Goal: Task Accomplishment & Management: Complete application form

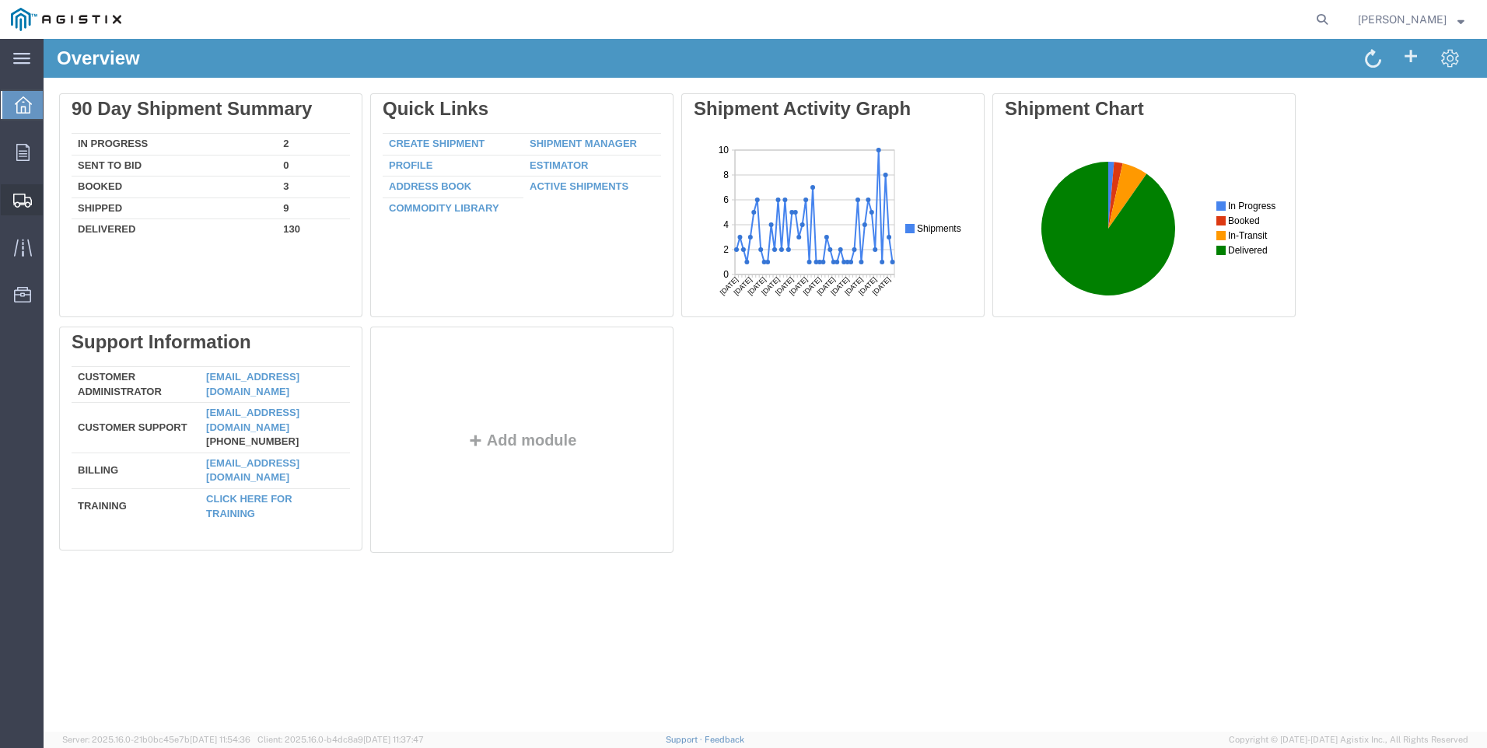
click at [0, 0] on span "Create Shipment" at bounding box center [0, 0] width 0 height 0
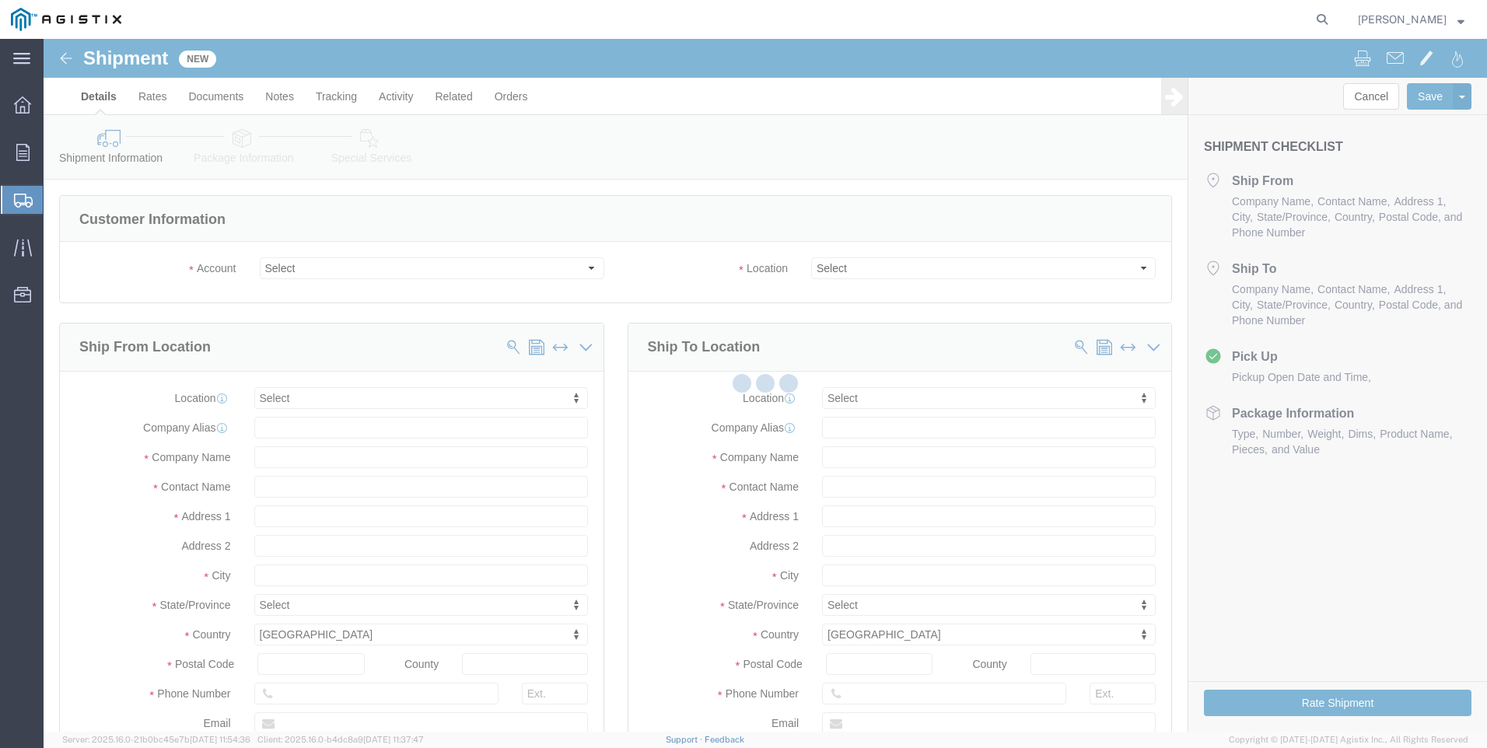
select select
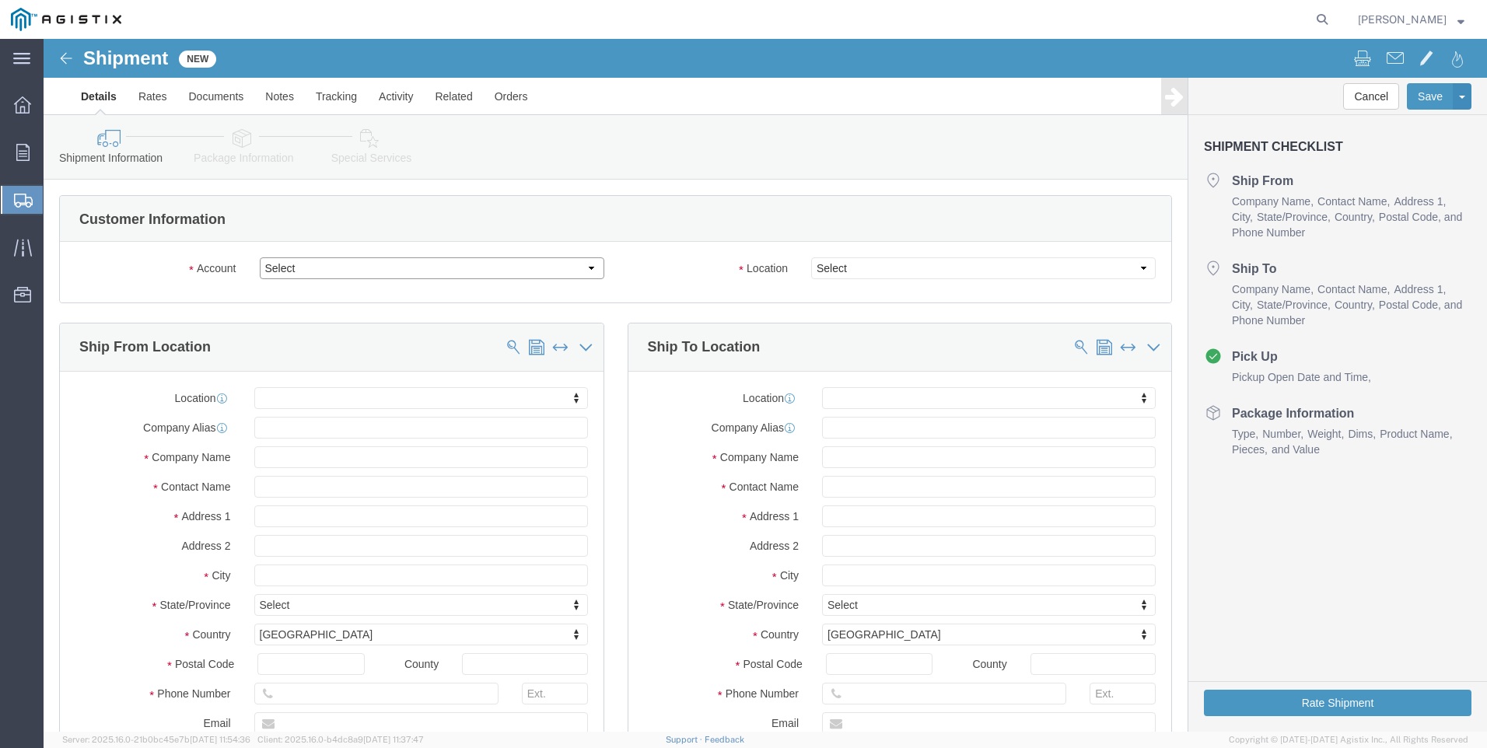
click select "Select PG&E Valmont Industries Inc"
select select "9596"
click select "Select PG&E Valmont Industries Inc"
select select "PURCHORD"
select select
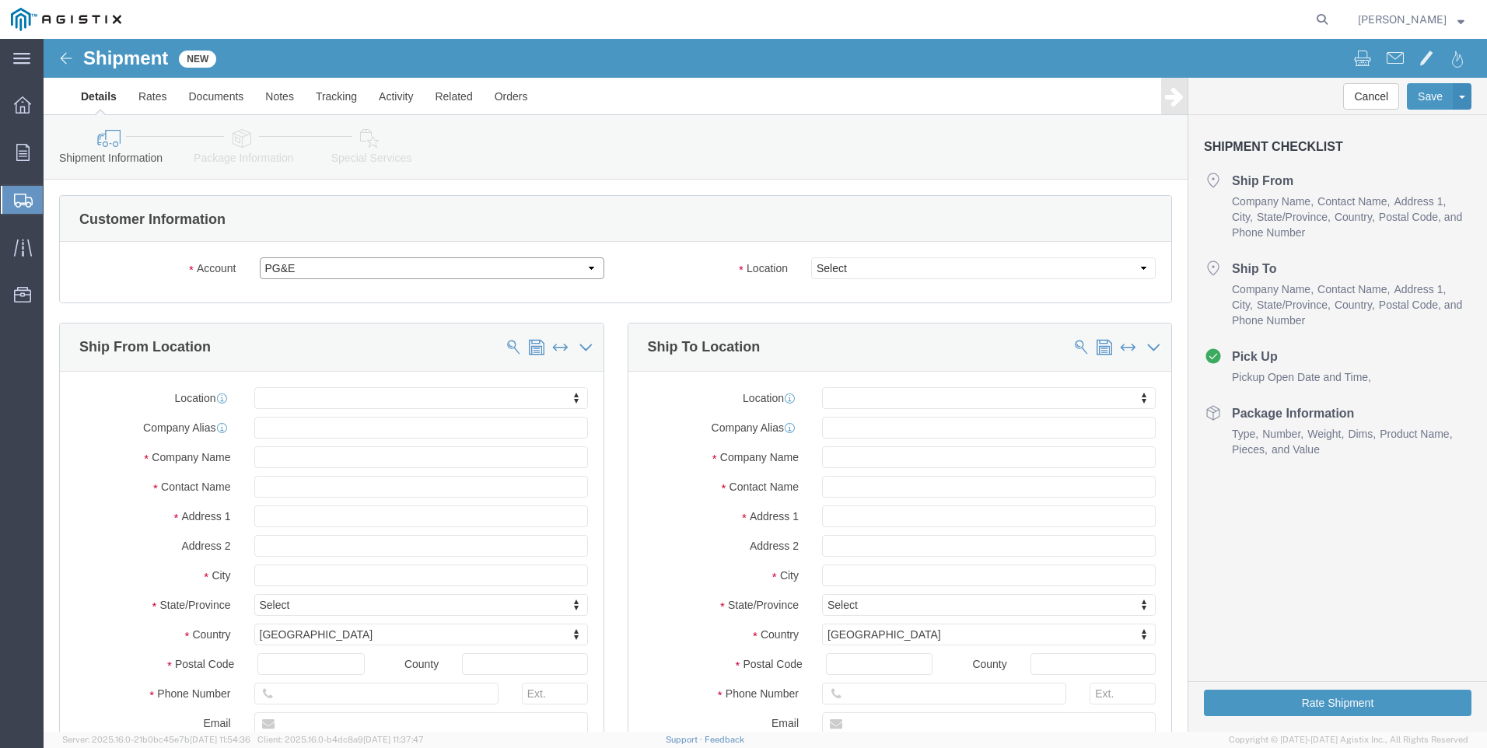
select select
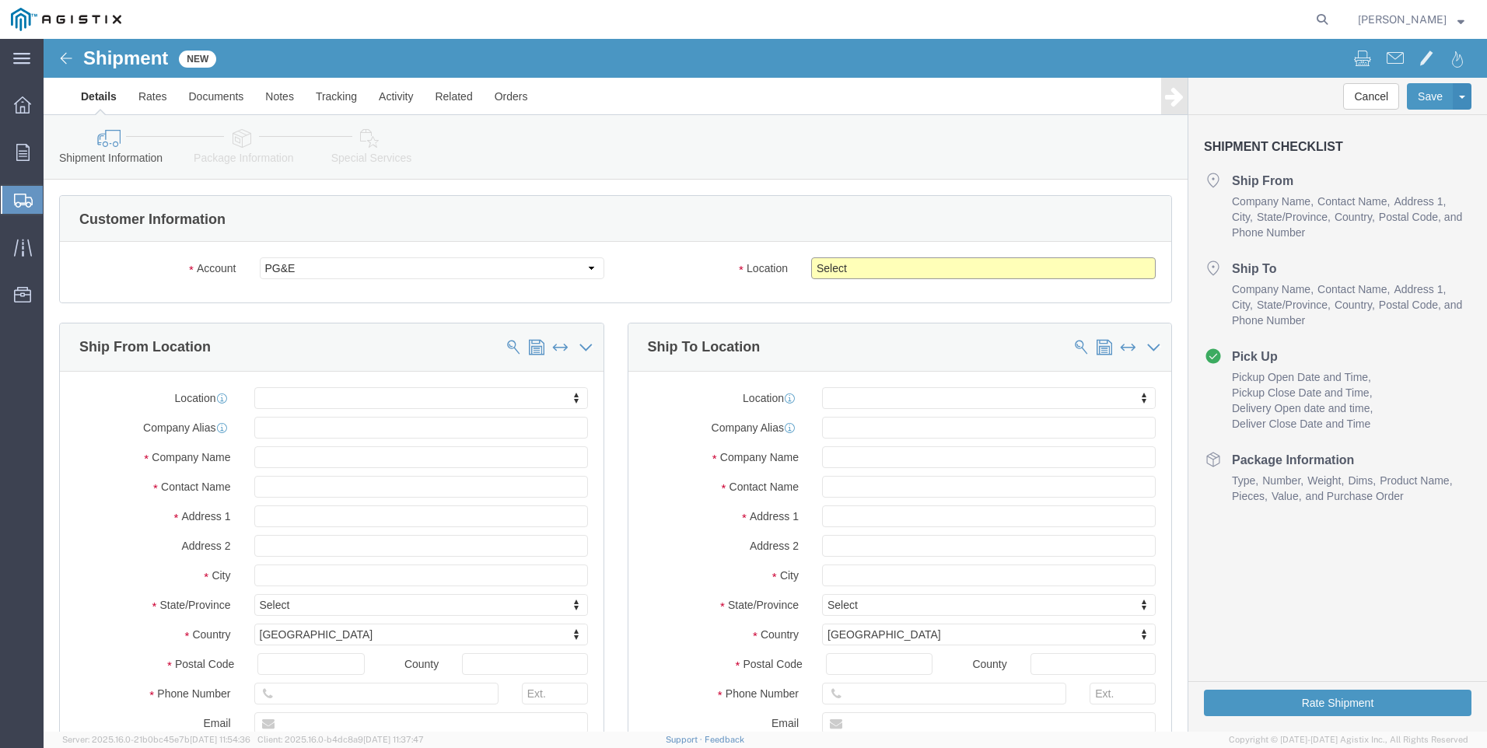
click select "Select All Others [GEOGRAPHIC_DATA] [GEOGRAPHIC_DATA] [GEOGRAPHIC_DATA] [GEOGRA…"
select select "23082"
click select "Select All Others [GEOGRAPHIC_DATA] [GEOGRAPHIC_DATA] [GEOGRAPHIC_DATA] [GEOGRA…"
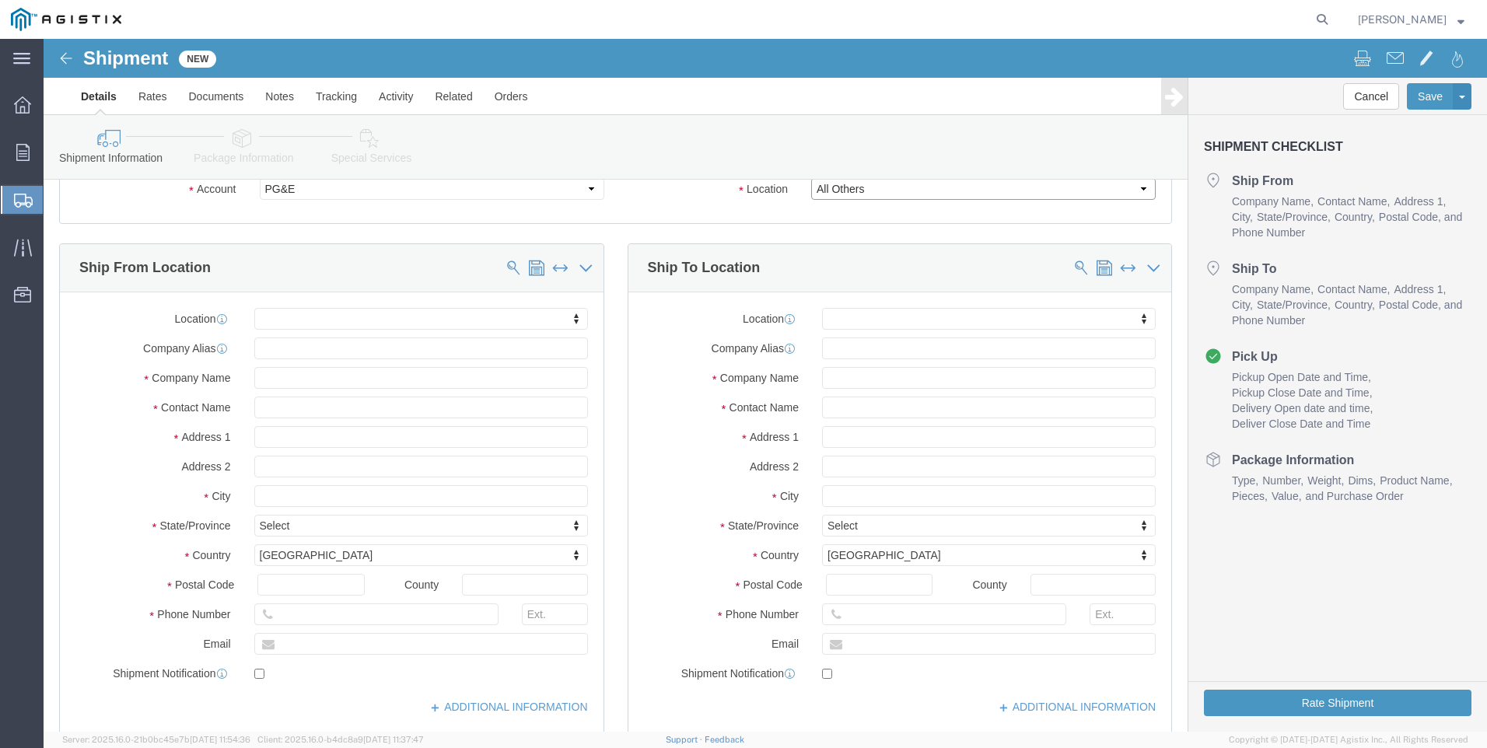
scroll to position [78, 0]
click input "text"
type input "[PERSON_NAME]"
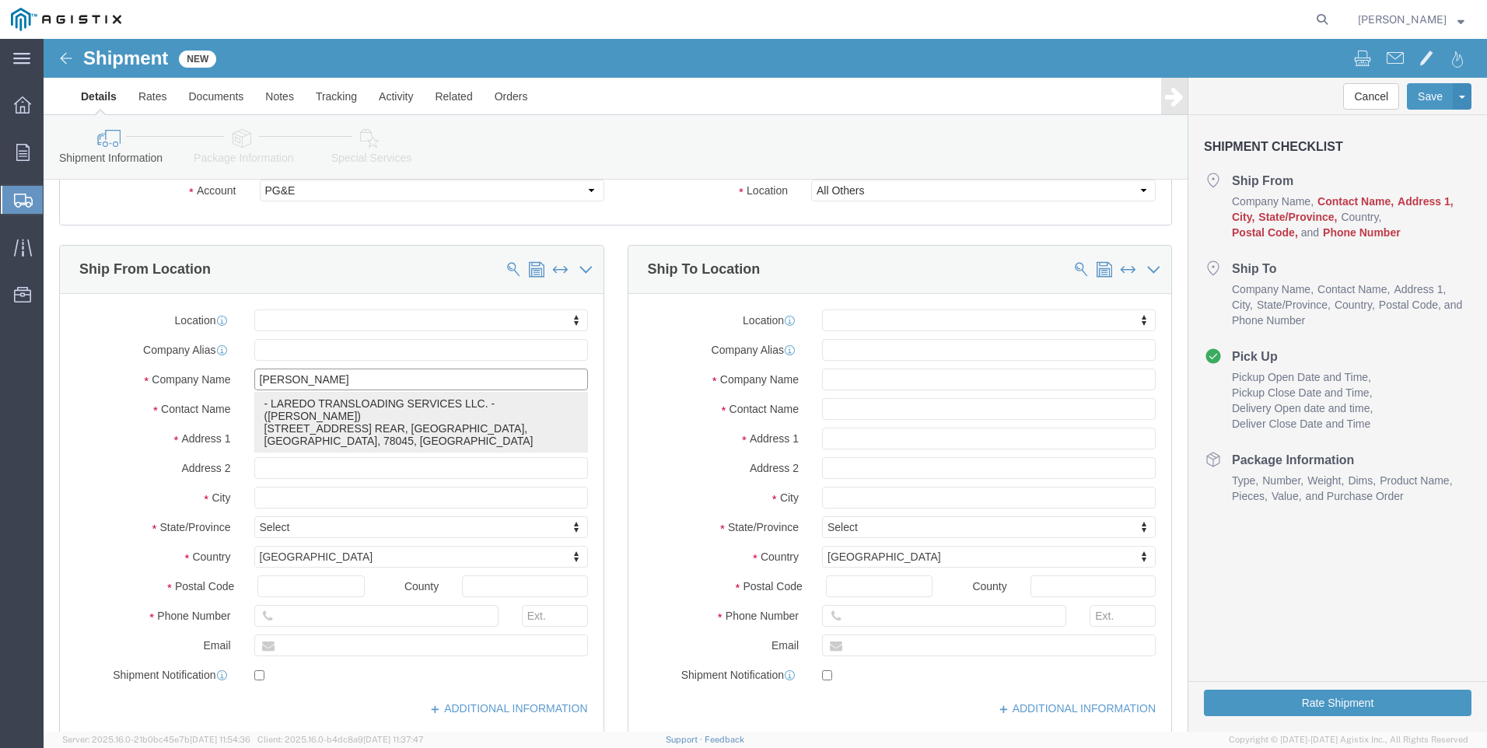
click p "- LAREDO TRANSLOADING SERVICES LLC. - ([PERSON_NAME]) [STREET_ADDRESS] REAR, [G…"
select select
type input "[STREET_ADDRESS] REAR"
type input "78045"
type input "LAREDO TRANSLOADING SERVICES LLC."
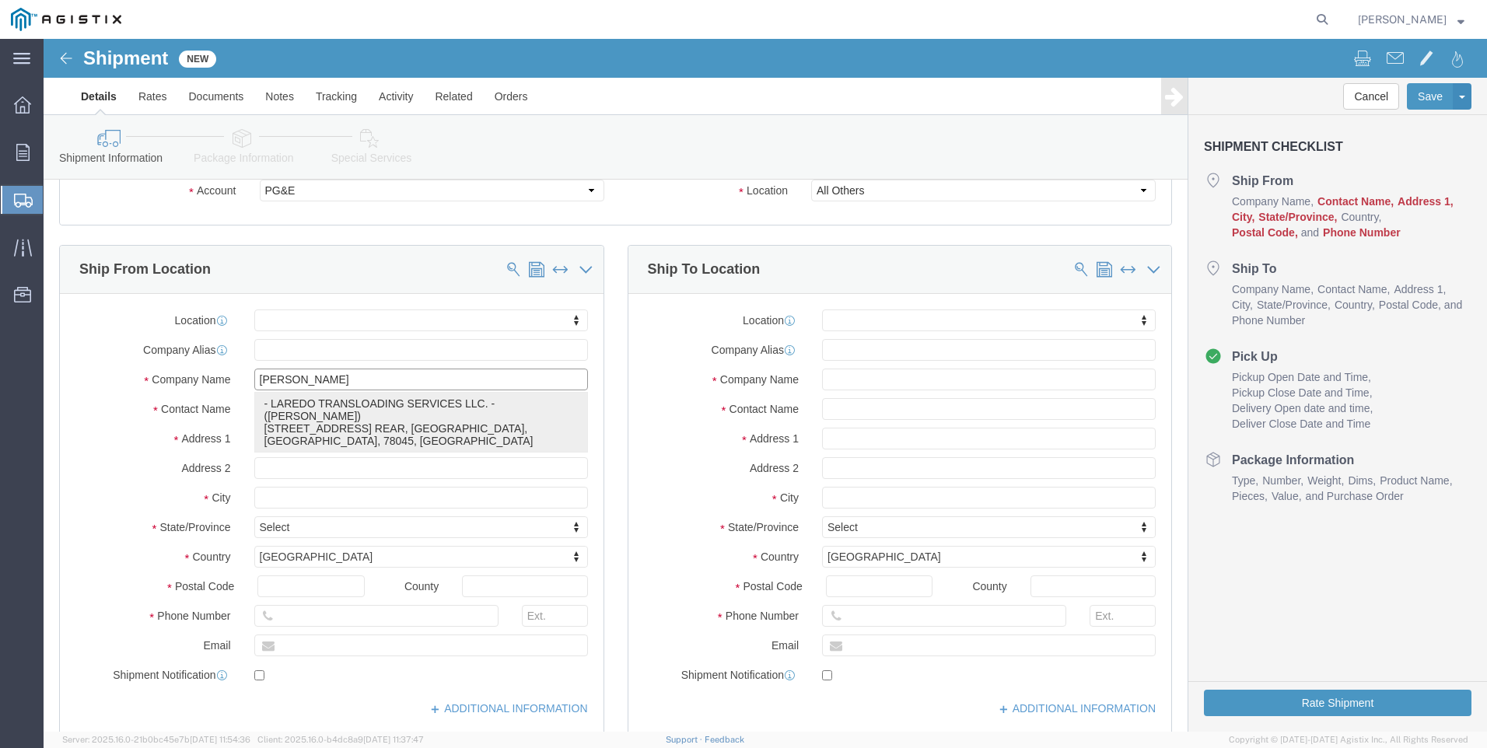
type input "[PERSON_NAME]"
type input "LAREDO"
select select "[GEOGRAPHIC_DATA]"
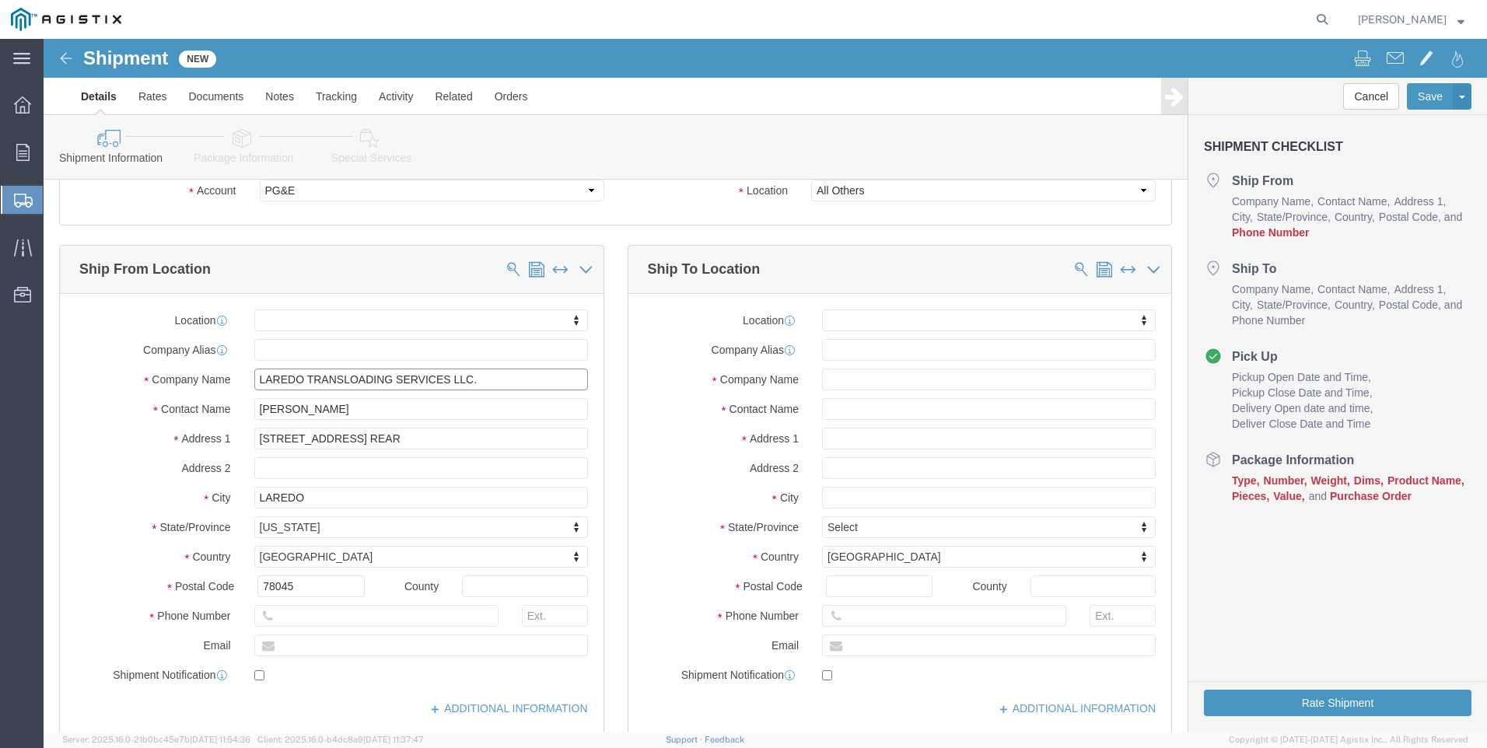
type input "LAREDO TRANSLOADING SERVICES LLC."
click input "text"
type input "paci"
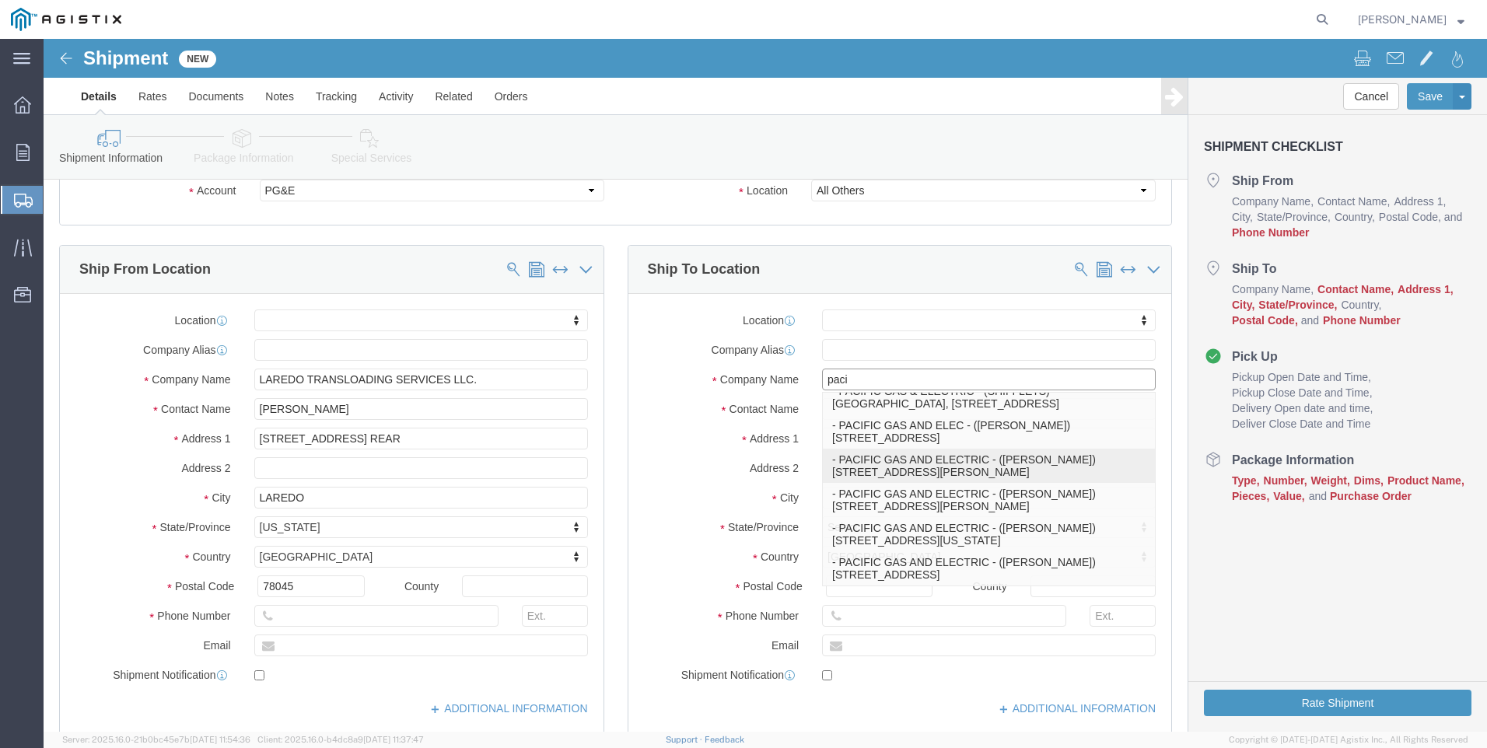
scroll to position [348, 0]
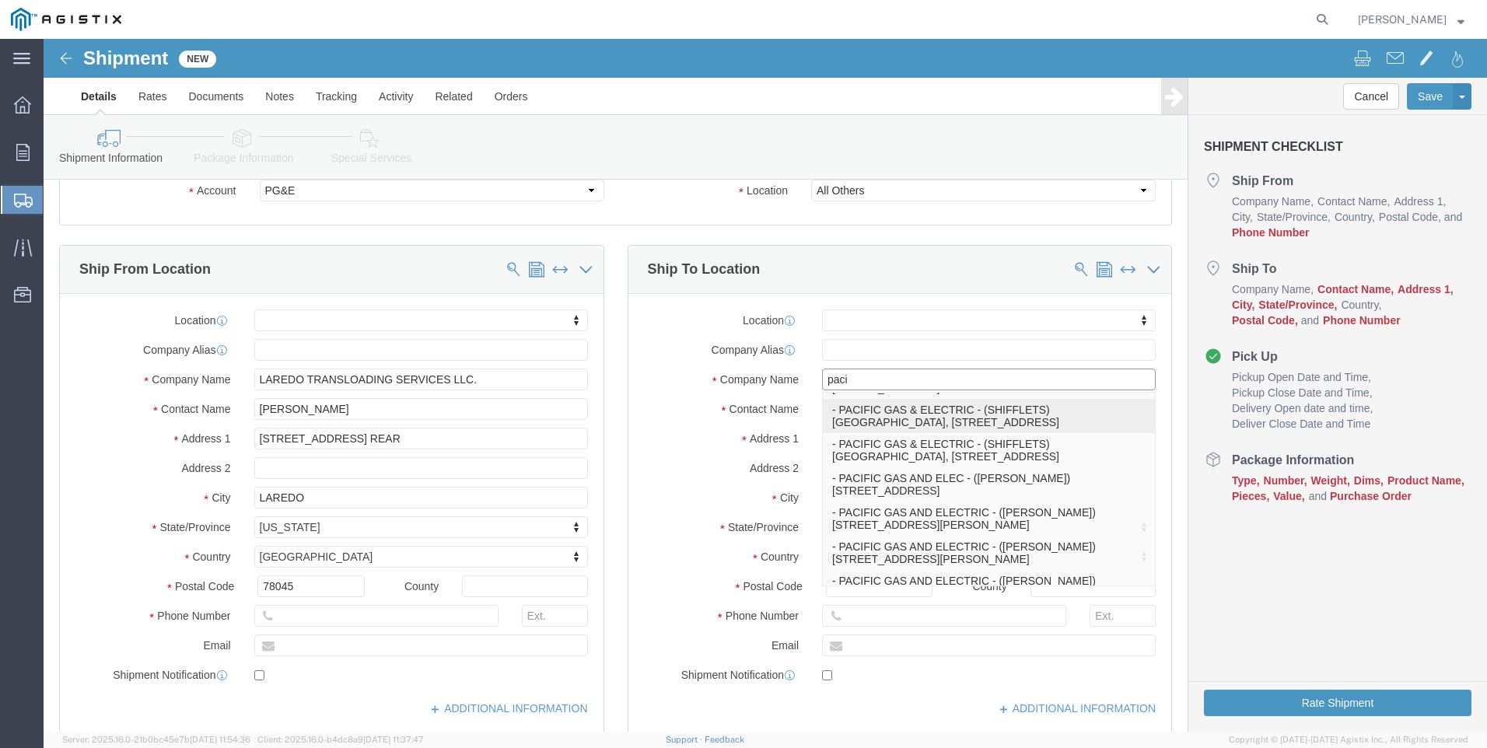
click p "- PACIFIC GAS & ELECTRIC - (SHIFFLETS) [GEOGRAPHIC_DATA], [STREET_ADDRESS]"
select select
type input "SHIFFLETS POLE YARD"
type input "[STREET_ADDRESS]"
type input "95965"
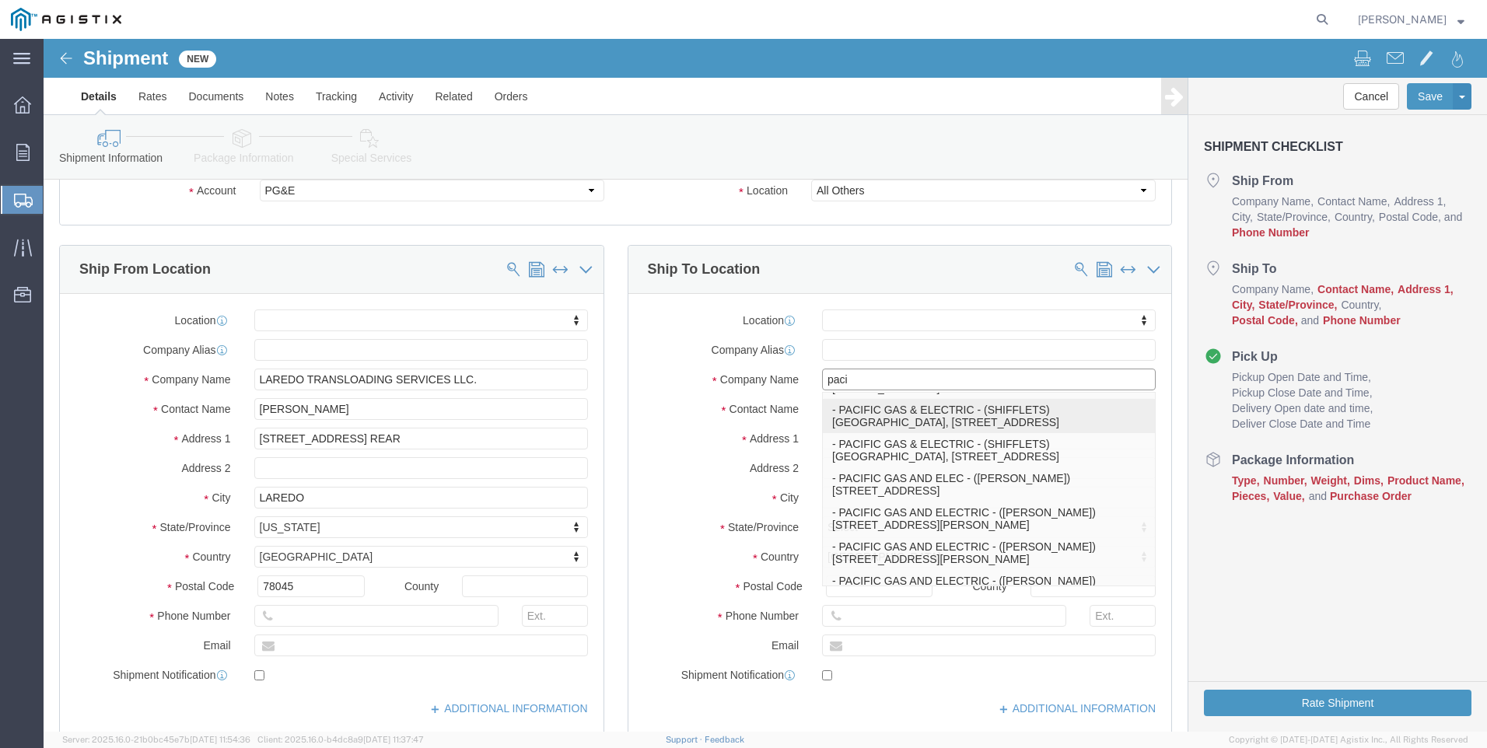
type input "[GEOGRAPHIC_DATA]"
type input "18003444997"
type input "PACIFIC GAS & ELECTRIC"
type input "SHIFFLETS"
type input "[GEOGRAPHIC_DATA]"
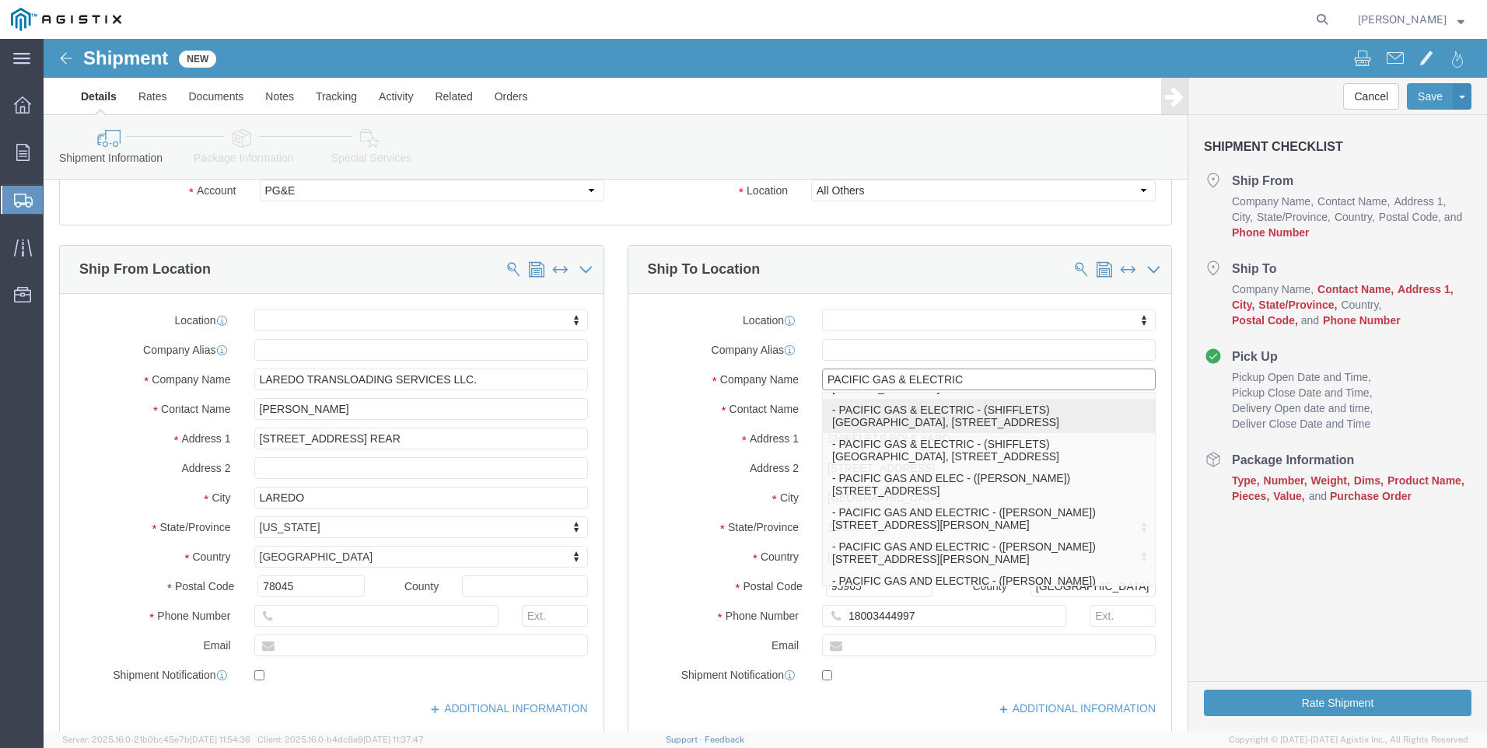
select select "CA"
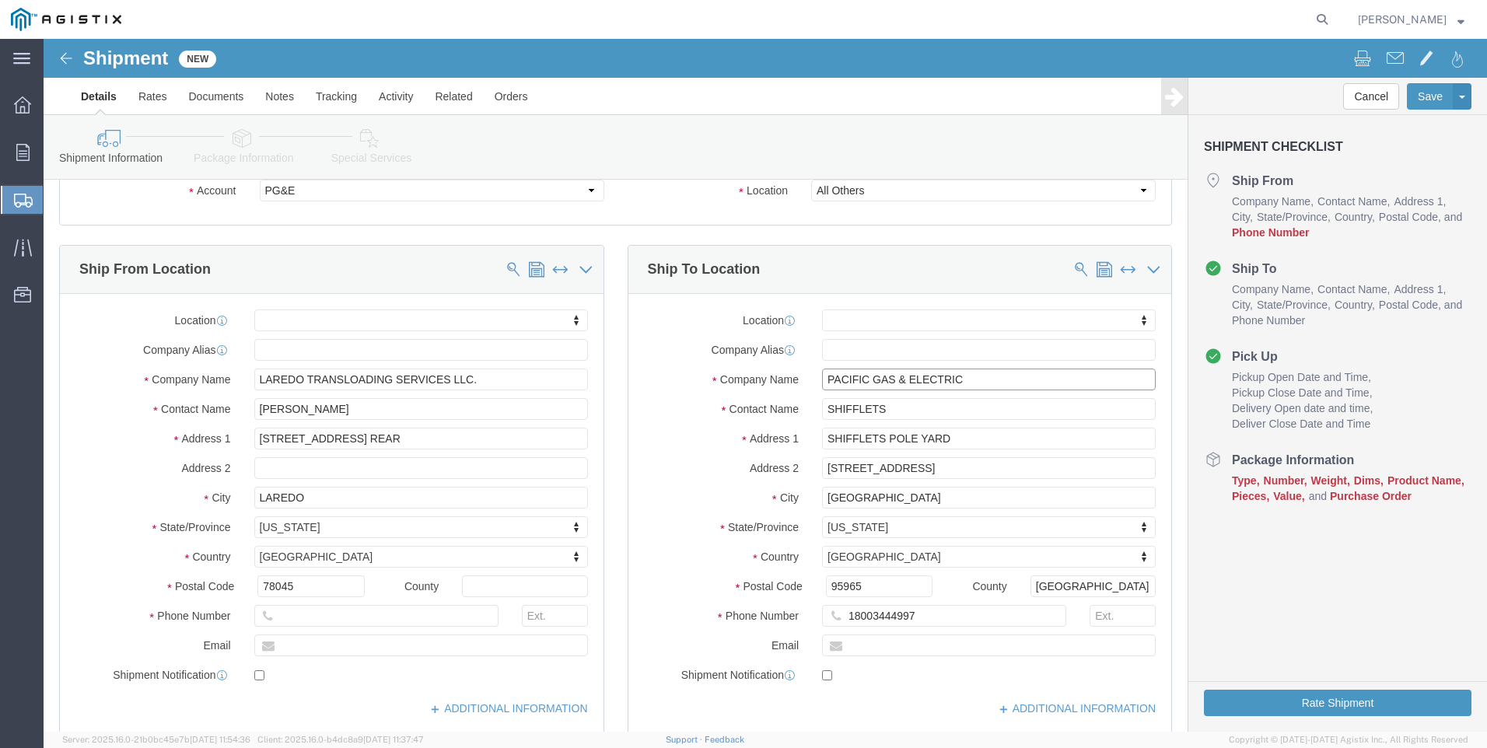
type input "PACIFIC GAS & ELECTRIC"
click div "Ship To Location Location My Profile Location (OBSOLETE) [GEOGRAPHIC_DATA] SC -…"
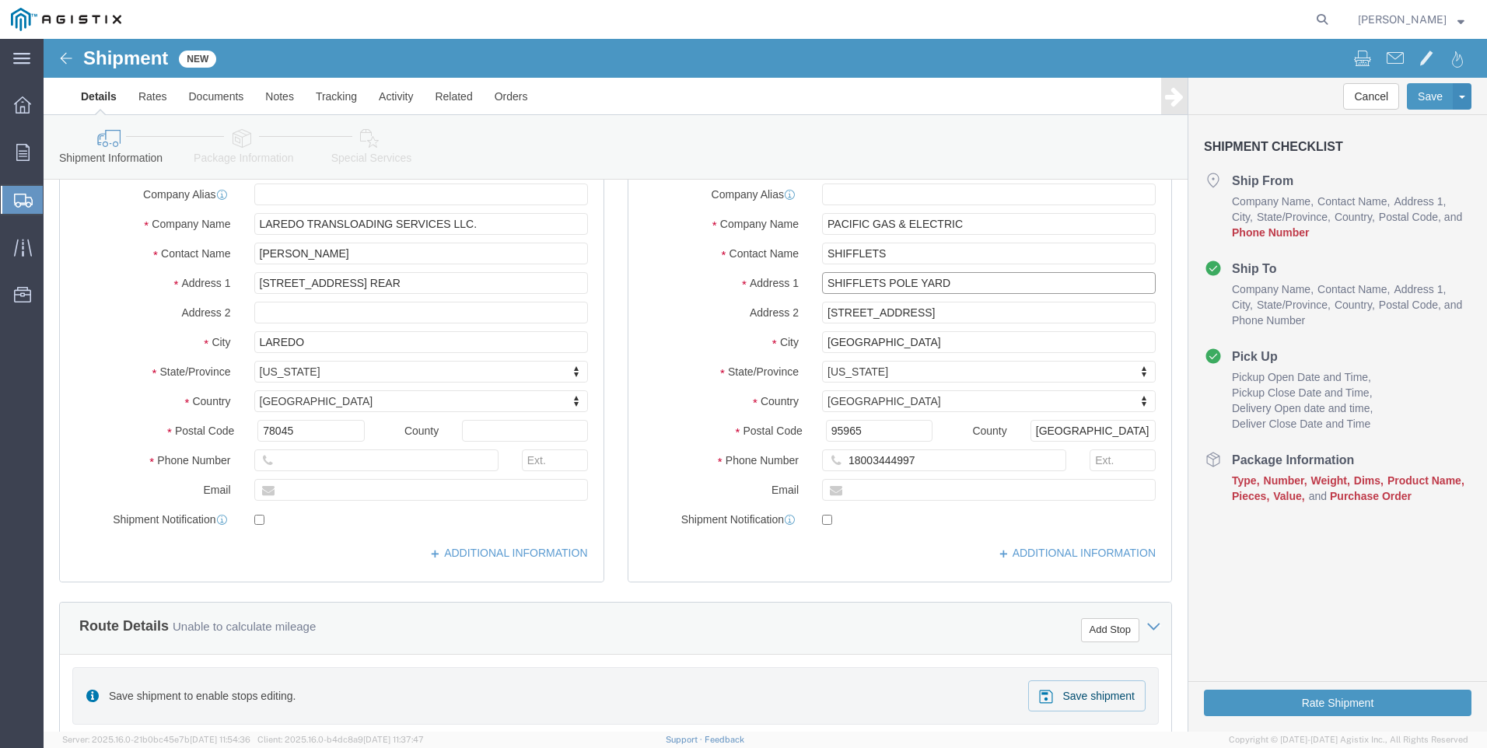
scroll to position [389, 0]
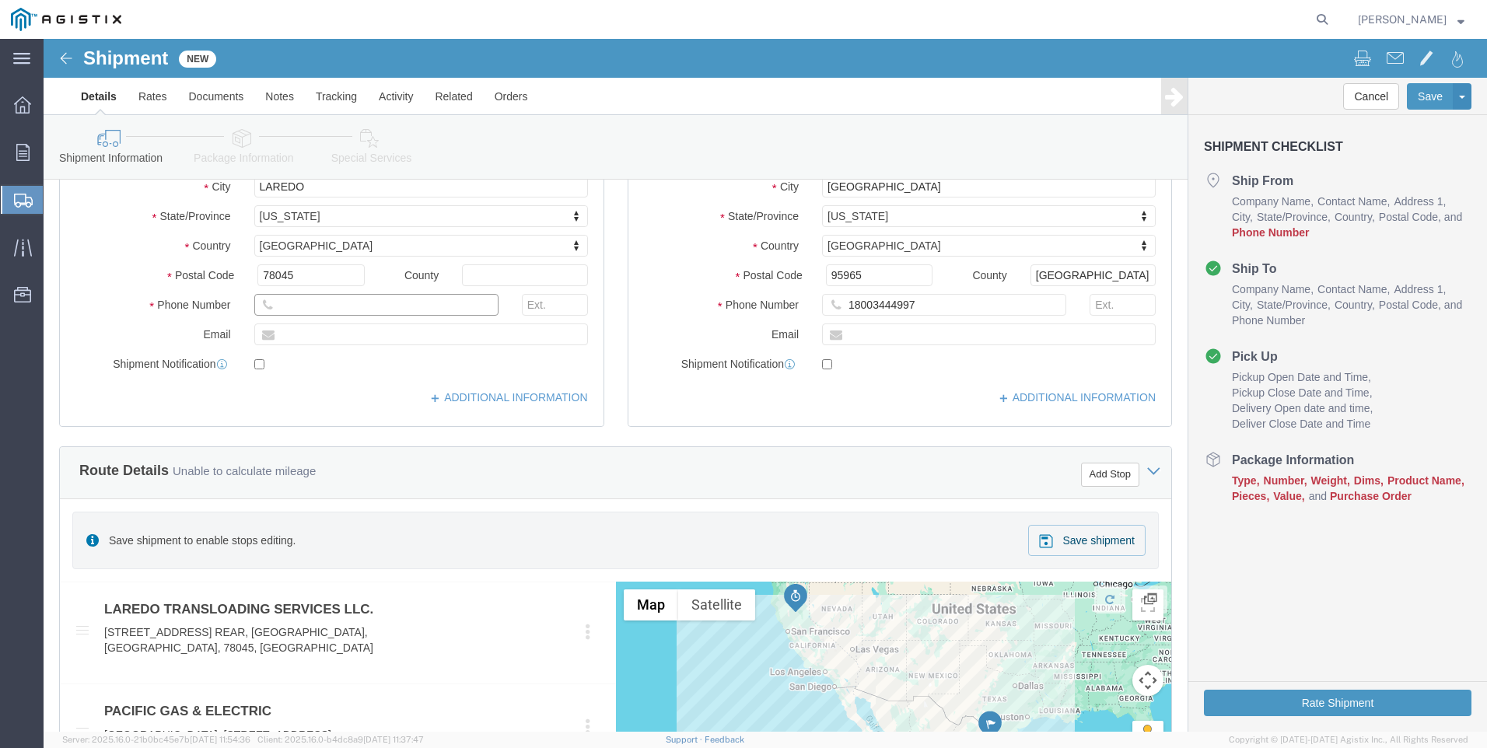
click input "text"
type input "9564019581"
click div "Ship To Location Location My Profile Location (OBSOLETE) [GEOGRAPHIC_DATA] SC -…"
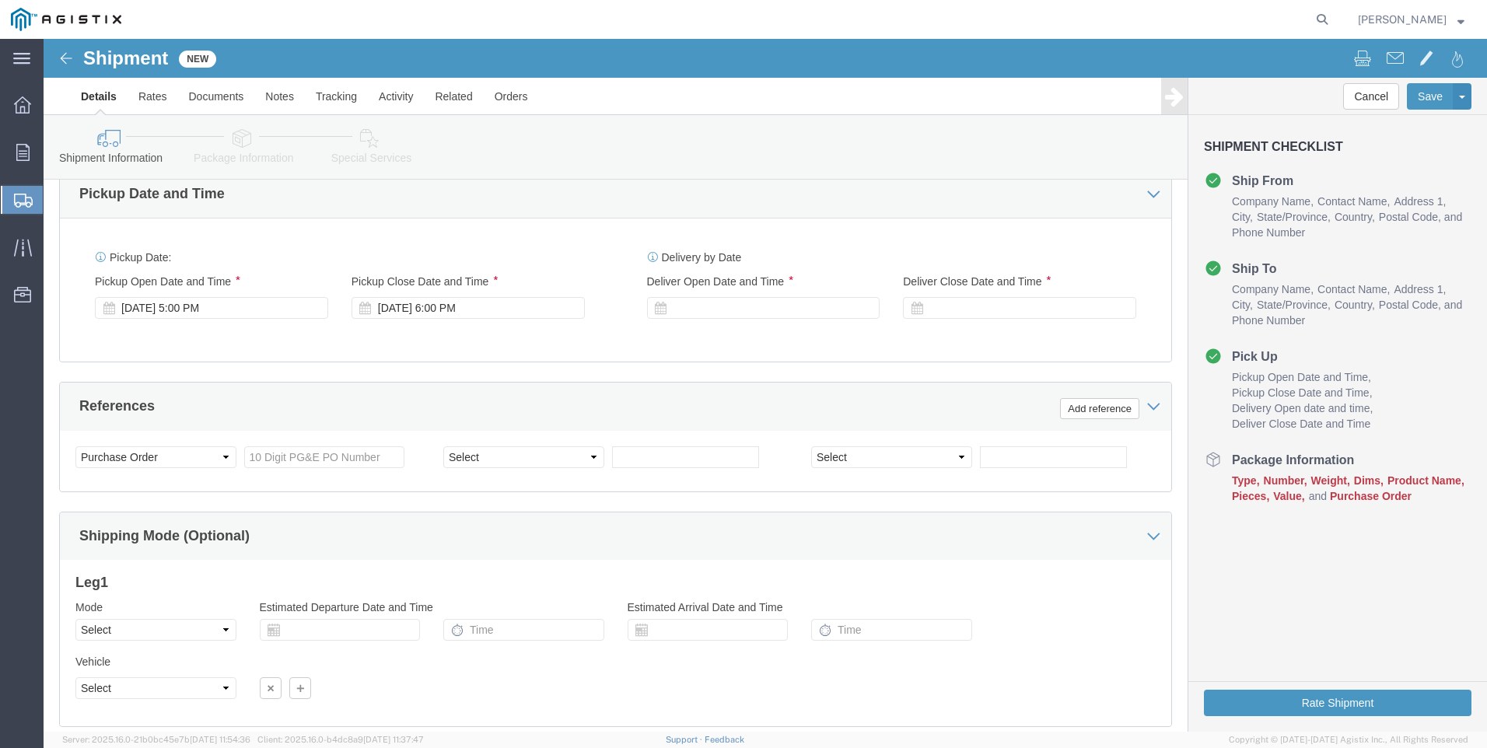
scroll to position [1011, 0]
click div
click button "Apply"
click div
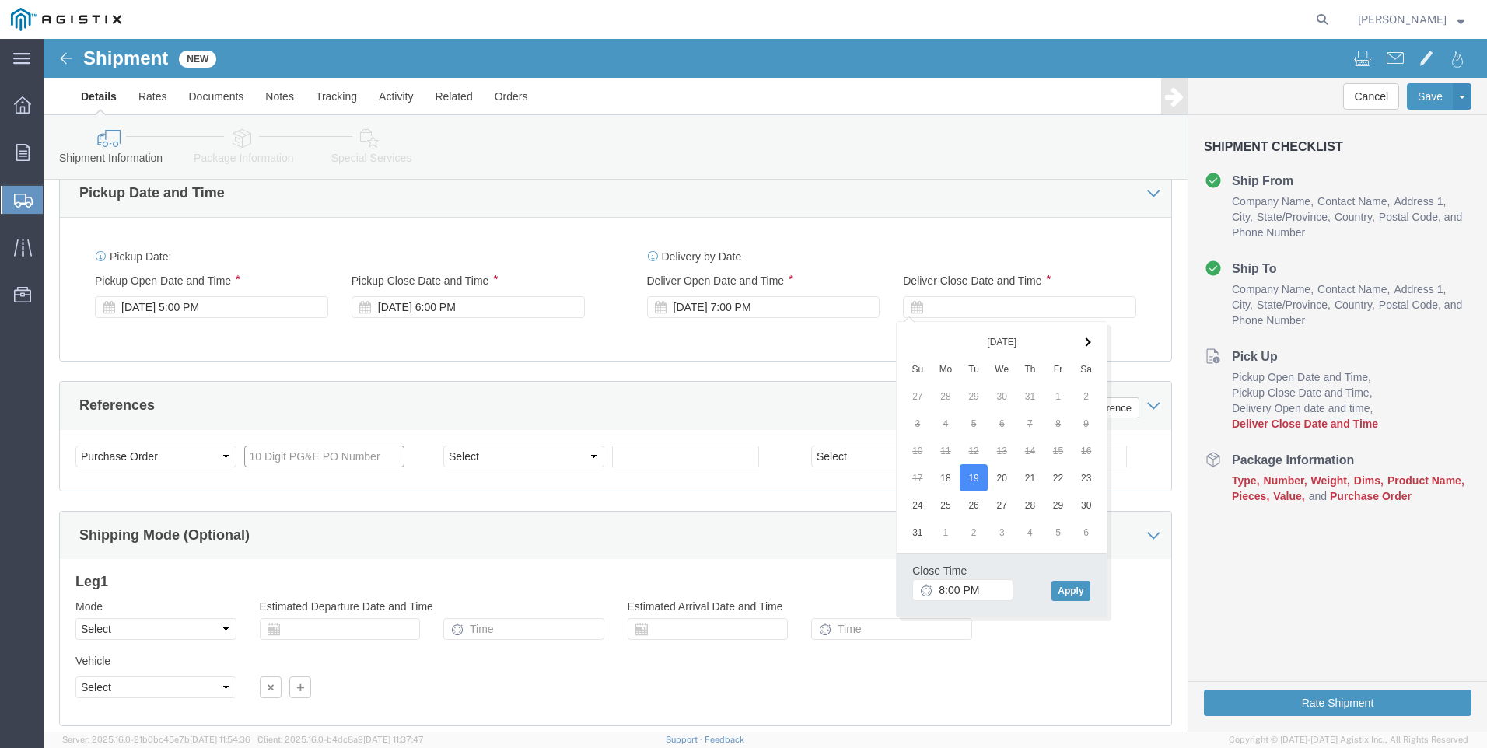
click input "text"
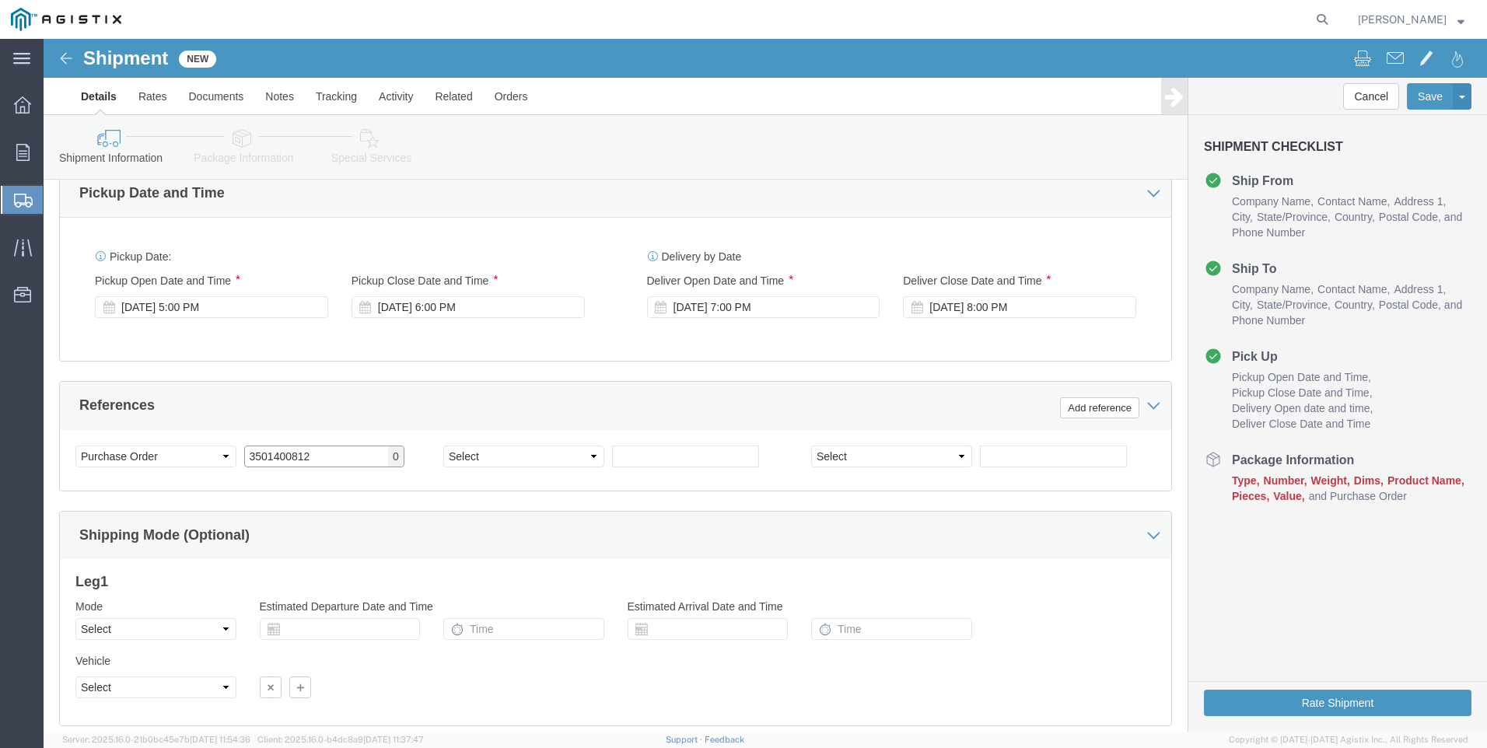
type input "3501400812"
click select "Select Account Type Activity ID Airline Appointment Number ASN Batch Request # …"
select select "PICKUPNUM"
click select "Select Account Type Activity ID Airline Appointment Number ASN Batch Request # …"
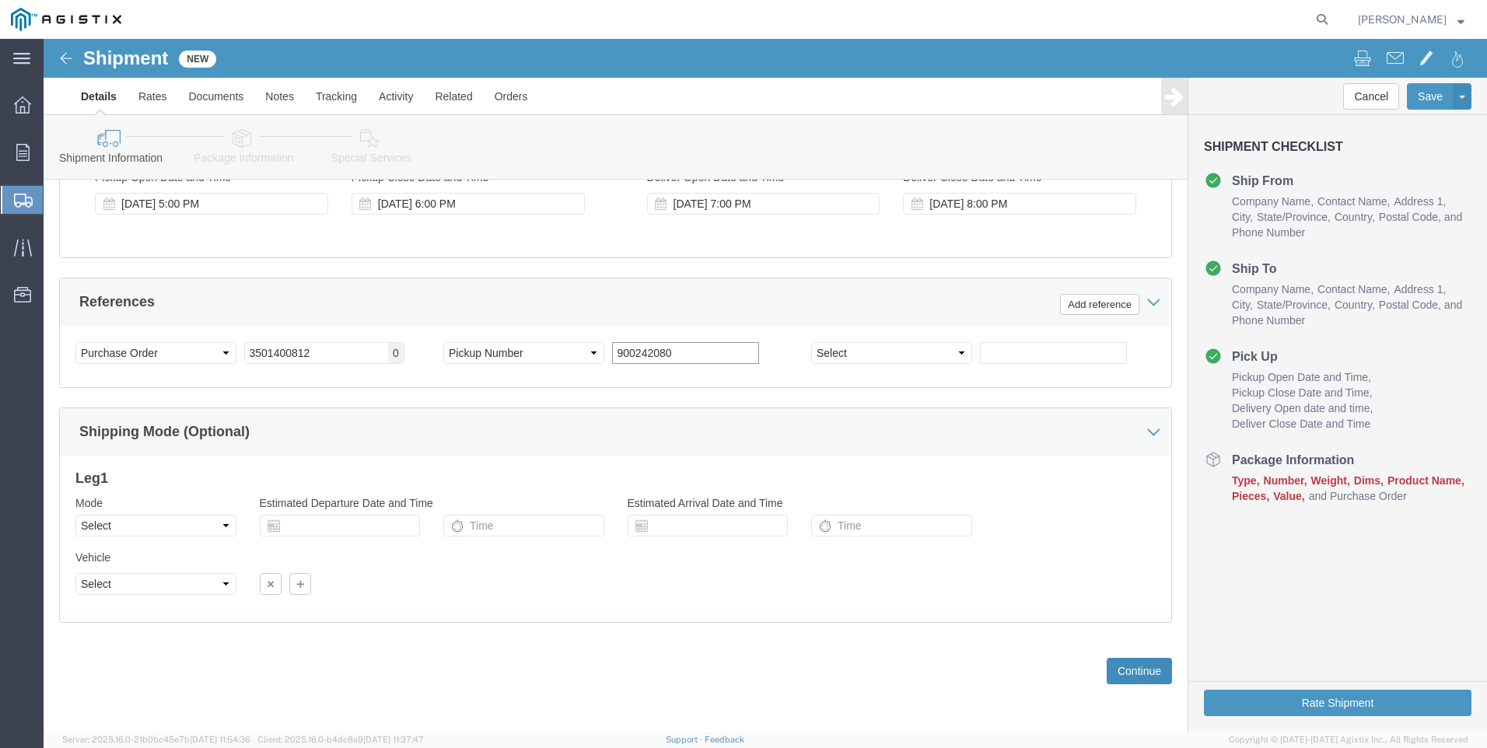
type input "900242080"
click button "Continue"
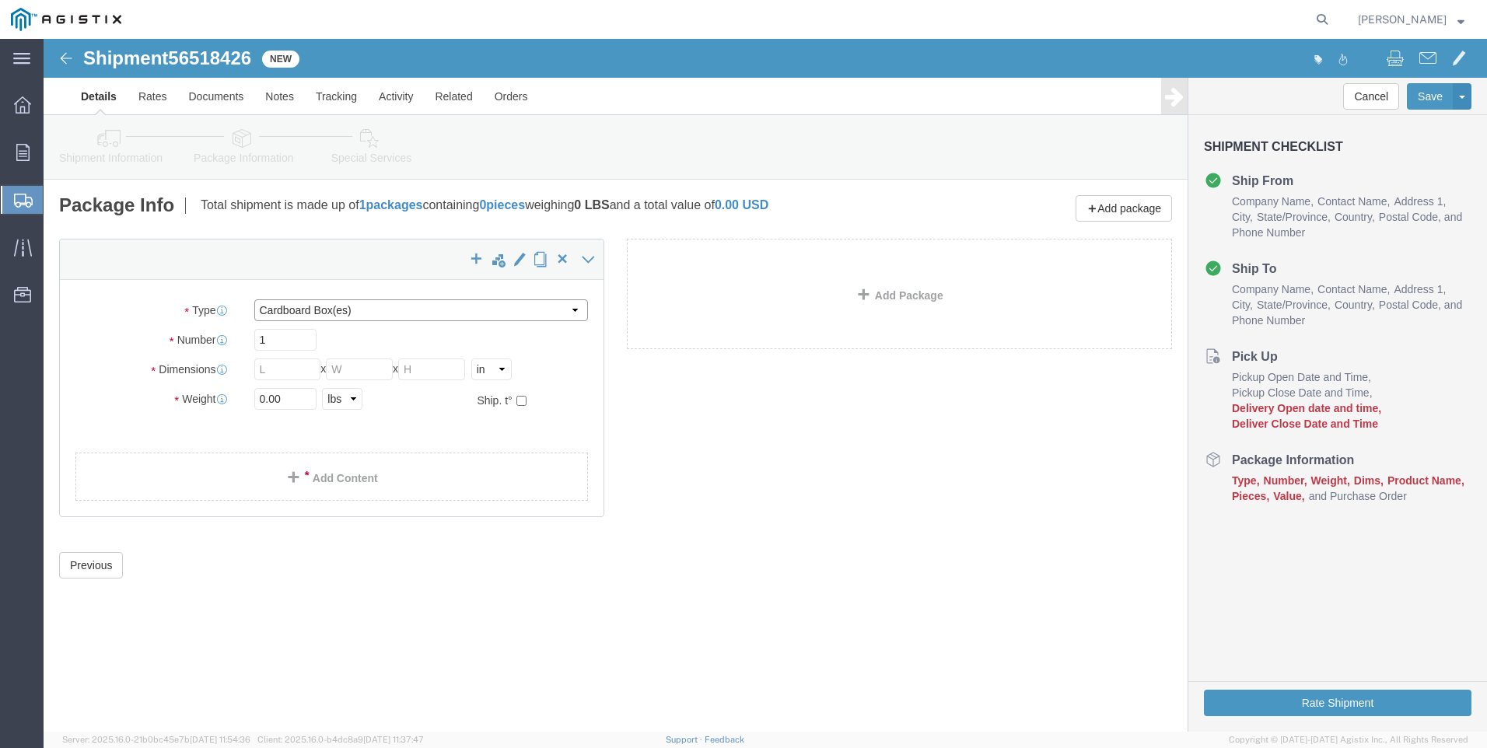
click select "Select Bulk Bundle(s) Cardboard Box(es) Carton(s) Crate(s) Drum(s) (Fiberboard)…"
select select "BNDL"
click select "Select Bulk Bundle(s) Cardboard Box(es) Carton(s) Crate(s) Drum(s) (Fiberboard)…"
click select "Select cm ft in"
select select "FT"
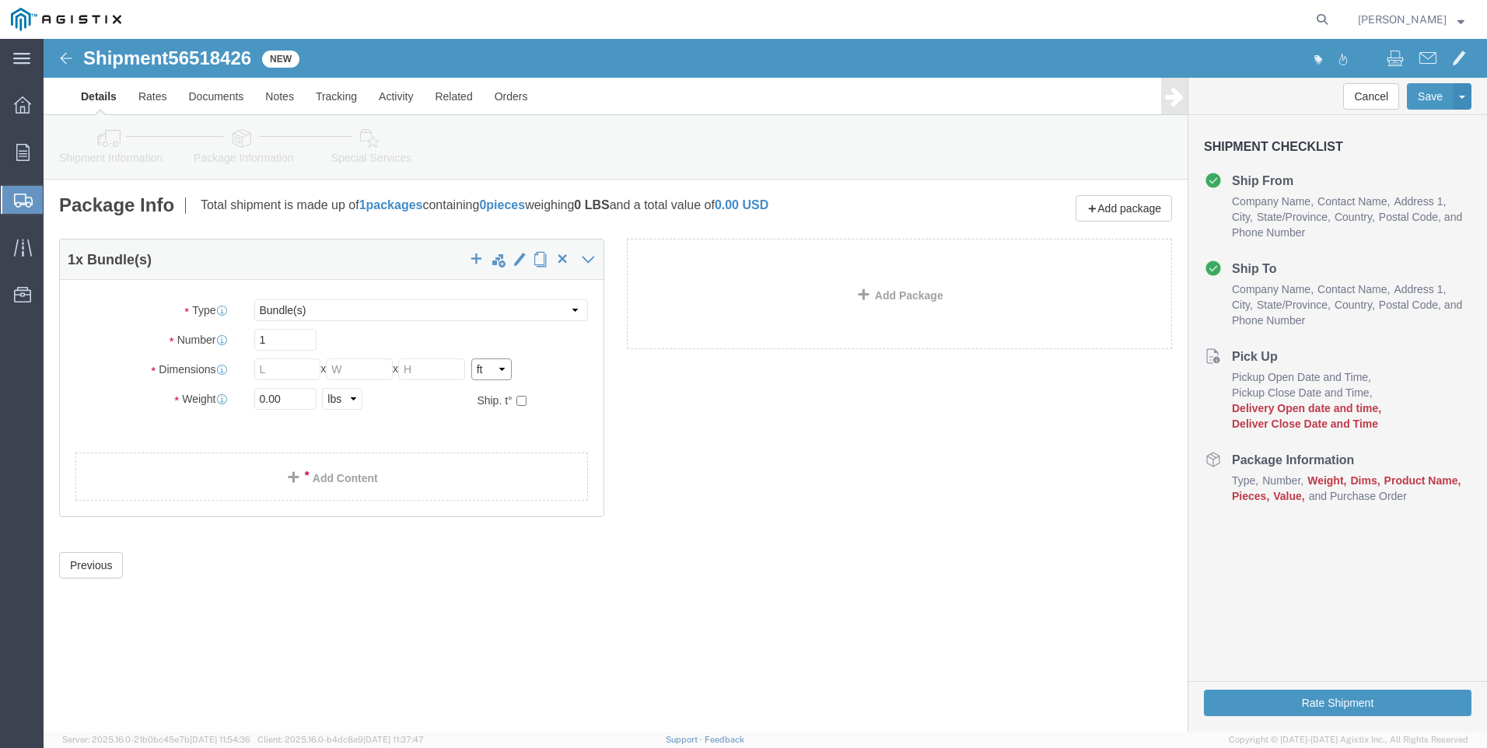
click select "Select cm ft in"
click input "text"
type input "96"
type input "102"
type input "30"
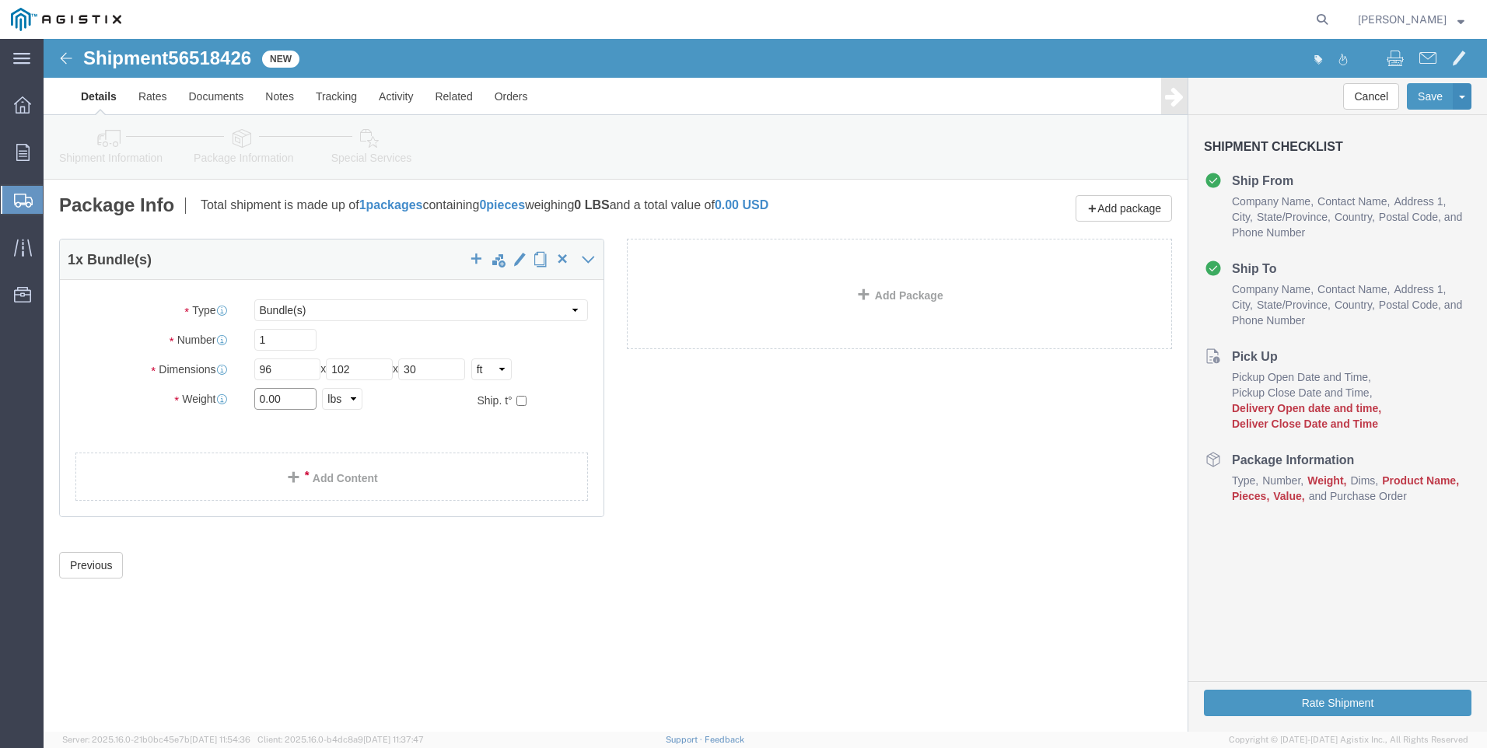
click input "0.00"
type input "22847"
click link "Add Content"
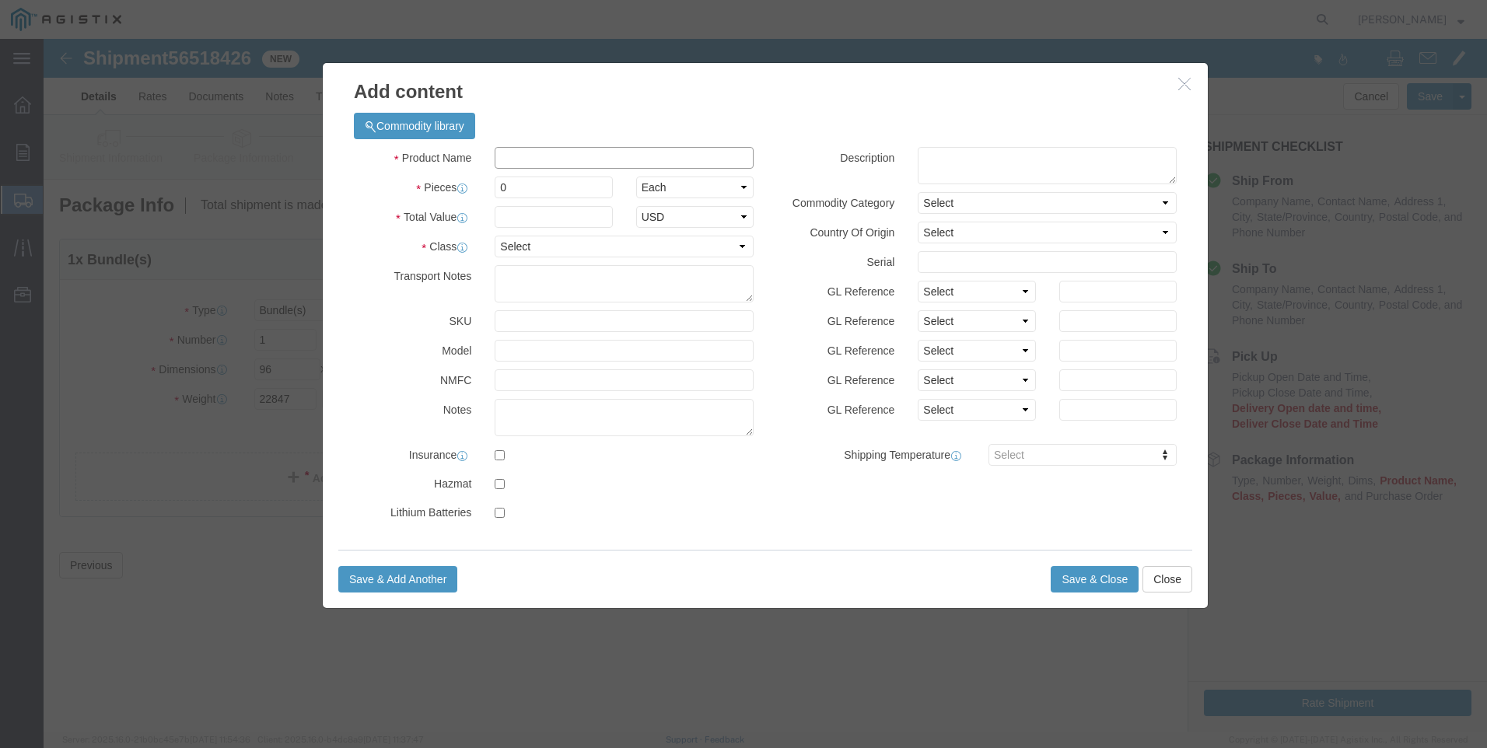
click input "text"
type input "steel poles"
type input "1"
select select "MX"
click input "0"
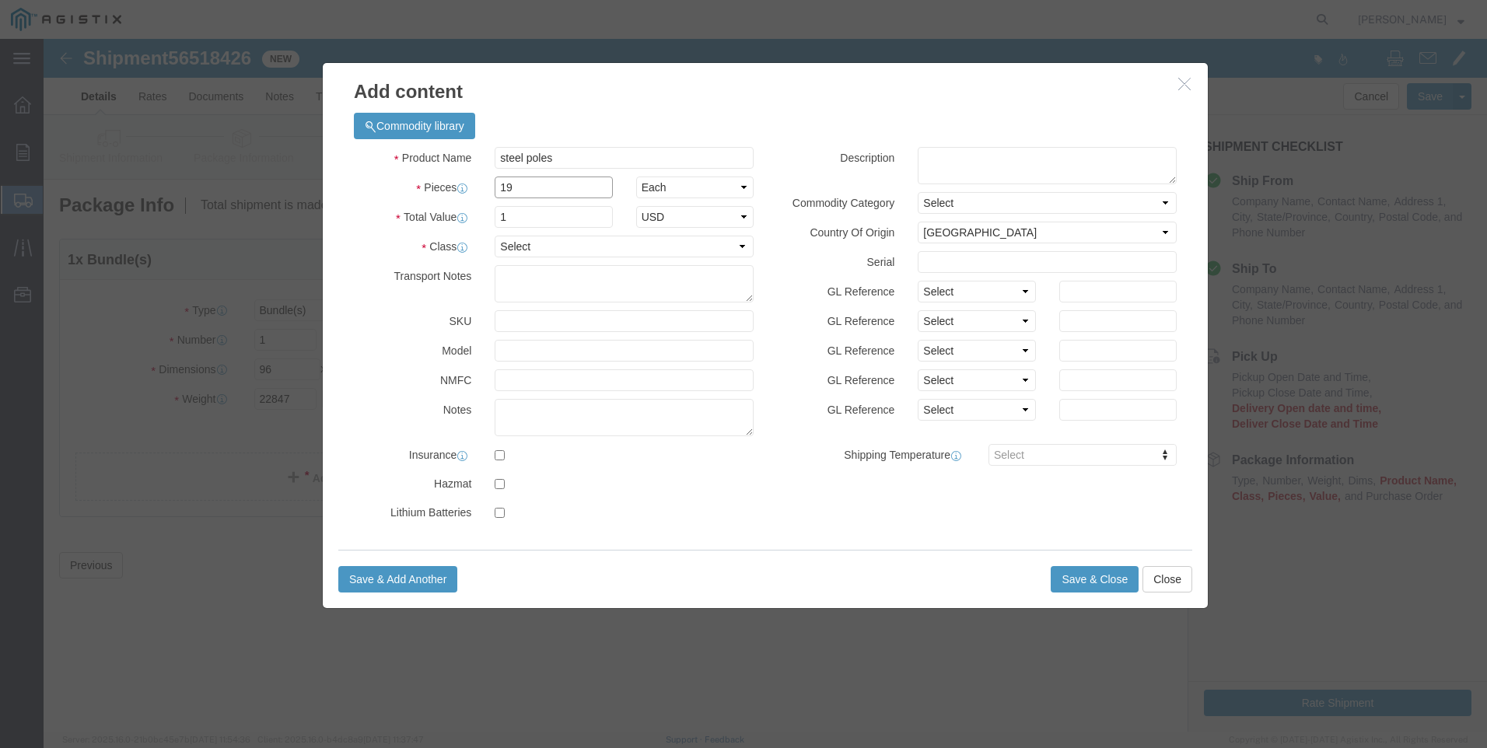
type input "19"
type input "1"
select select "USD"
select select "50"
click button "Save & Close"
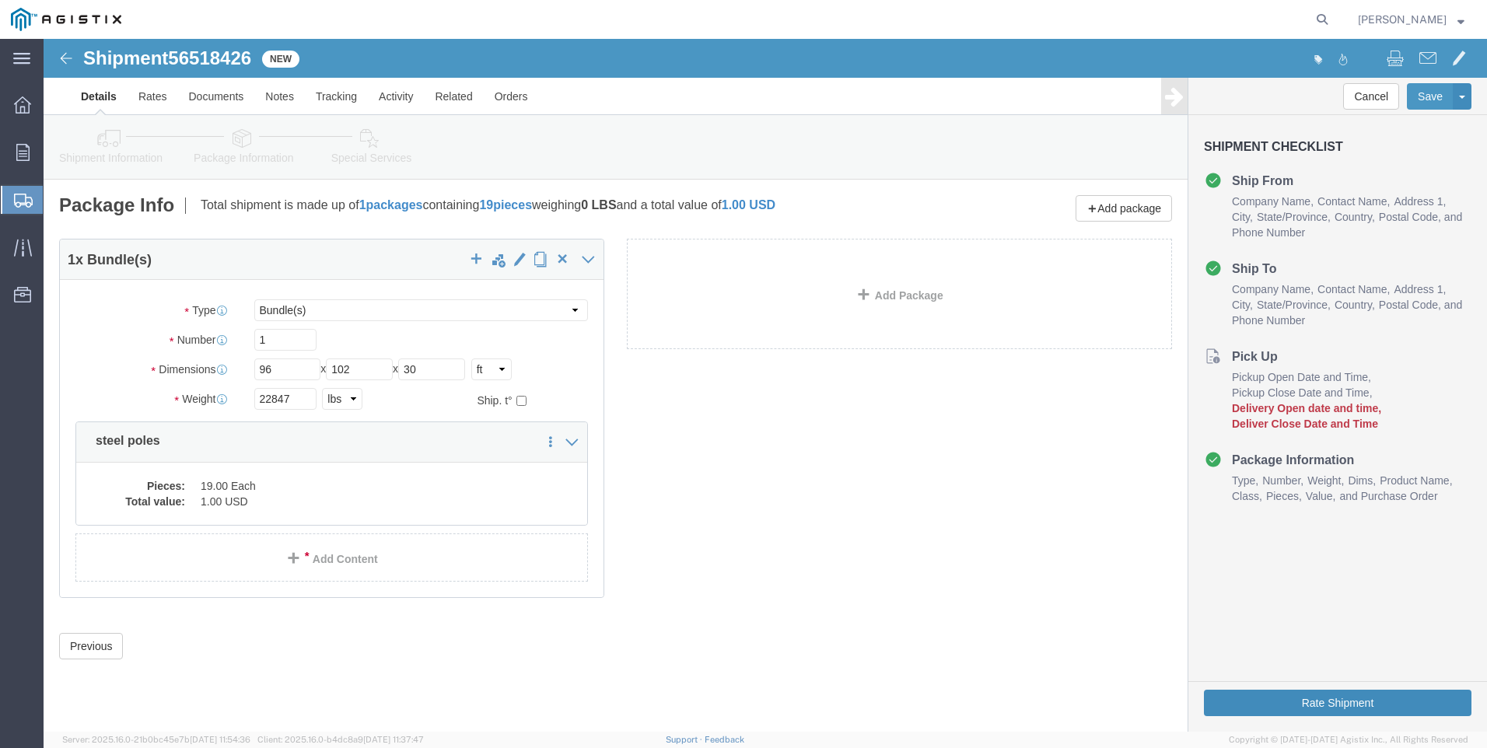
click button "Rate Shipment"
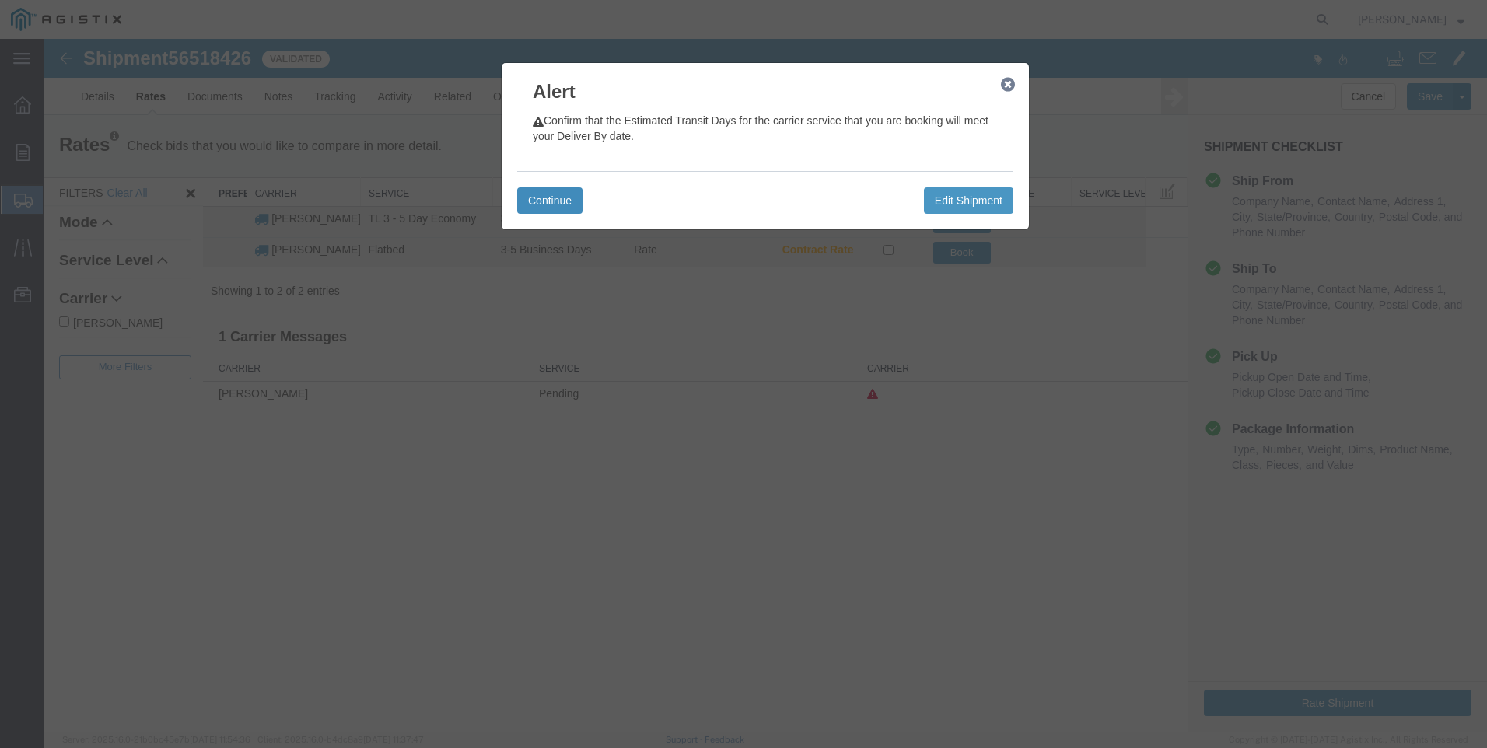
click at [551, 196] on button "Continue" at bounding box center [549, 200] width 65 height 26
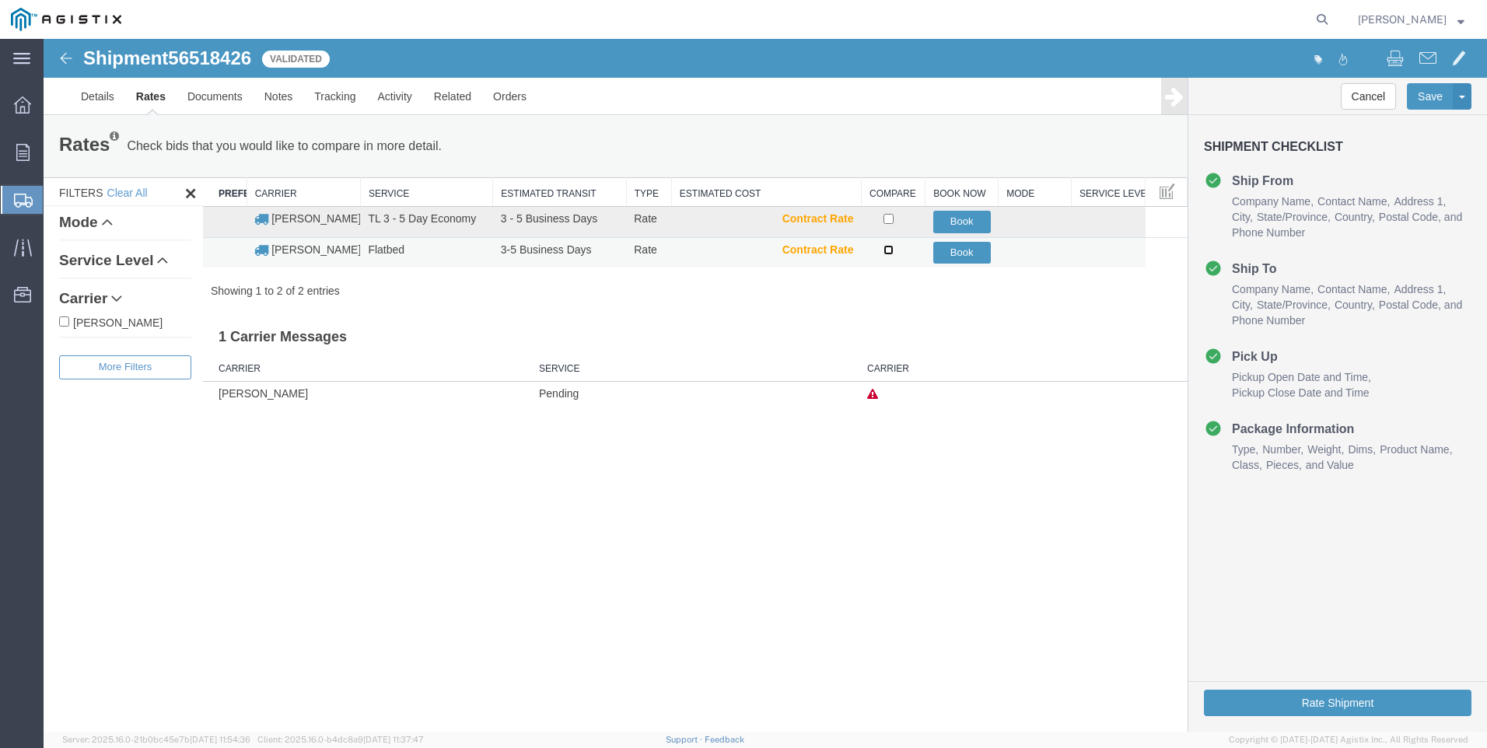
click at [884, 251] on input "checkbox" at bounding box center [888, 250] width 10 height 10
checkbox input "true"
click at [944, 255] on button "Book" at bounding box center [962, 253] width 58 height 23
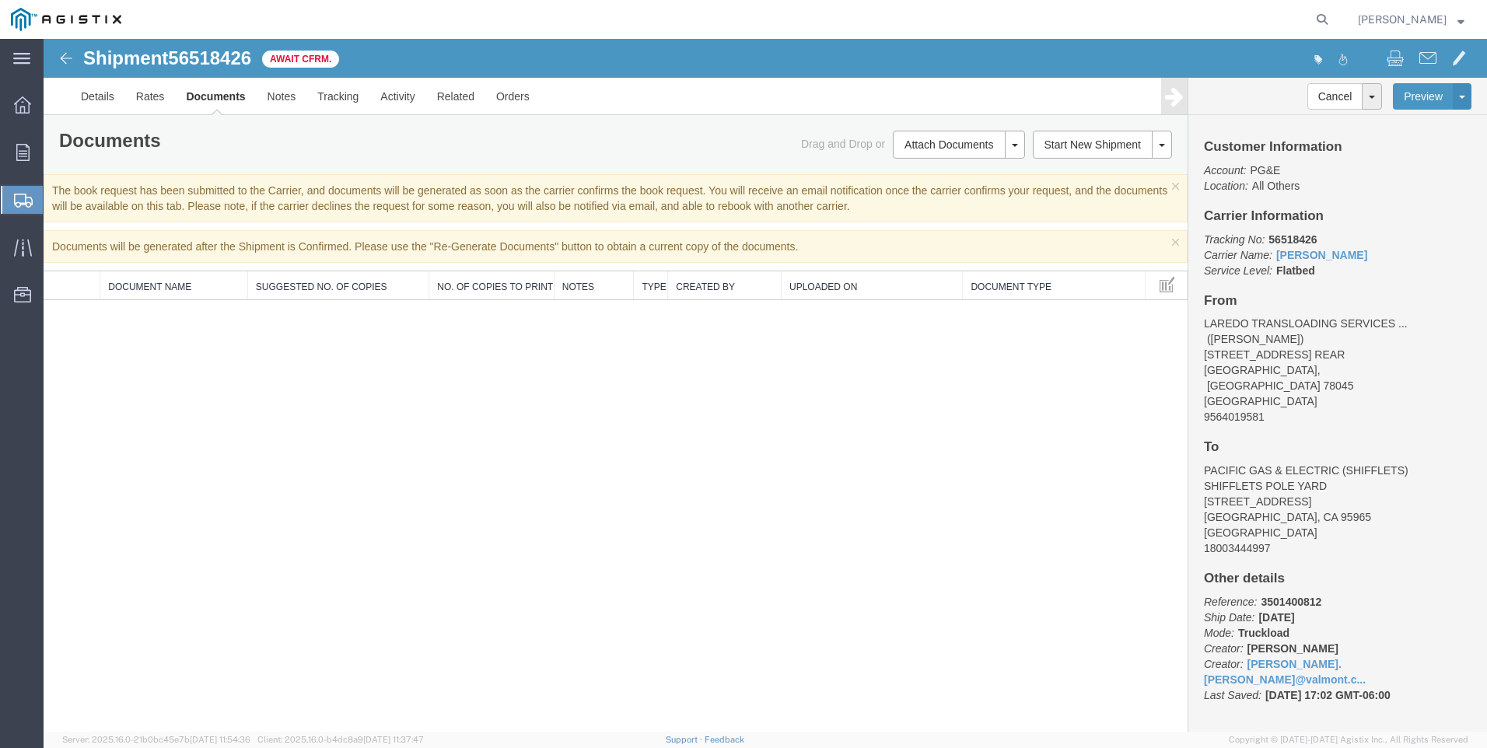
click at [0, 0] on span "Create Shipment" at bounding box center [0, 0] width 0 height 0
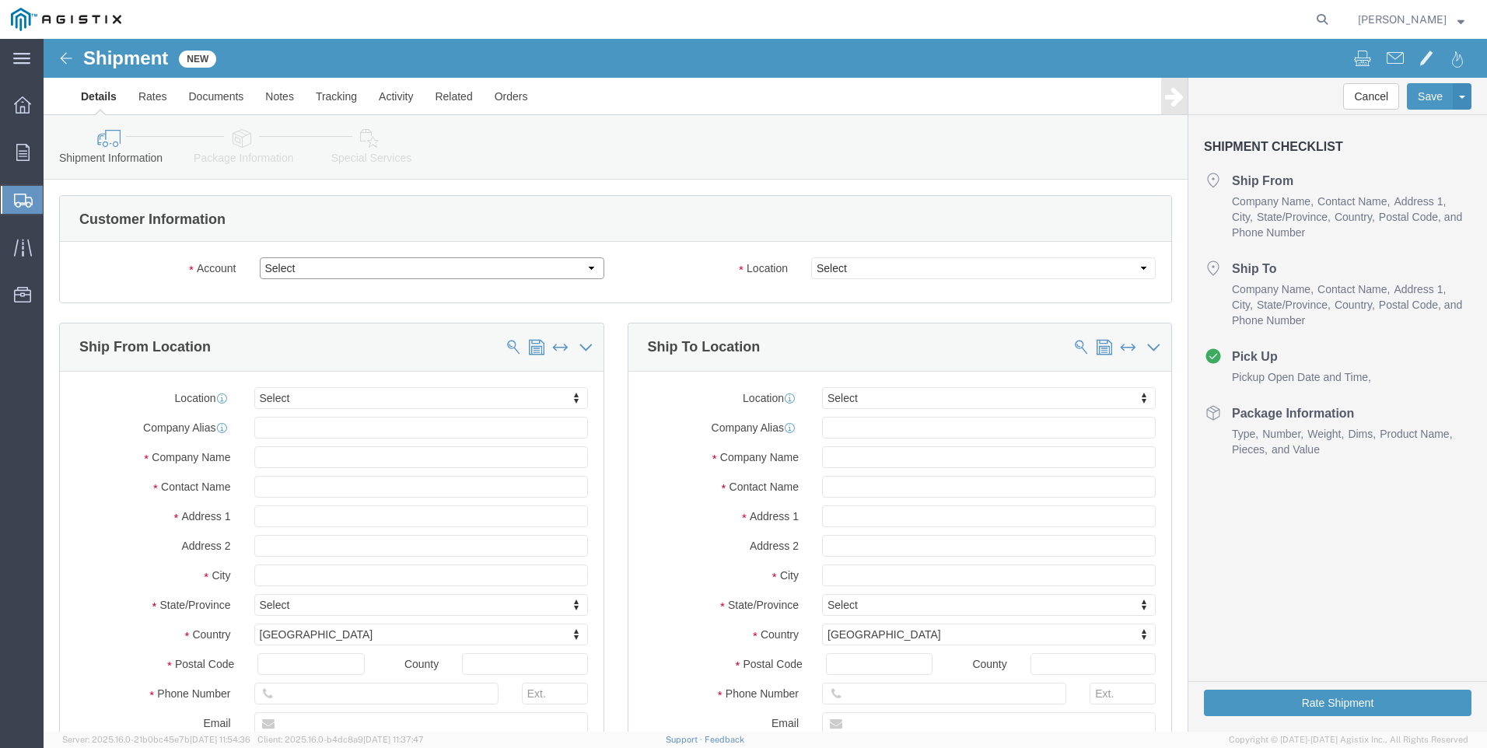
click select "Select PG&E Valmont Industries Inc"
select select "9596"
click select "Select PG&E Valmont Industries Inc"
select select "PURCHORD"
select select
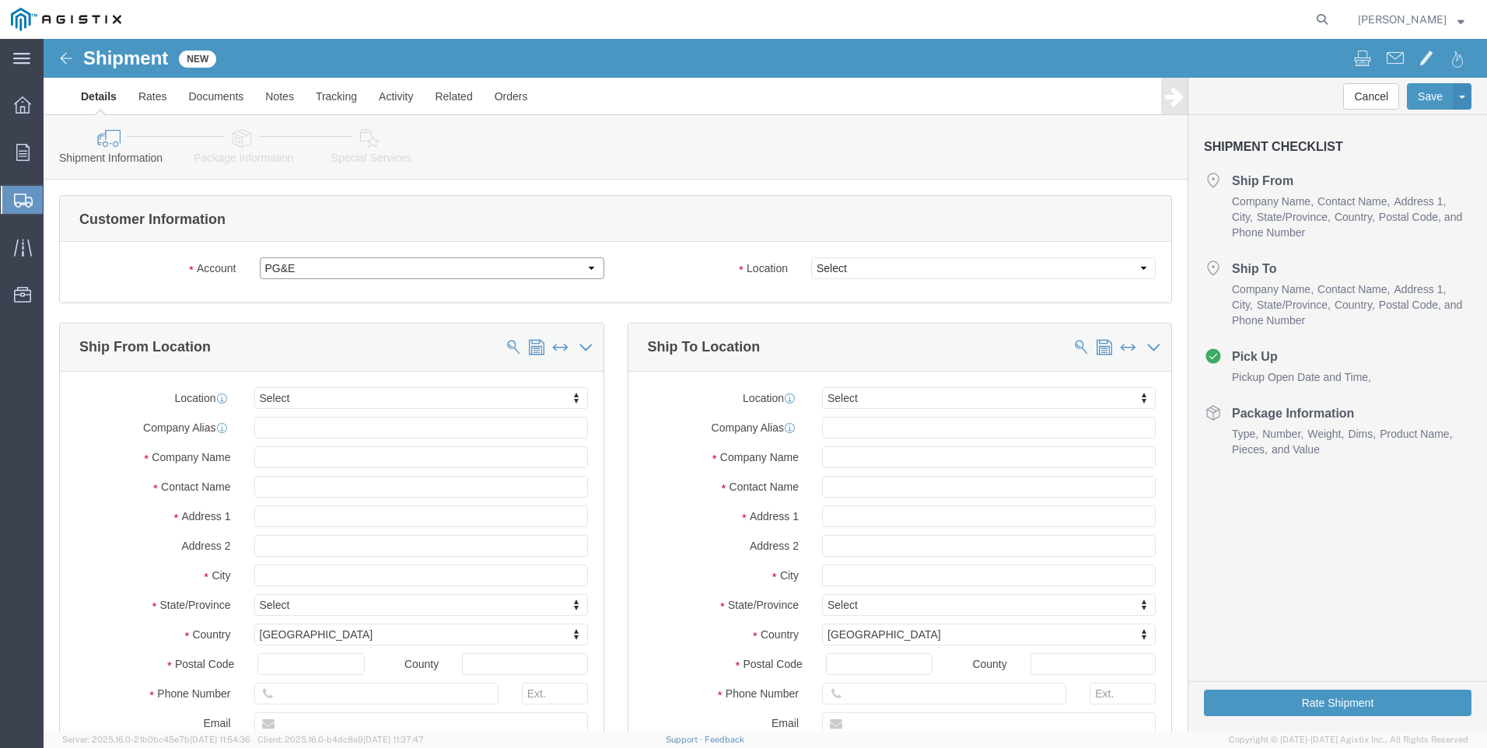
select select
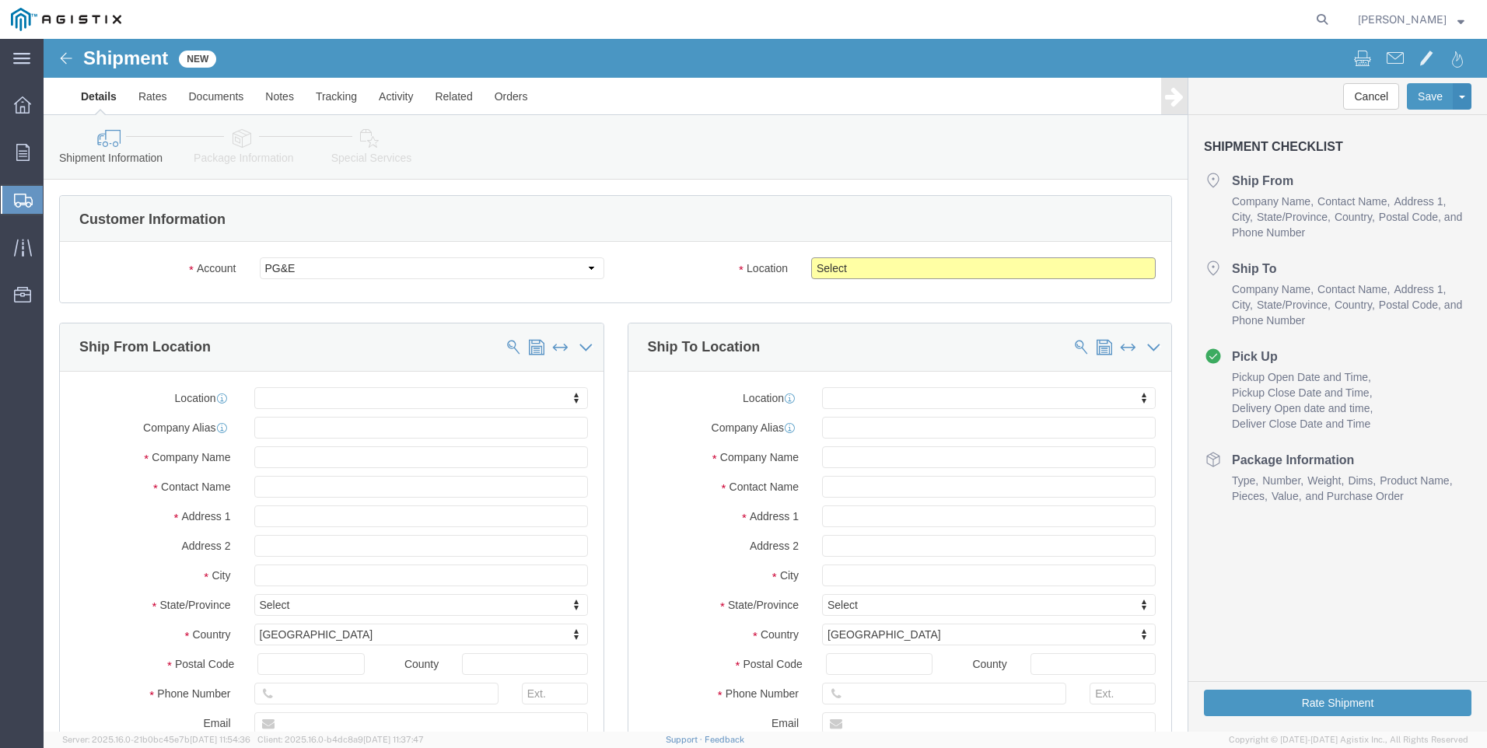
click select "Select All Others [GEOGRAPHIC_DATA] [GEOGRAPHIC_DATA] [GEOGRAPHIC_DATA] [GEOGRA…"
select select "23082"
click select "Select All Others [GEOGRAPHIC_DATA] [GEOGRAPHIC_DATA] [GEOGRAPHIC_DATA] [GEOGRA…"
click input "text"
type input "lar"
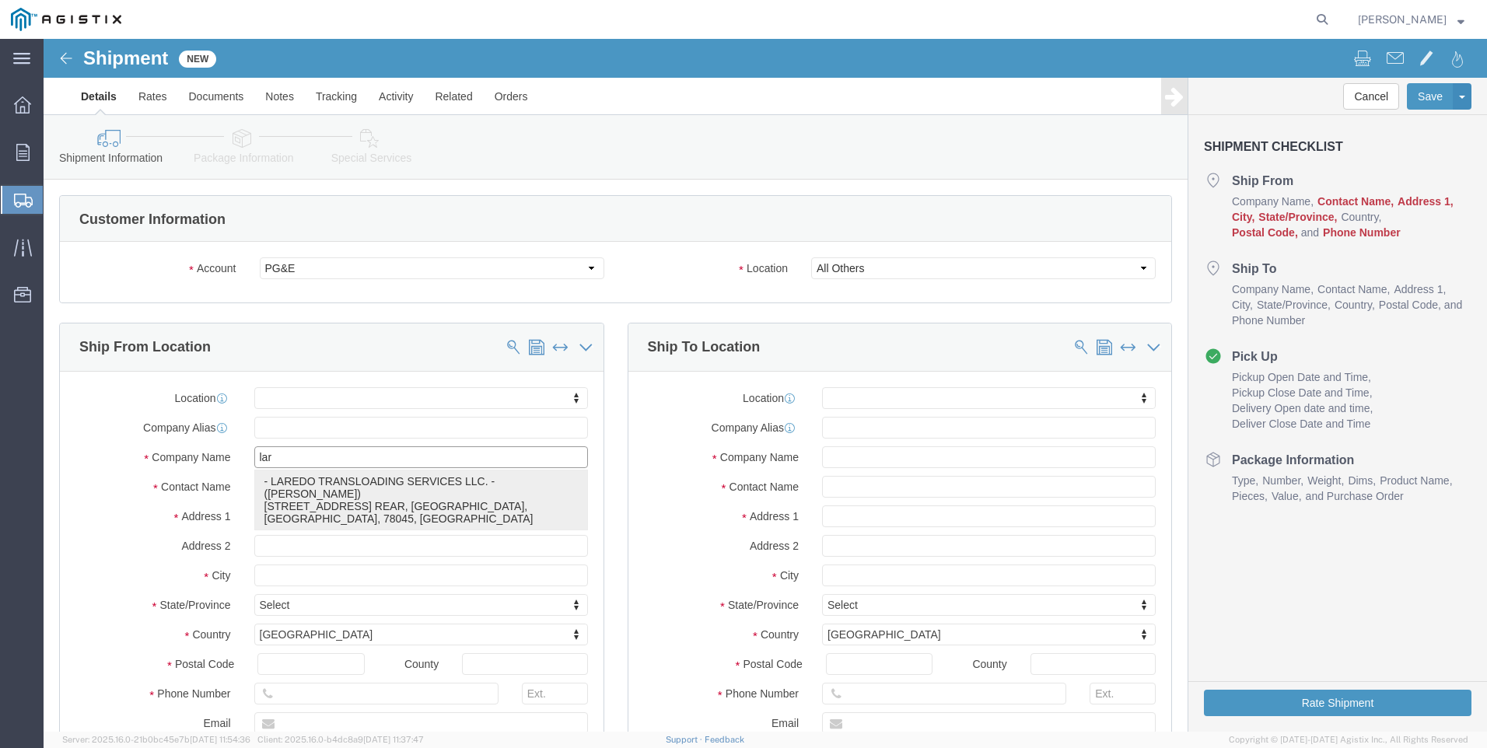
click p "- LAREDO TRANSLOADING SERVICES LLC. - ([PERSON_NAME]) [STREET_ADDRESS] REAR, [G…"
select select
type input "[STREET_ADDRESS] REAR"
type input "78045"
type input "LAREDO TRANSLOADING SERVICES LLC."
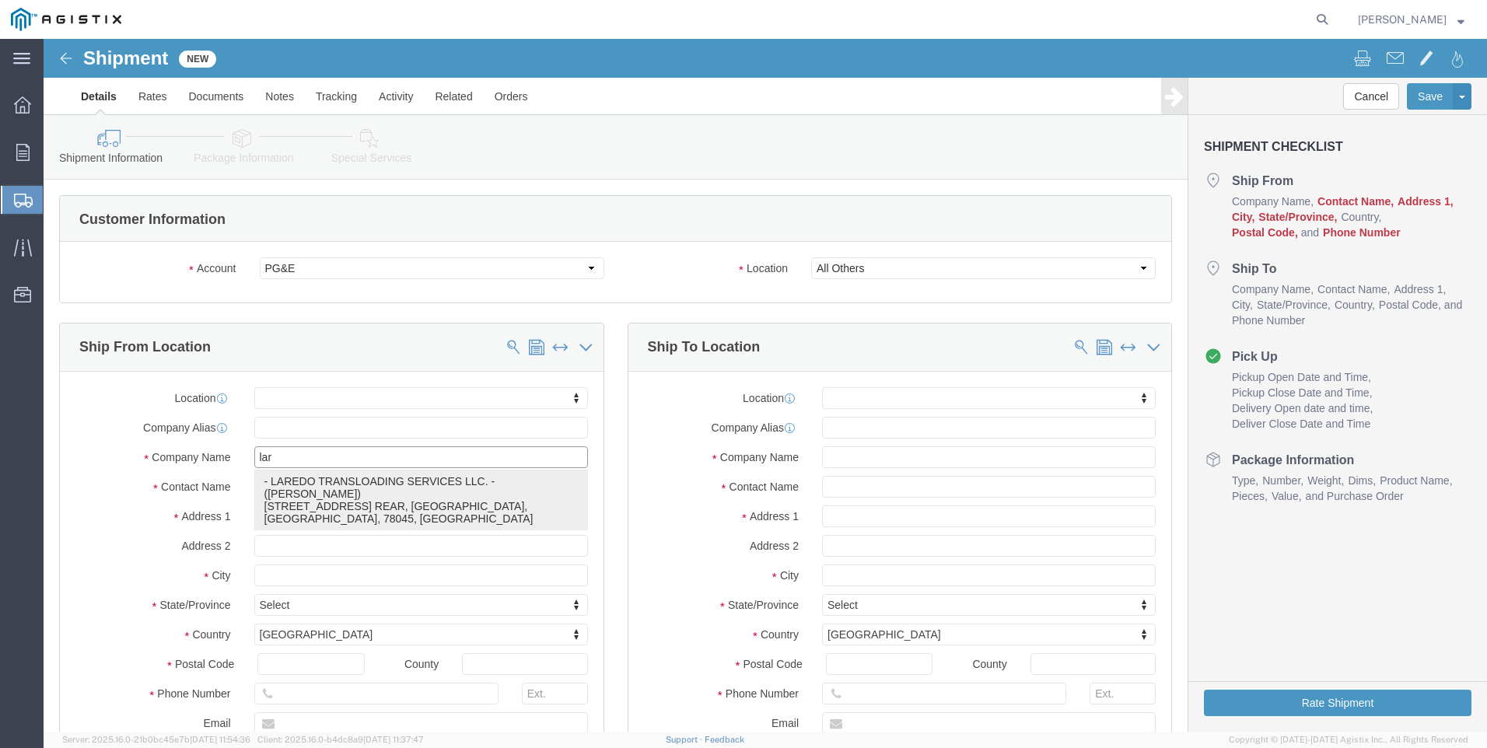
type input "[PERSON_NAME]"
type input "LAREDO"
select select "[GEOGRAPHIC_DATA]"
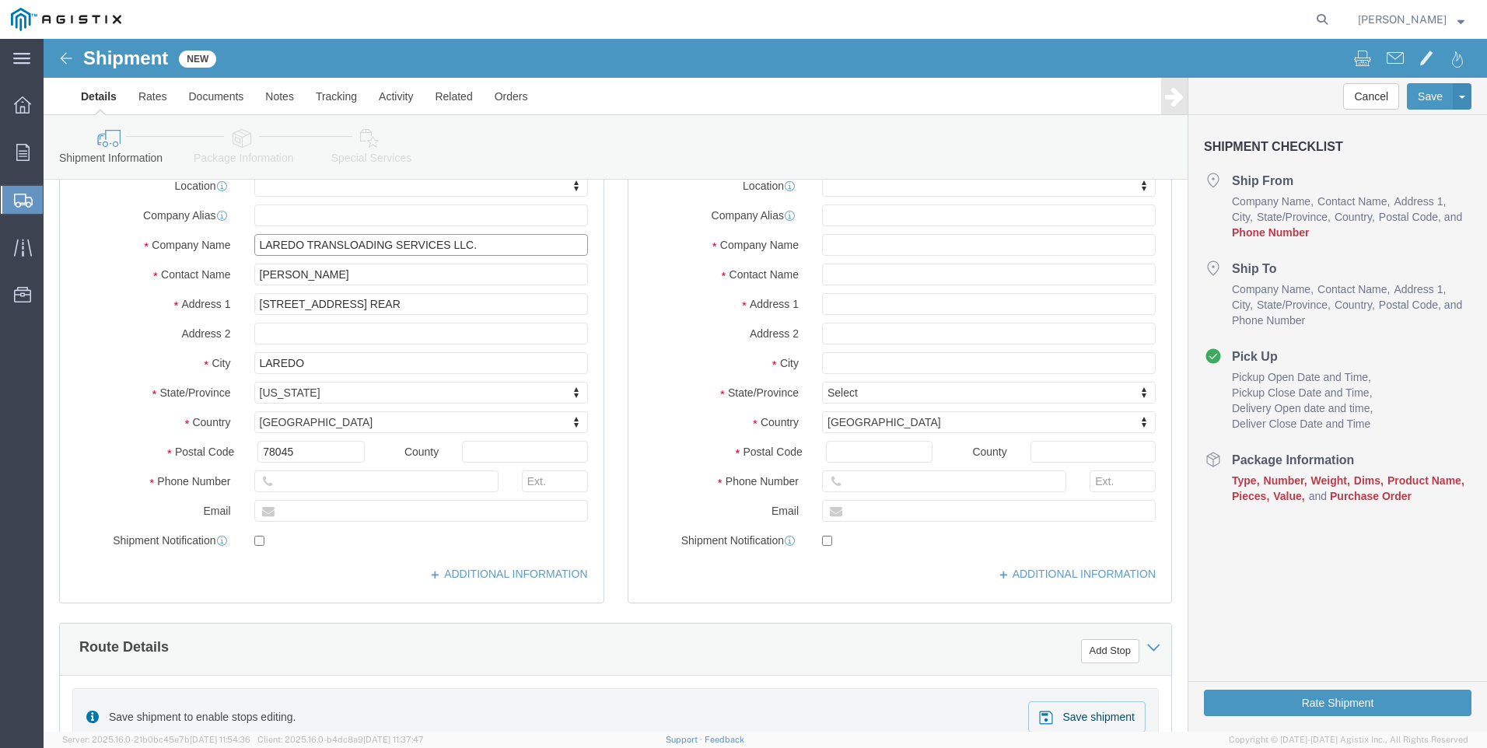
scroll to position [233, 0]
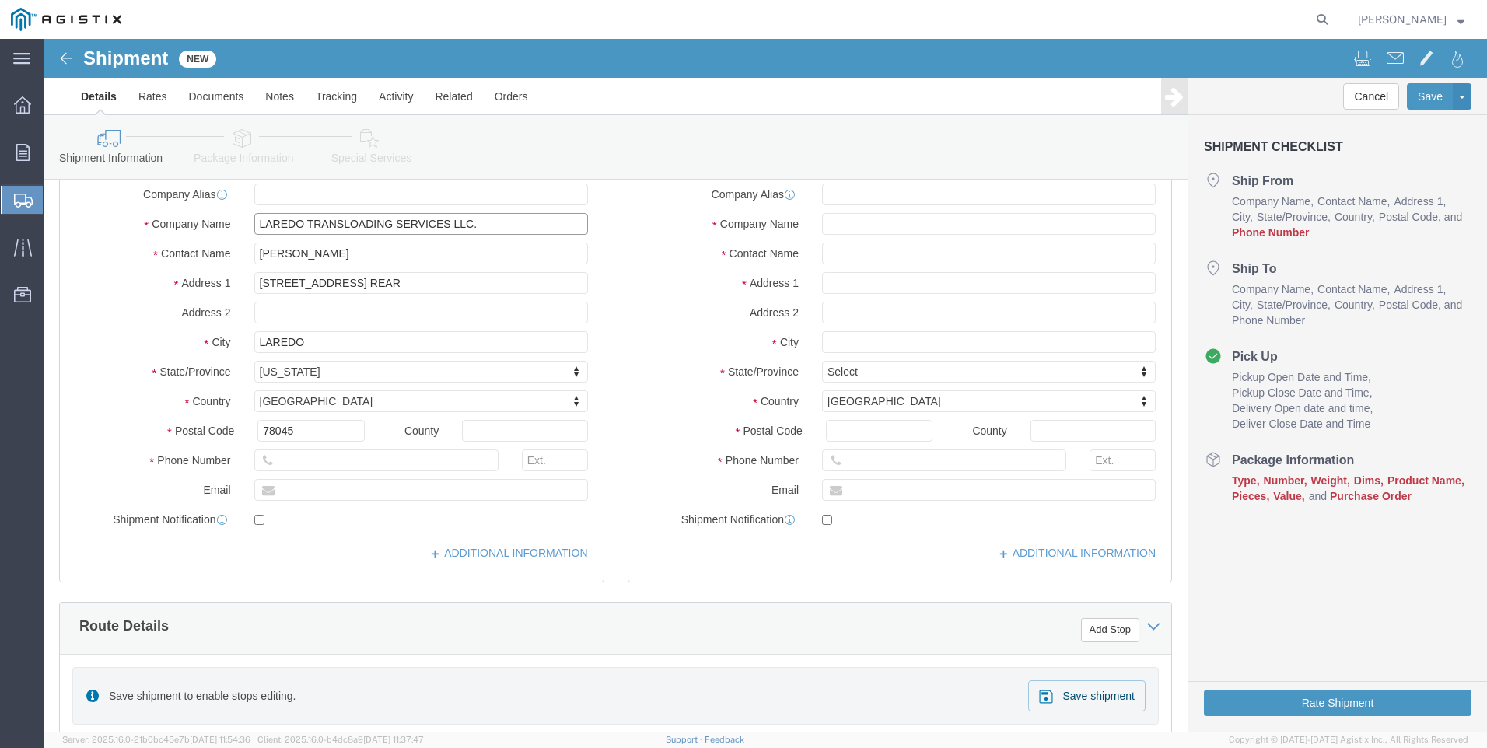
type input "LAREDO TRANSLOADING SERVICES LLC."
click input "text"
type input "9564019581"
click input "text"
type input "paci"
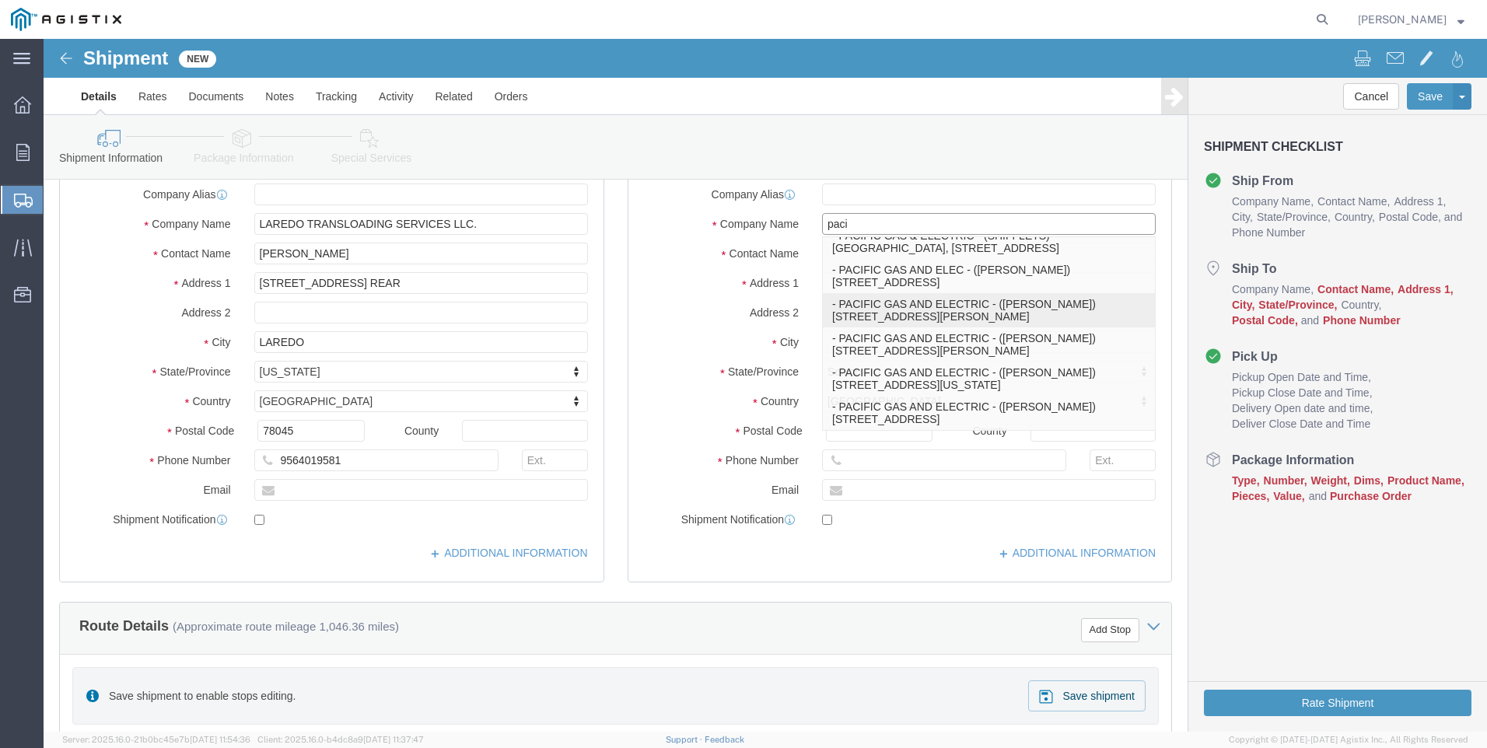
scroll to position [348, 0]
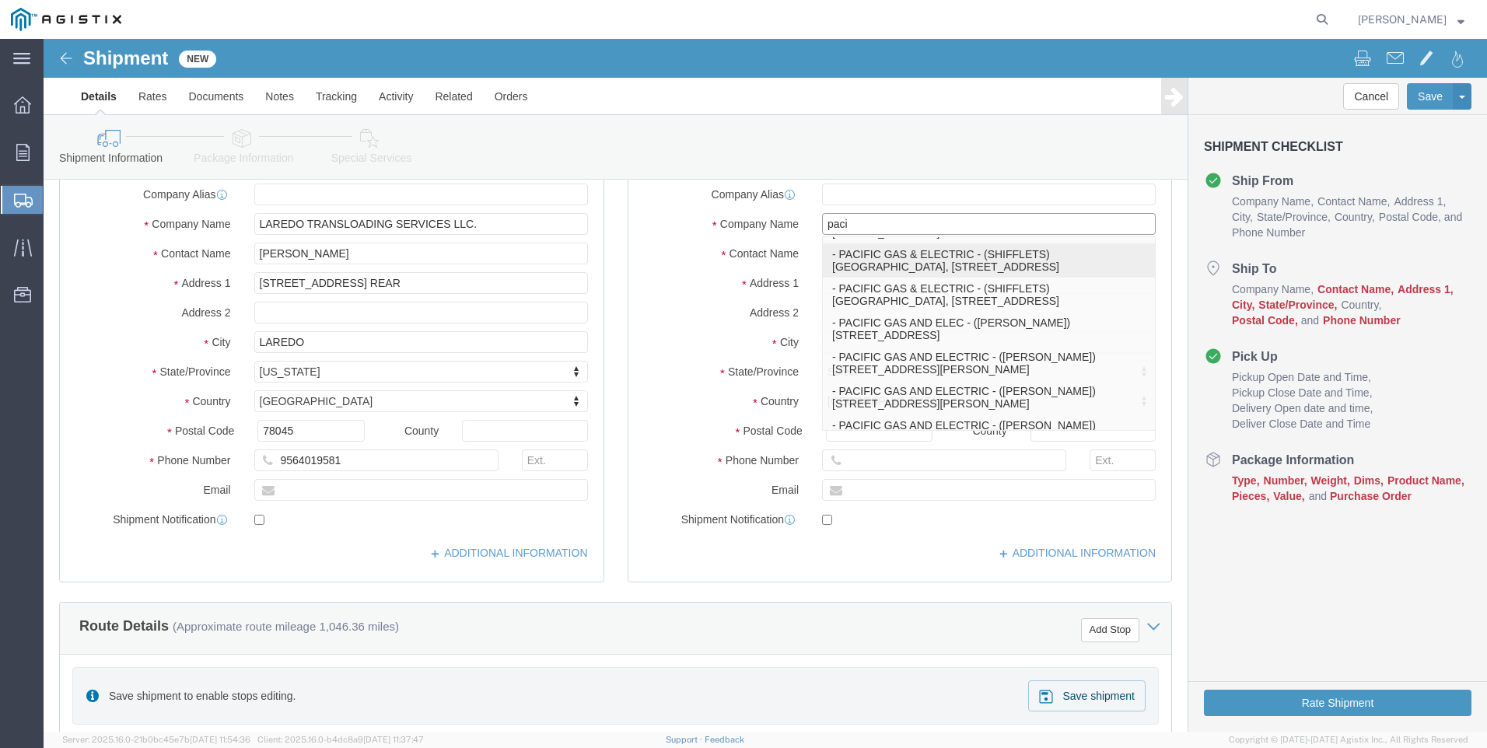
click p "- PACIFIC GAS & ELECTRIC - (SHIFFLETS) [GEOGRAPHIC_DATA], [STREET_ADDRESS]"
select select
type input "SHIFFLETS POLE YARD"
type input "[STREET_ADDRESS]"
type input "95965"
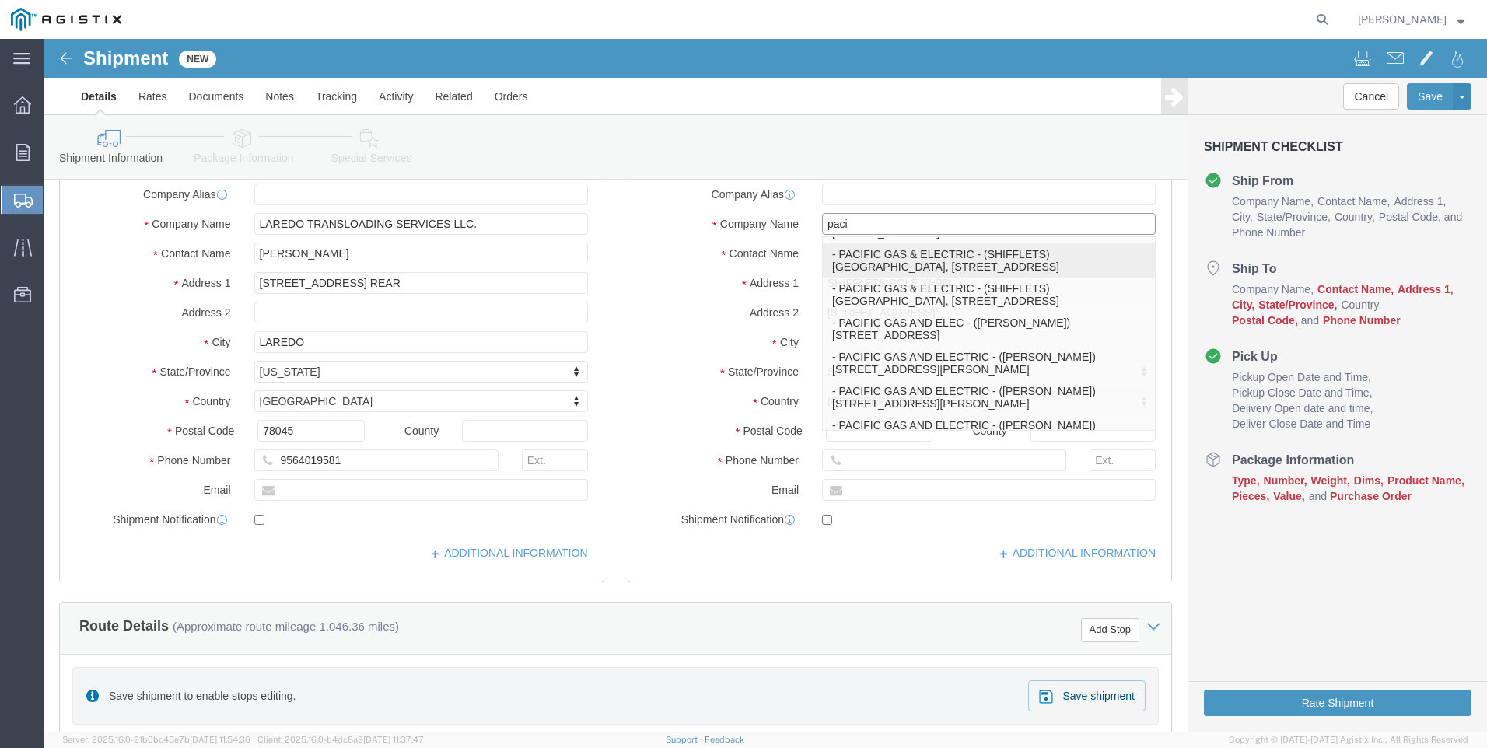
type input "[GEOGRAPHIC_DATA]"
type input "18003444997"
type input "PACIFIC GAS & ELECTRIC"
type input "SHIFFLETS"
type input "[GEOGRAPHIC_DATA]"
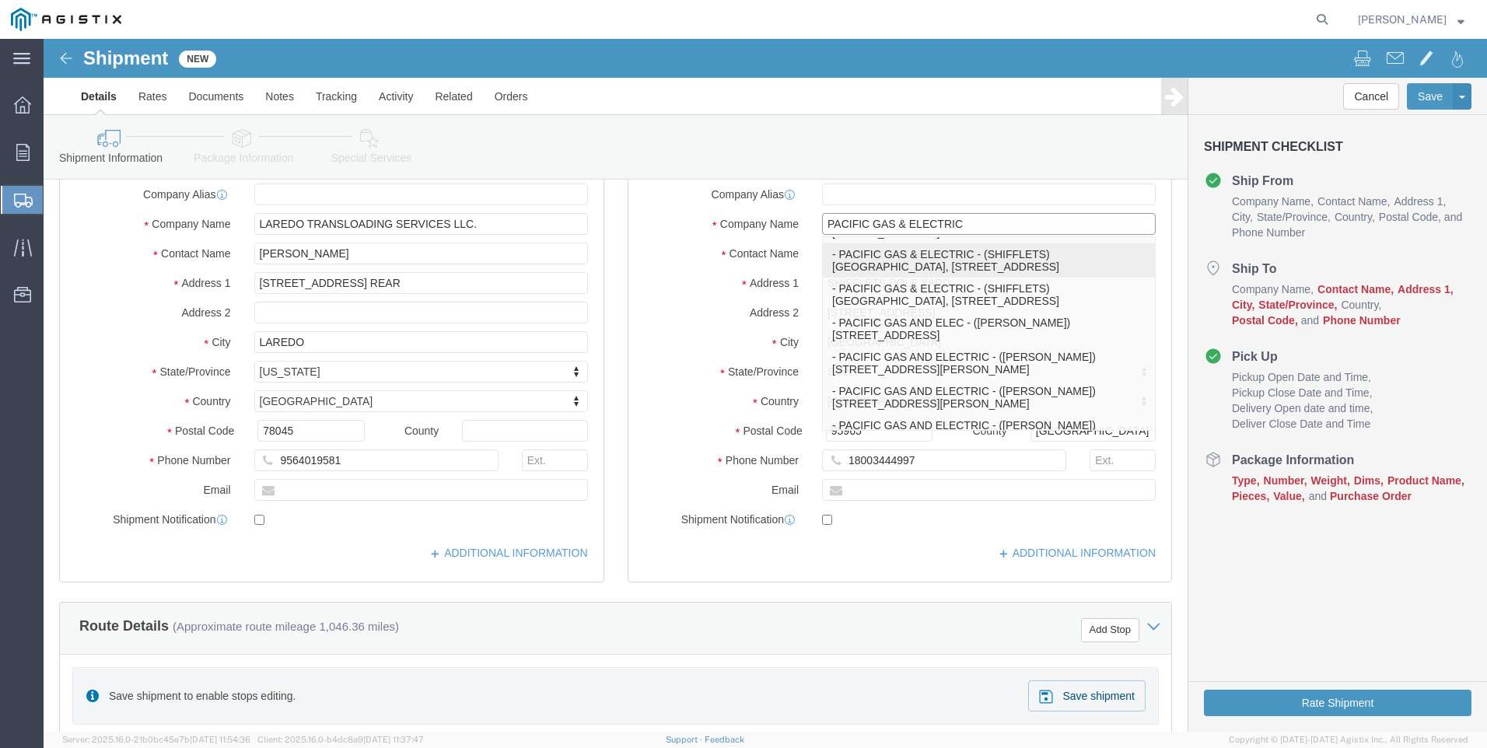
select select "CA"
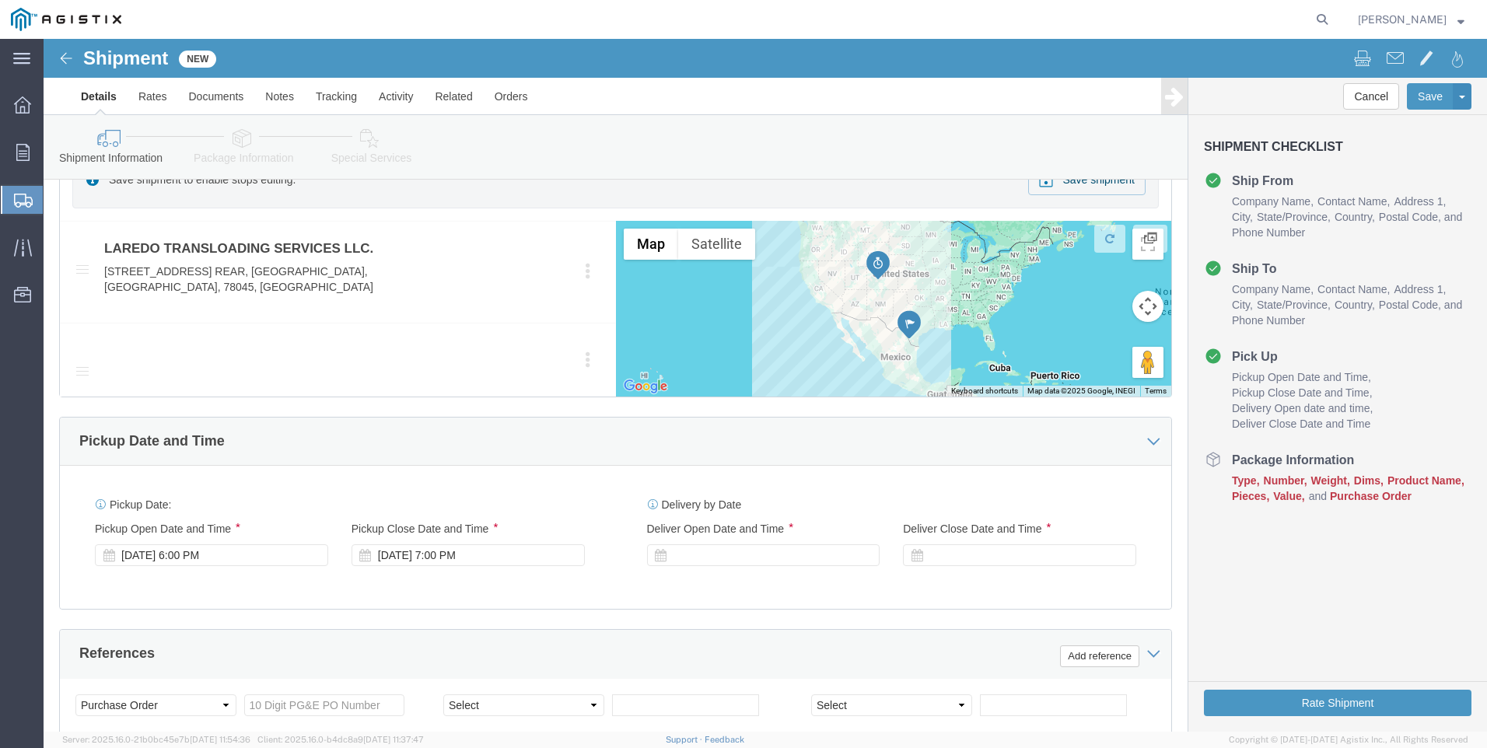
scroll to position [778, 0]
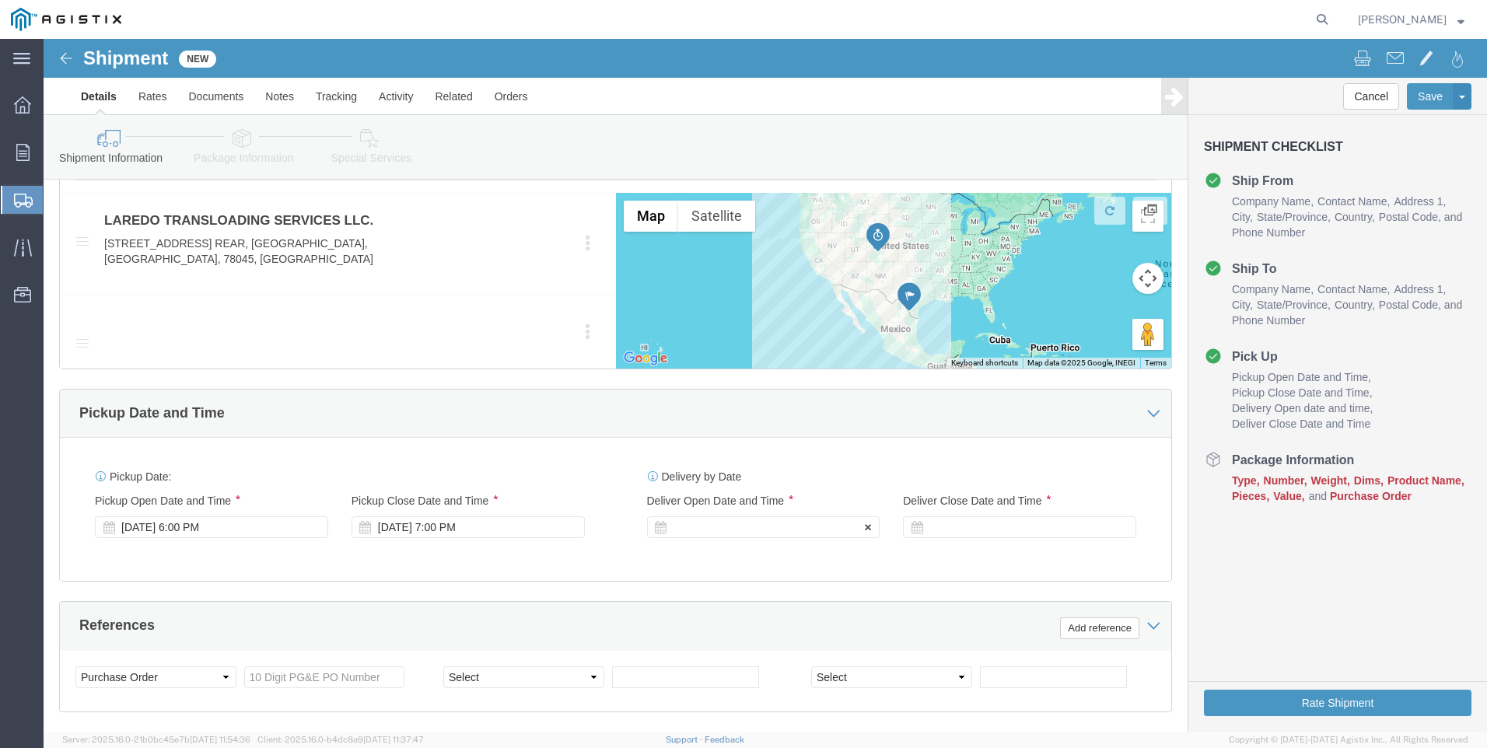
type input "PACIFIC GAS & ELECTRIC"
click div "Delivery Start Date Delivery Start Time Deliver Open Date and Time"
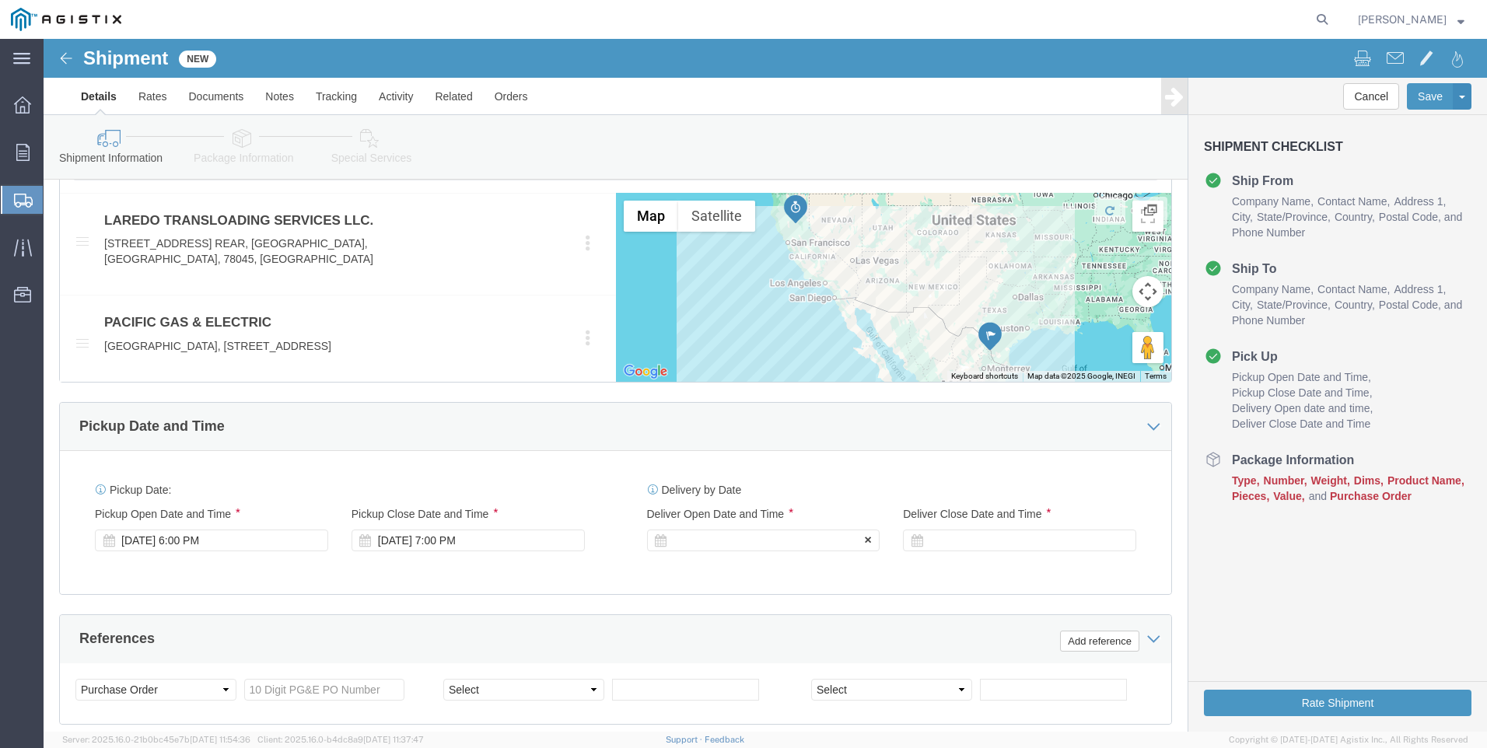
click div
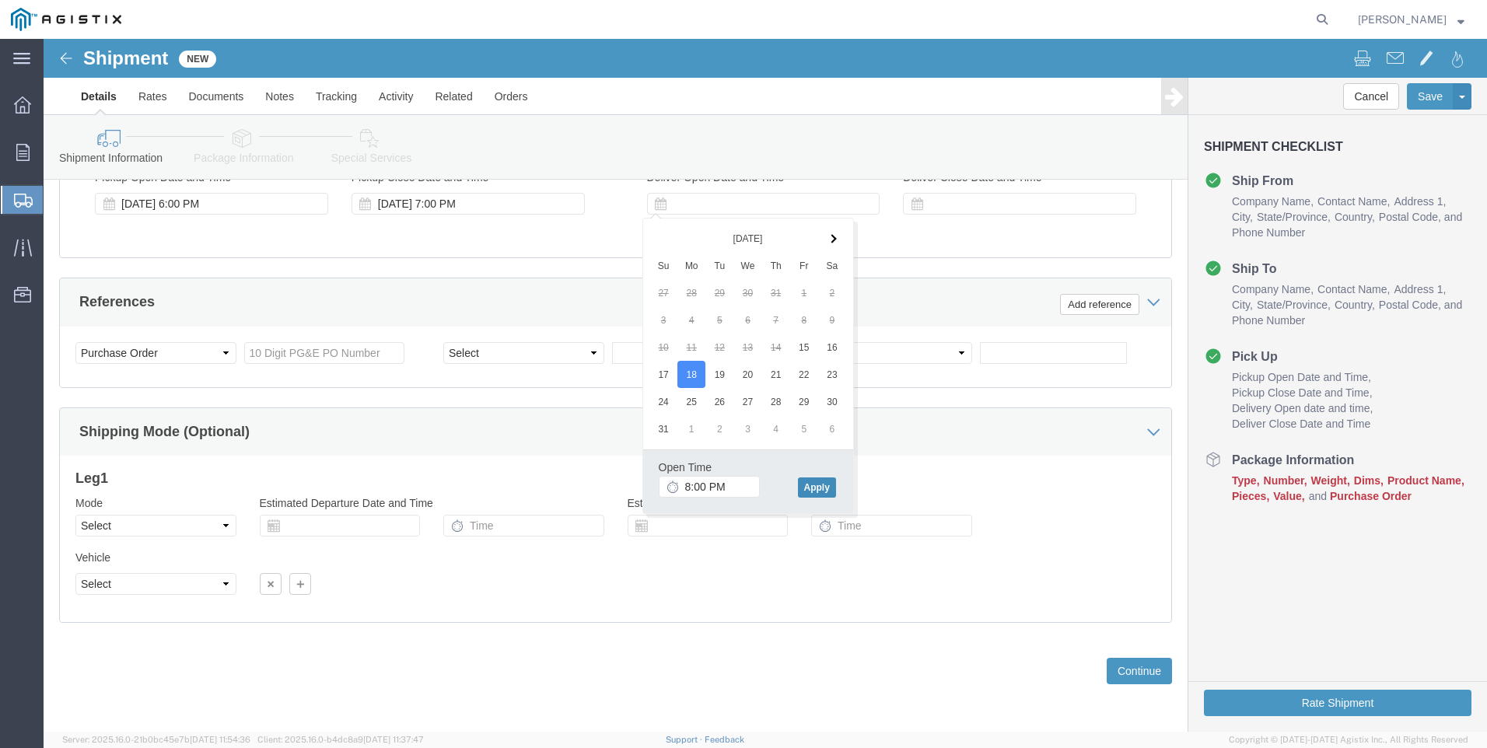
click button "Apply"
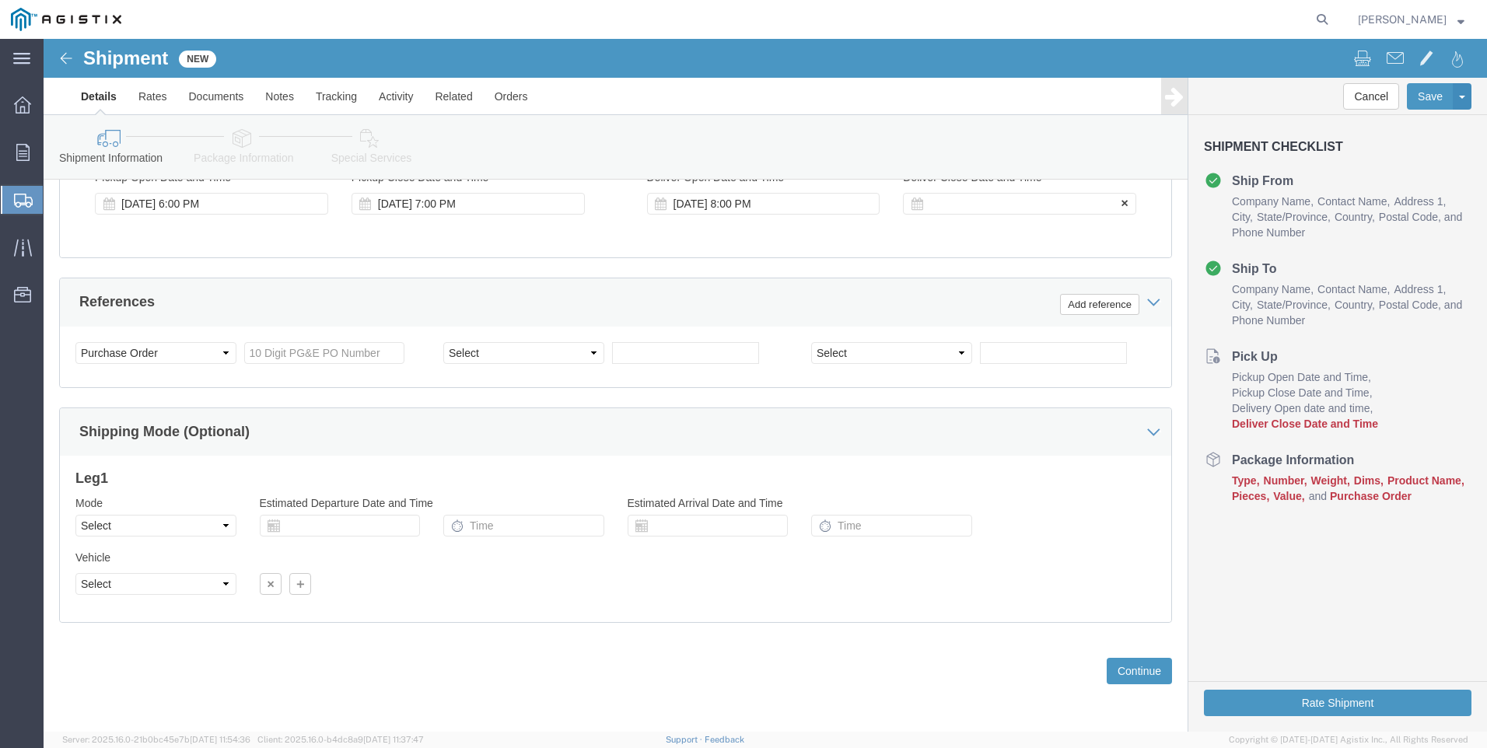
click div
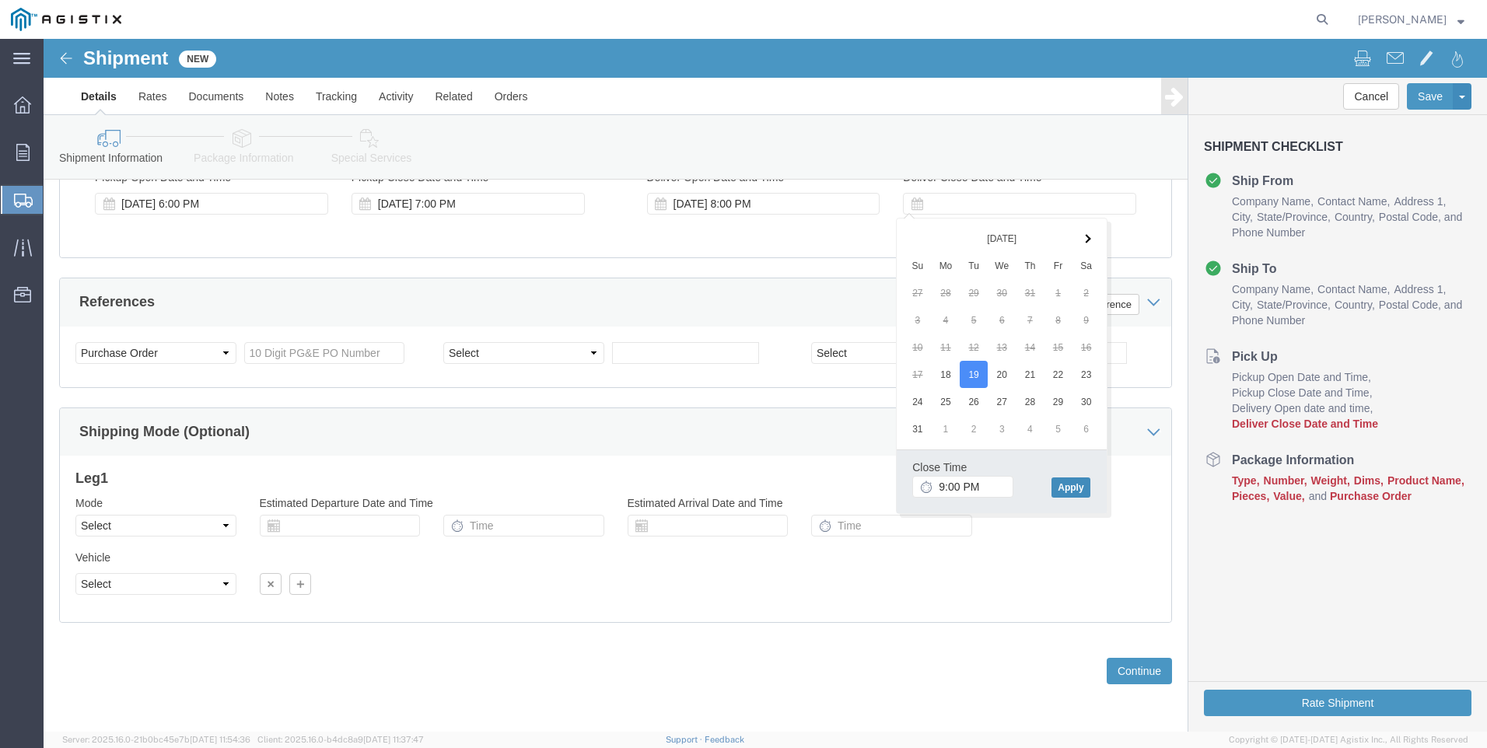
click button "Apply"
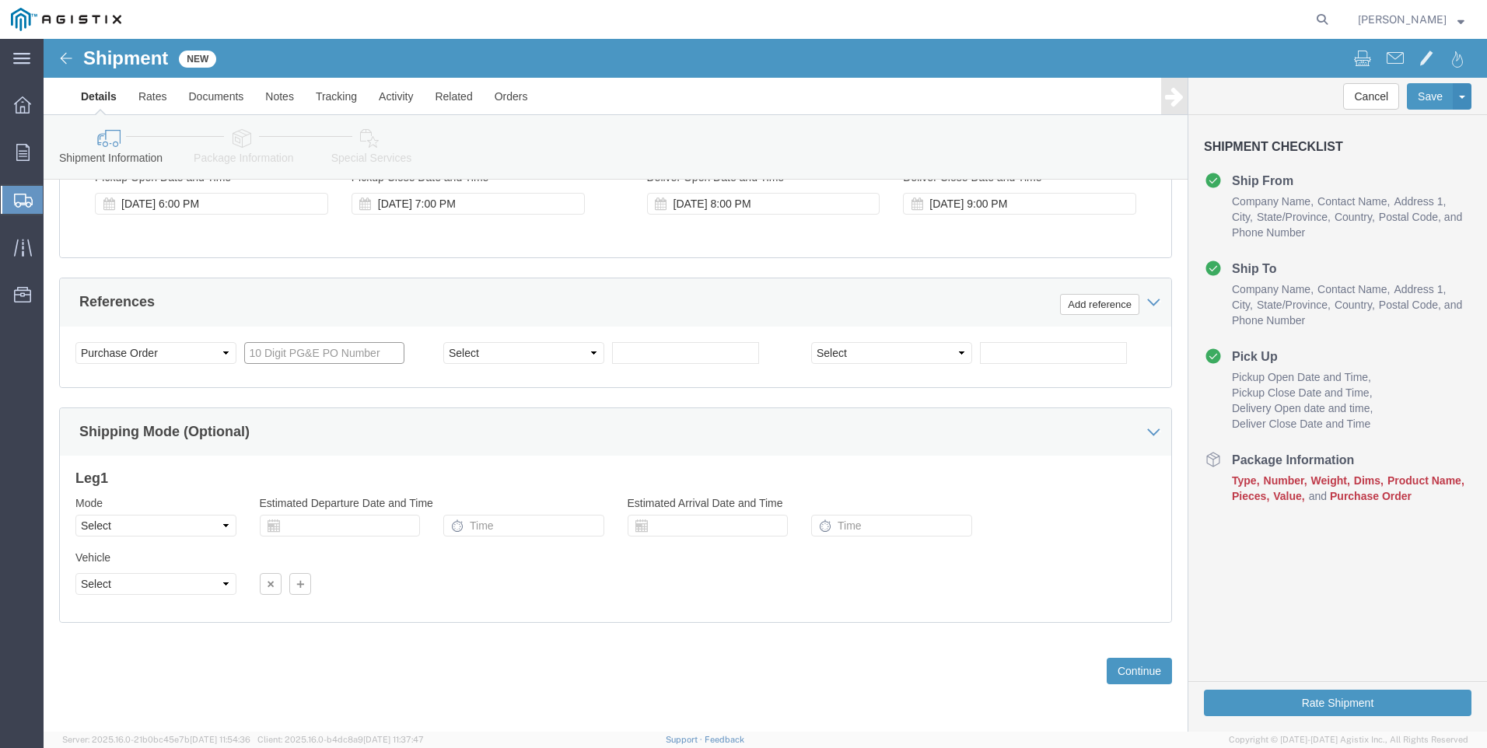
click input "text"
type input "3"
type input "2701174338"
select select "PICKUPNUM"
type input "900242081"
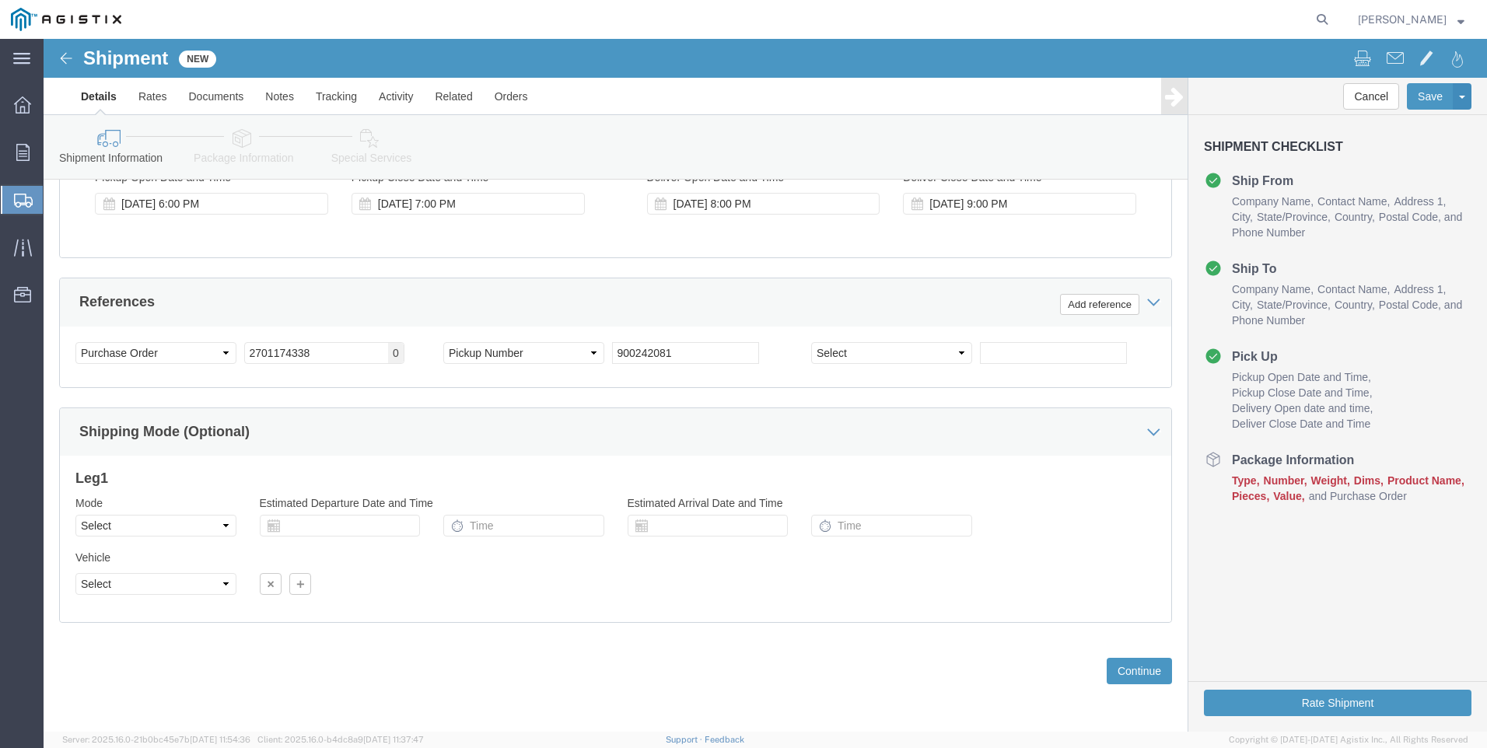
click div "Previous Continue"
click button "Continue"
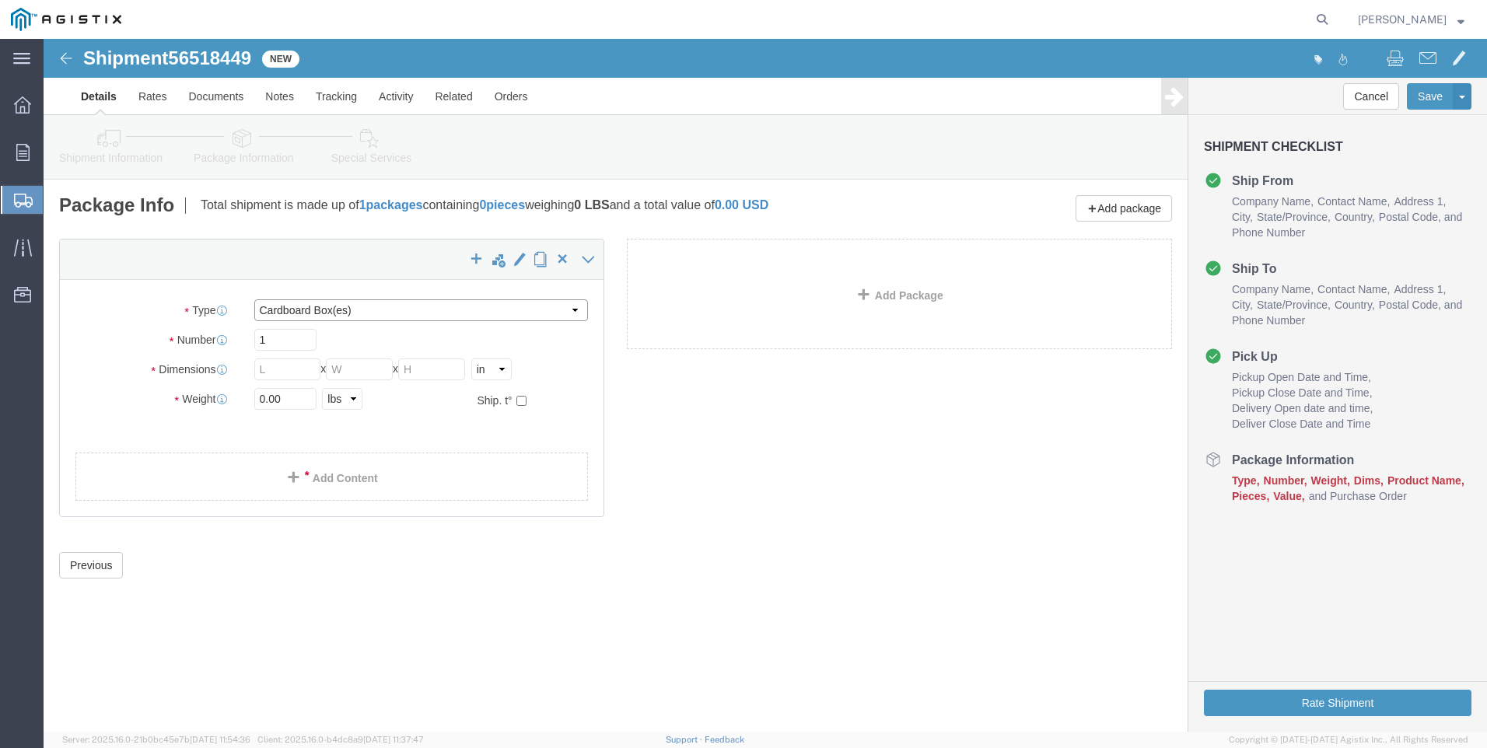
click select "Select Bulk Bundle(s) Cardboard Box(es) Carton(s) Crate(s) Drum(s) (Fiberboard)…"
select select "BNDL"
click select "Select Bulk Bundle(s) Cardboard Box(es) Carton(s) Crate(s) Drum(s) (Fiberboard)…"
click select "Select cm ft in"
select select "FT"
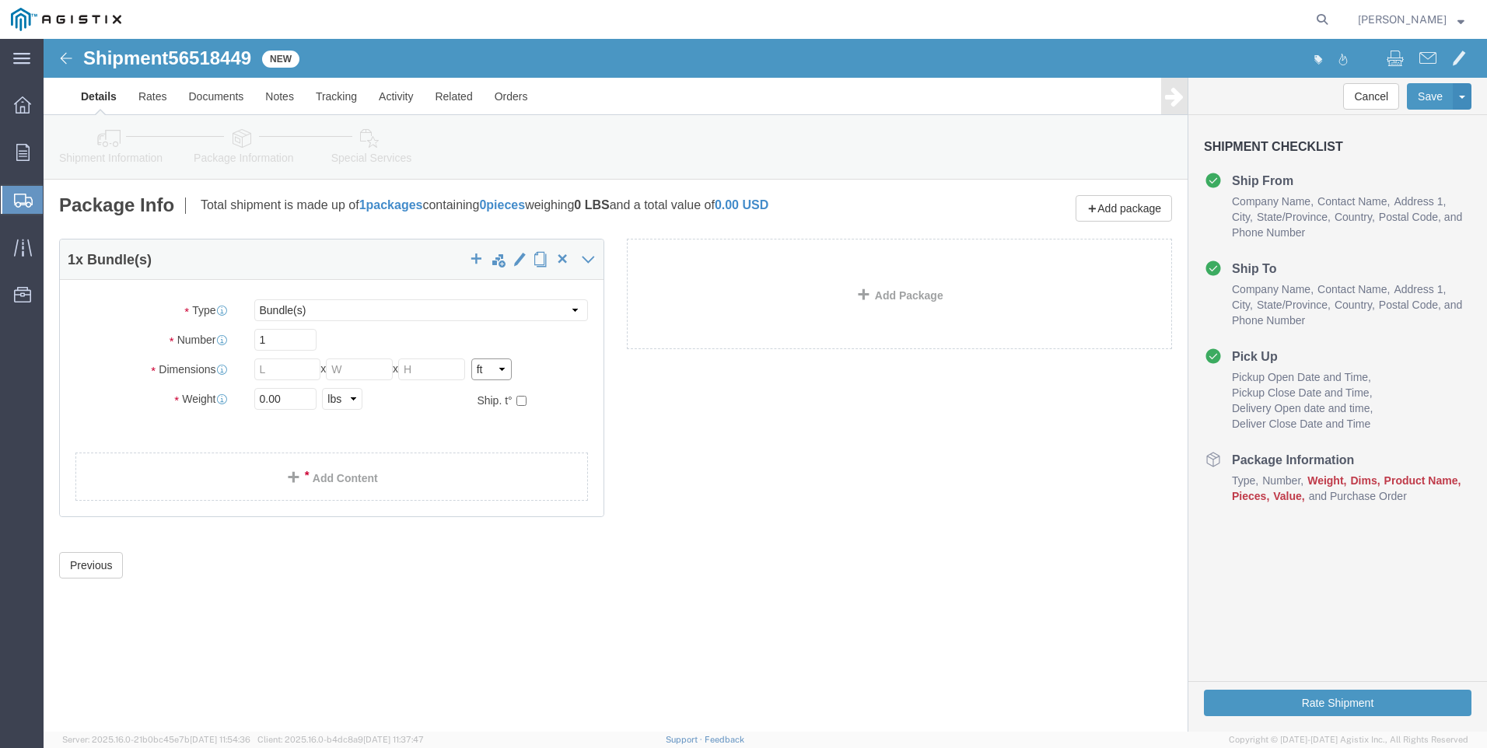
click select "Select cm ft in"
click input "text"
type input "96"
type input "102"
type input "45"
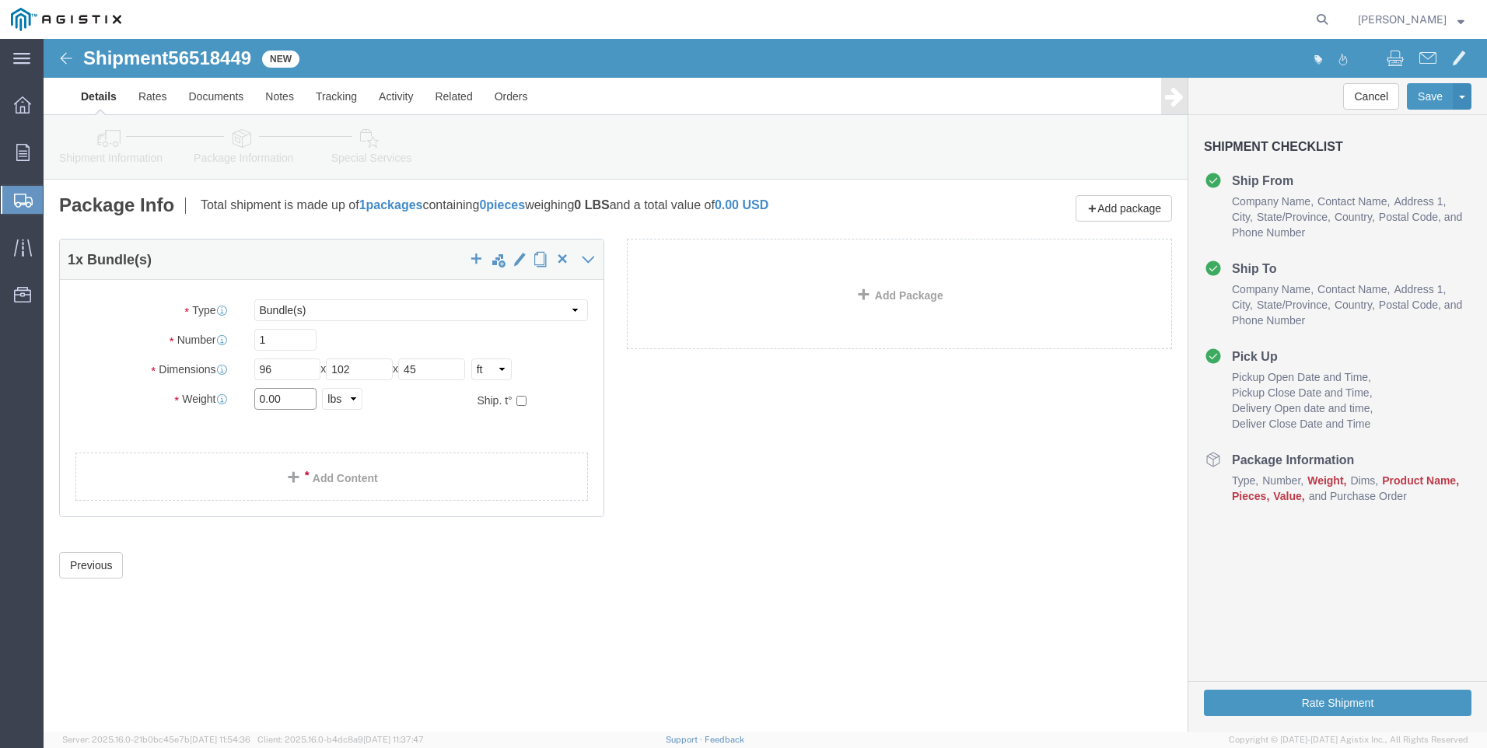
click input "0.00"
type input "15846"
click link "Add Content"
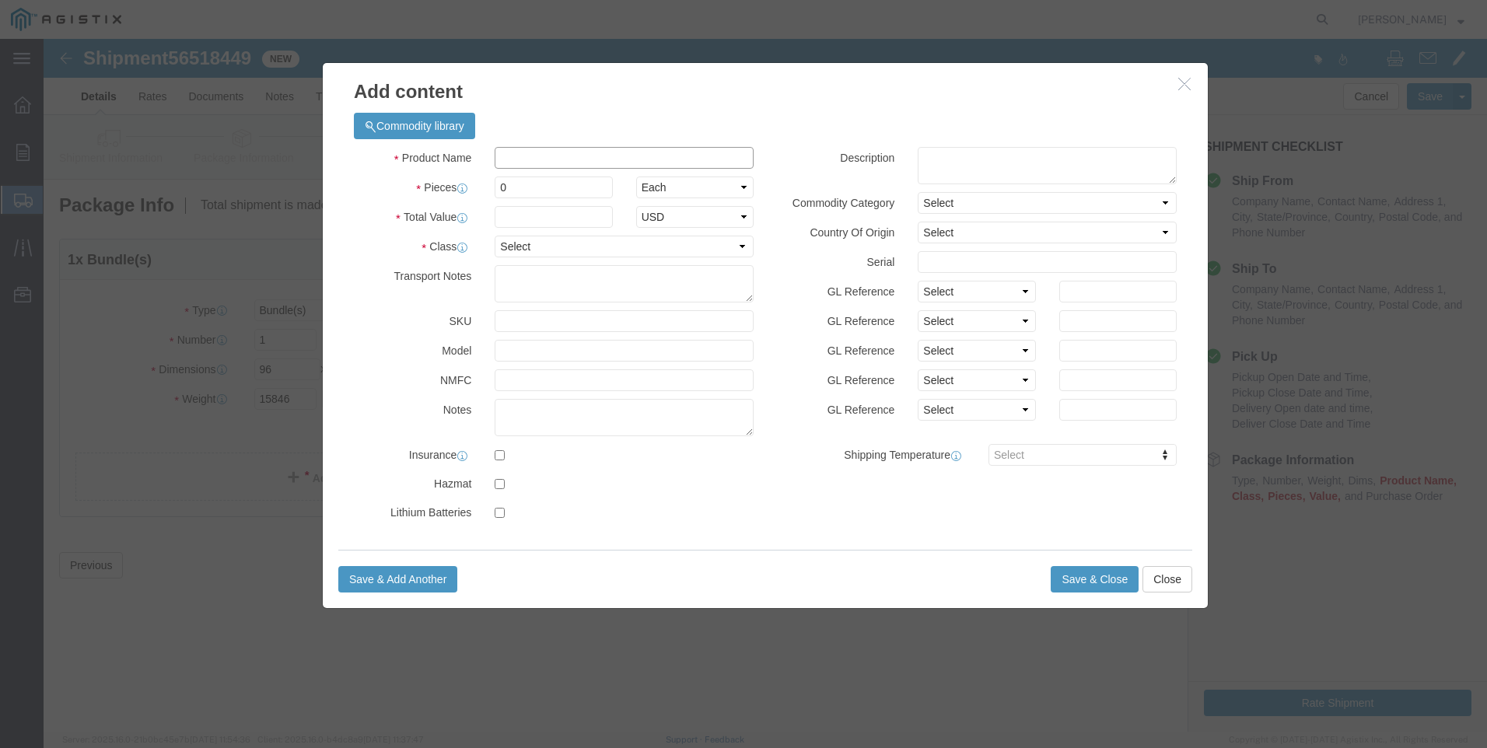
click input "text"
type input "steel poles"
select select "MX"
click input "0"
type input "6"
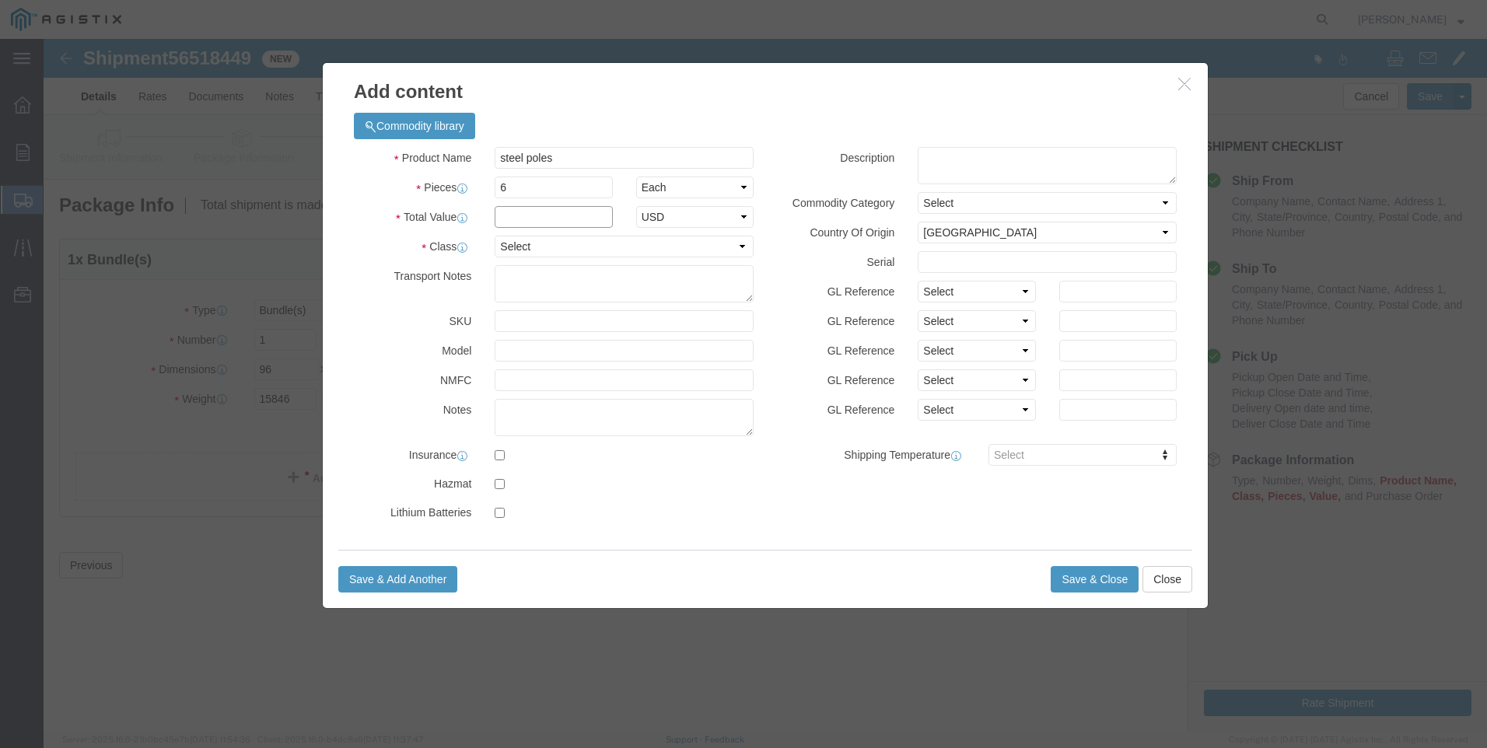
click input "text"
type input "1"
select select "USD"
select select "50"
click button "Save & Close"
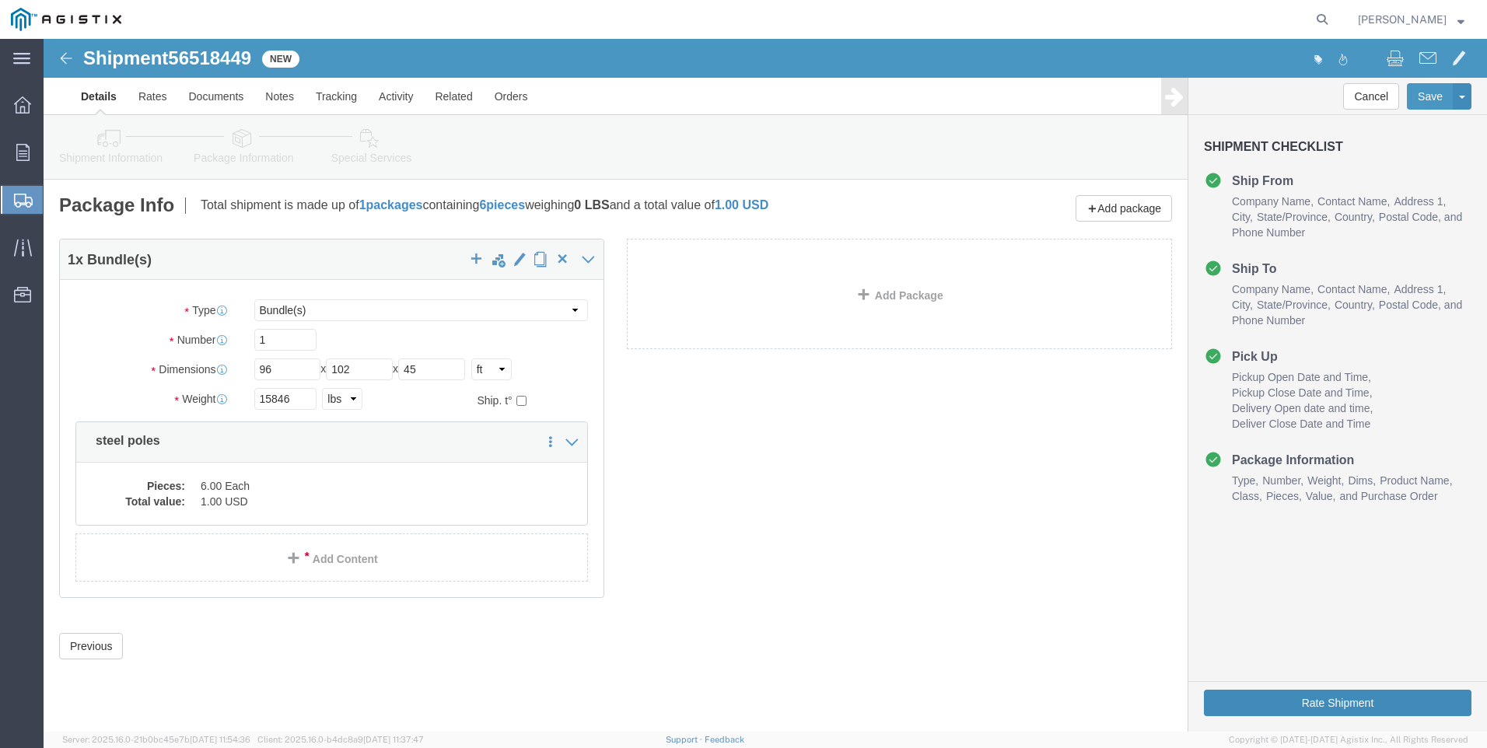
click button "Rate Shipment"
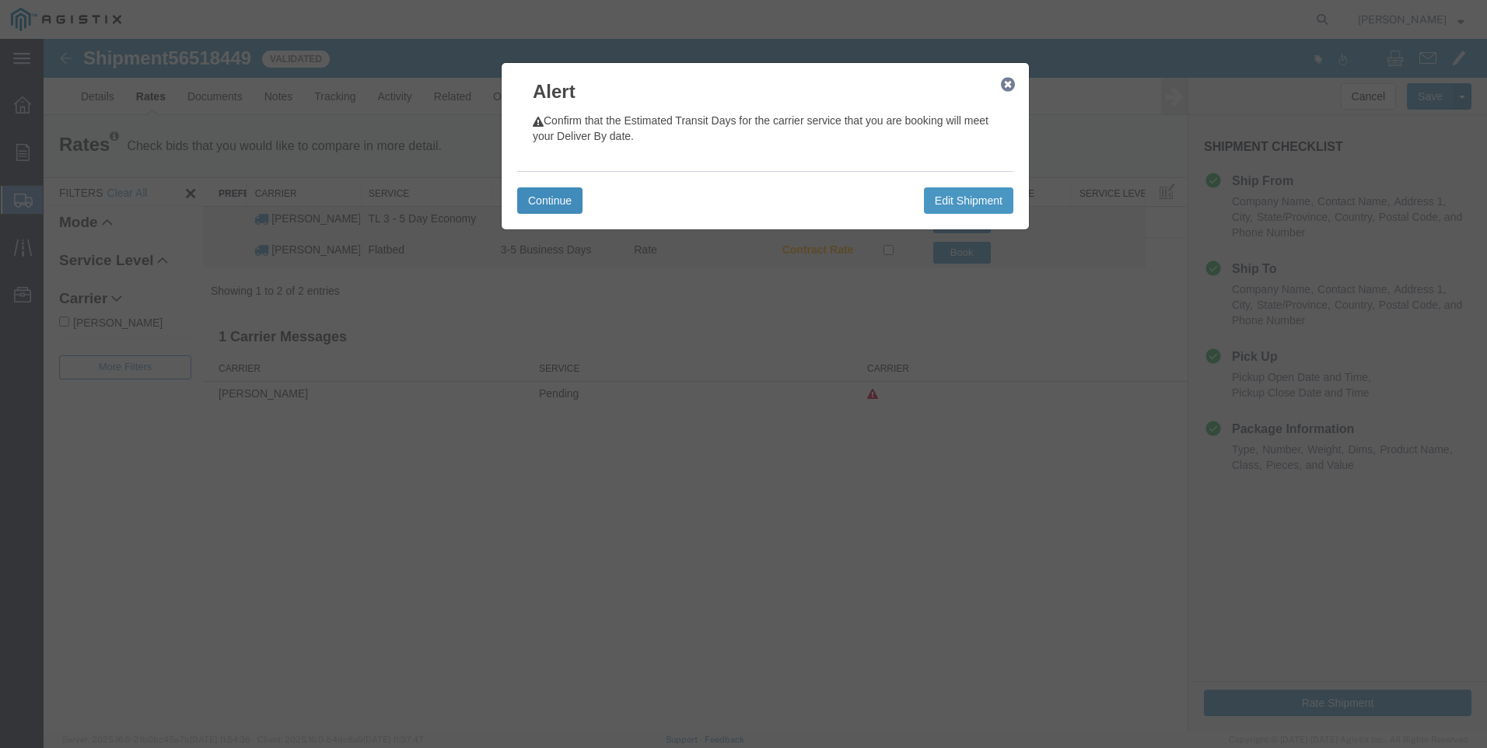
click at [563, 198] on button "Continue" at bounding box center [549, 200] width 65 height 26
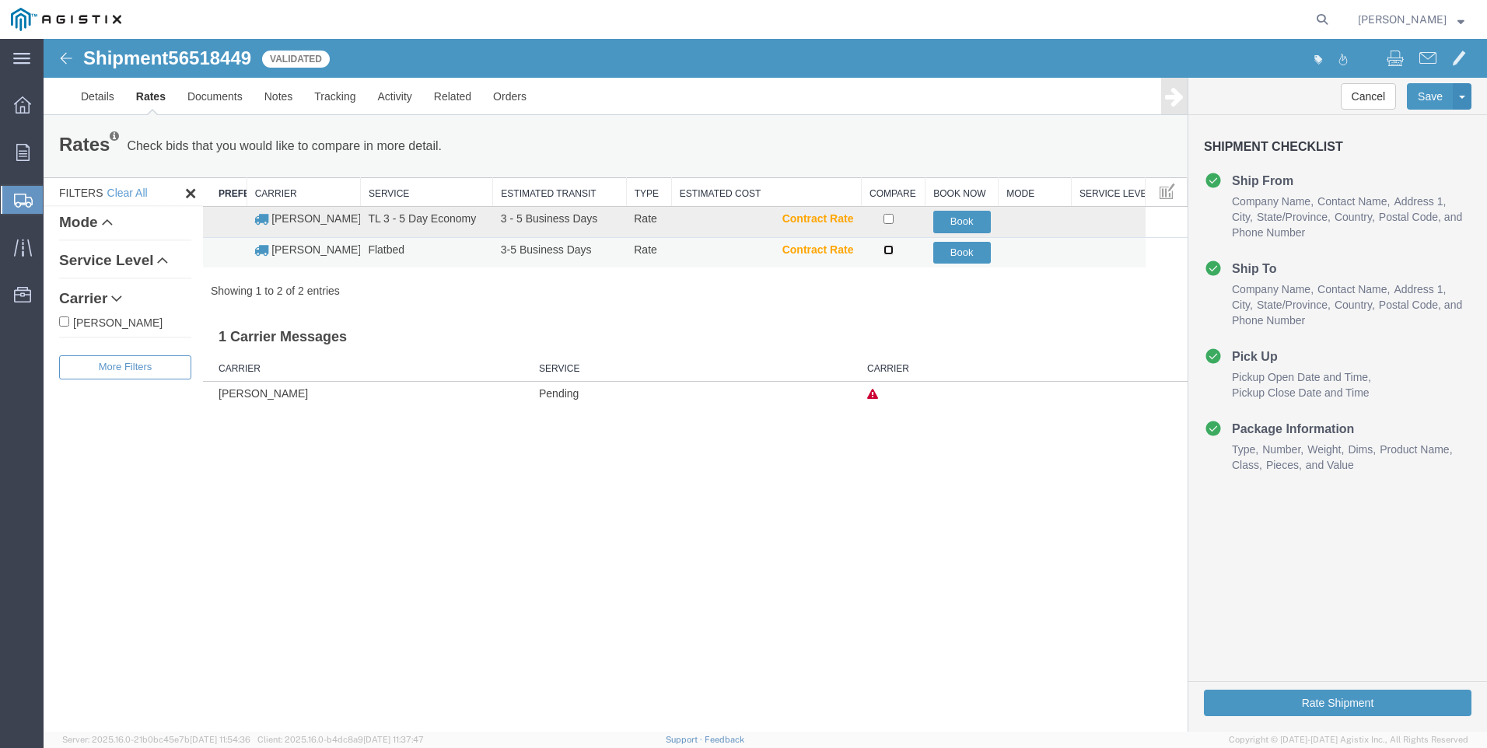
click at [888, 249] on input "checkbox" at bounding box center [888, 250] width 10 height 10
checkbox input "true"
click at [968, 256] on button "Book" at bounding box center [962, 253] width 58 height 23
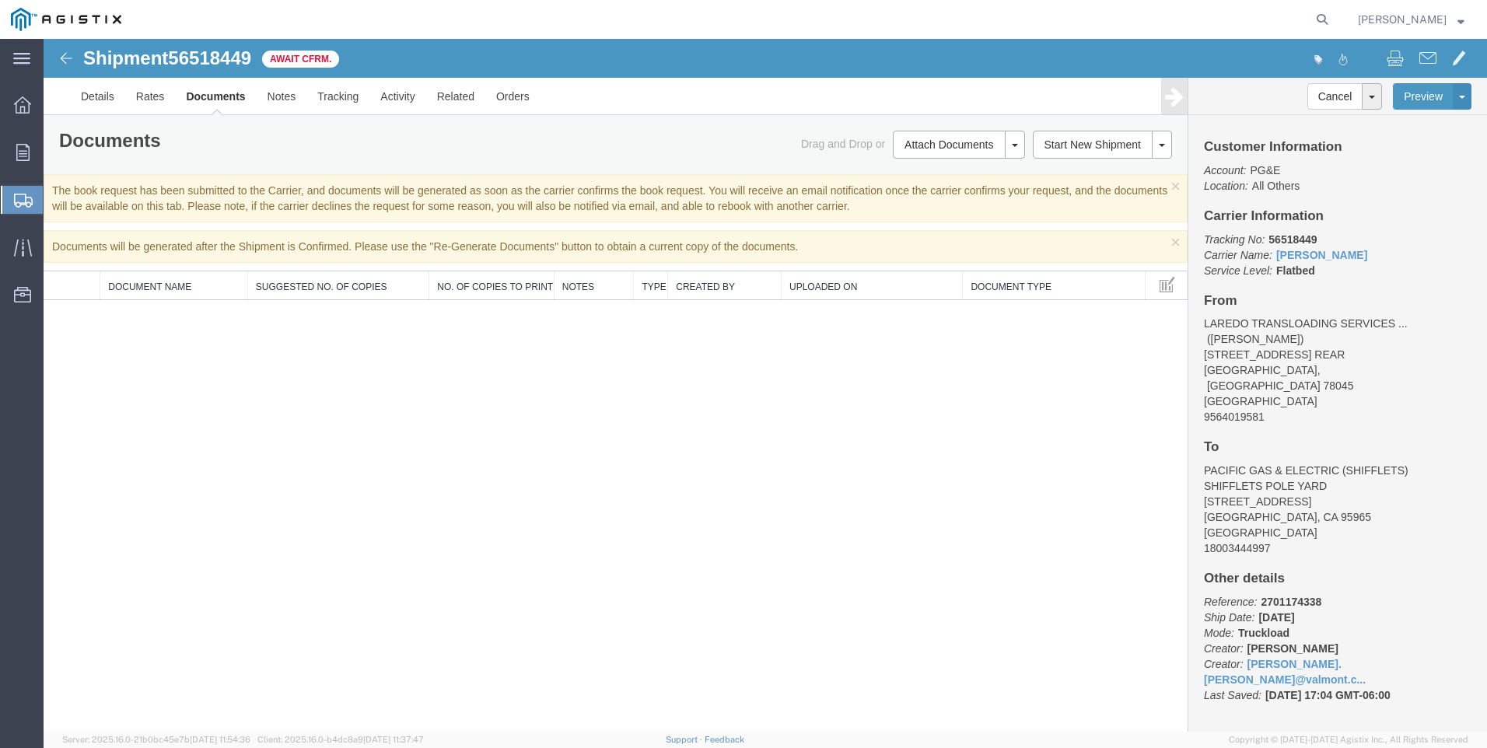
click at [0, 0] on span "Create Shipment" at bounding box center [0, 0] width 0 height 0
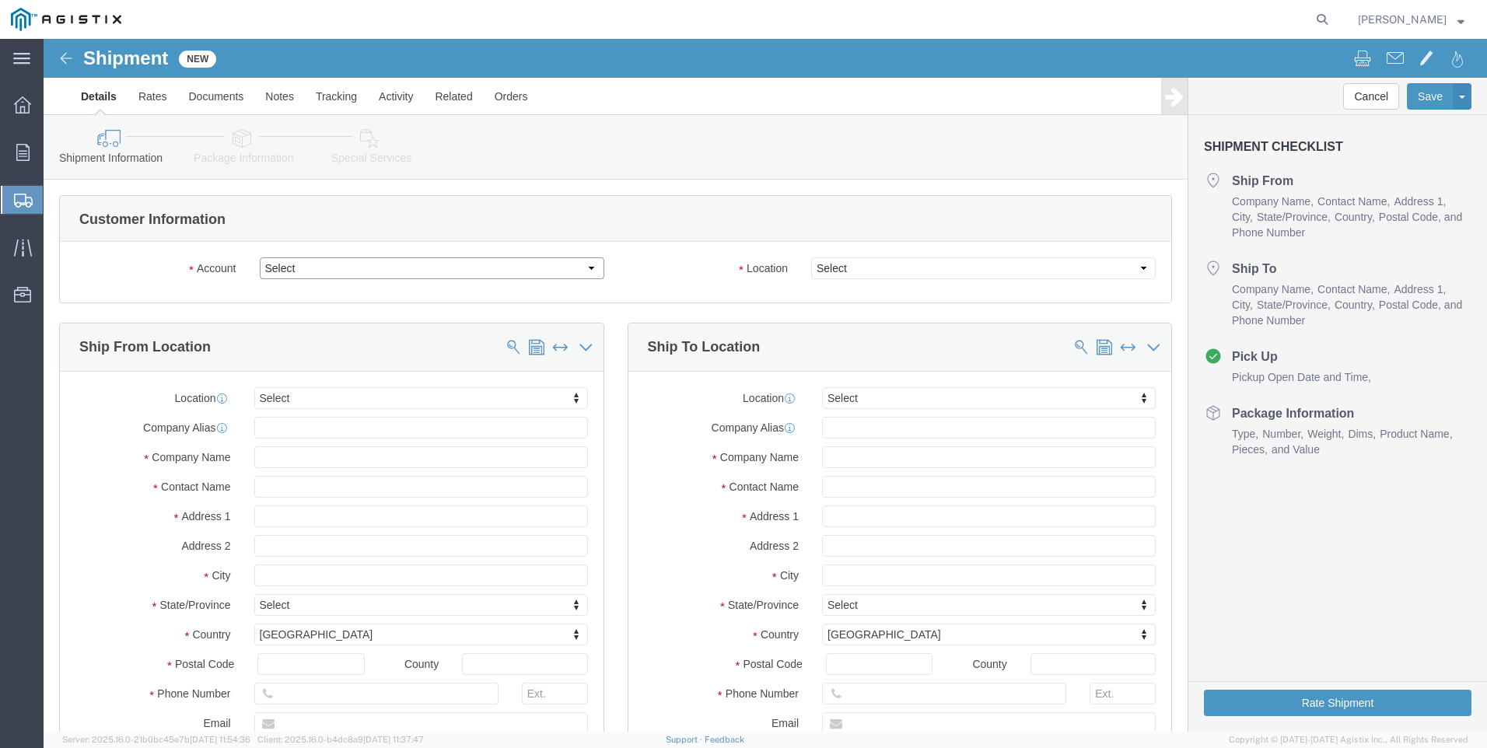
click select "Select PG&E Valmont Industries Inc"
select select "9596"
click select "Select PG&E Valmont Industries Inc"
select select "PURCHORD"
select select
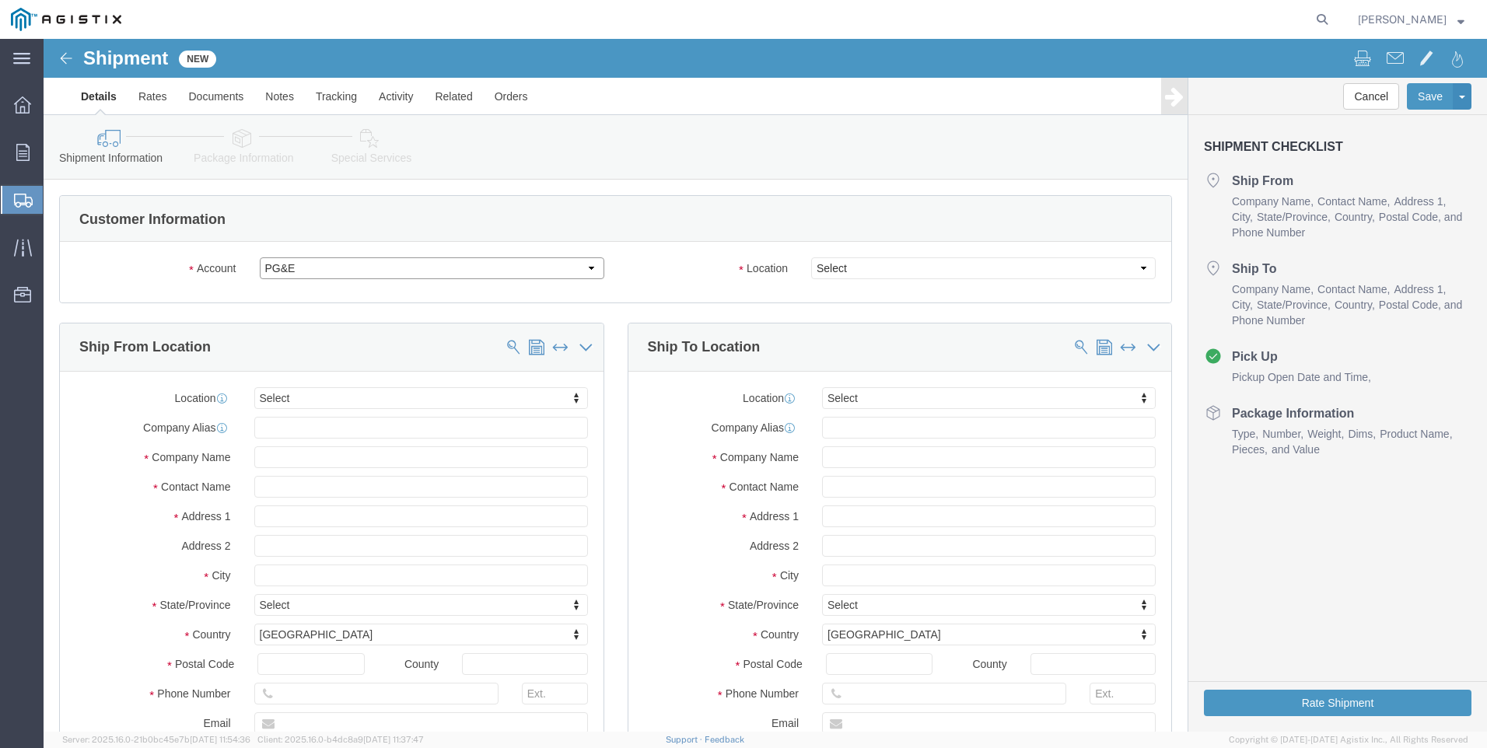
select select
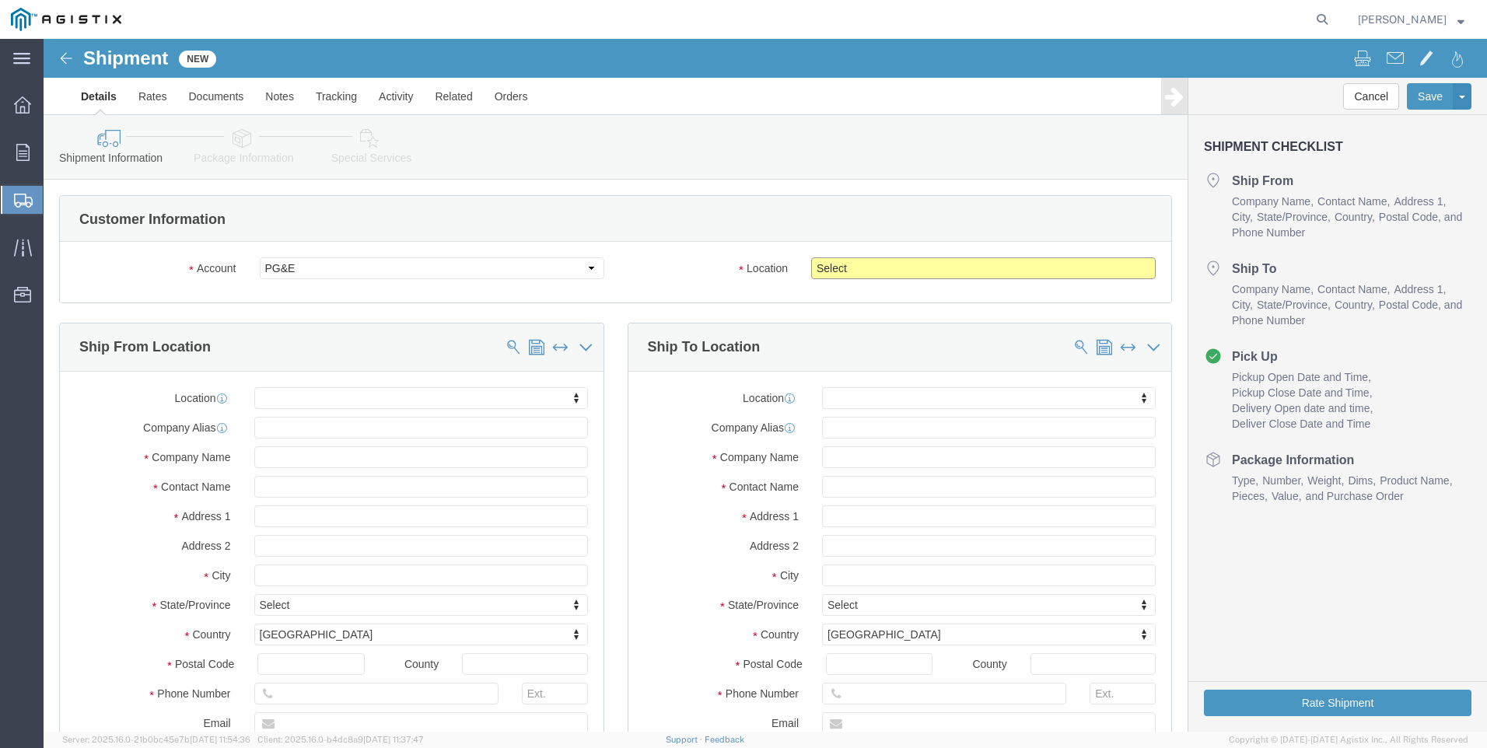
click select "Select All Others [GEOGRAPHIC_DATA] [GEOGRAPHIC_DATA] [GEOGRAPHIC_DATA] [GEOGRA…"
select select "23082"
click select "Select All Others [GEOGRAPHIC_DATA] [GEOGRAPHIC_DATA] [GEOGRAPHIC_DATA] [GEOGRA…"
click input "text"
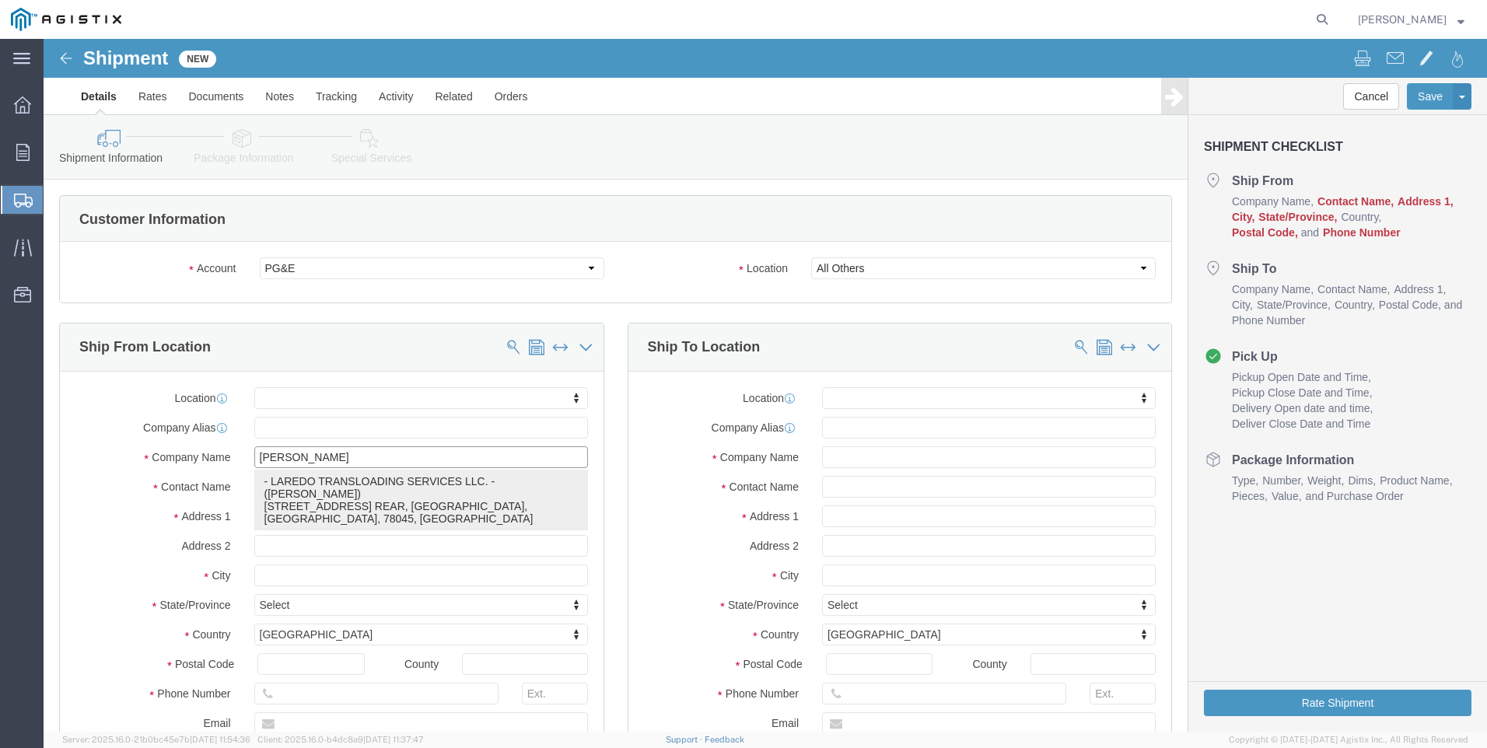
type input "LAREDO TRANSLOADING SERVICES LLC."
select select
type input "[STREET_ADDRESS] REAR"
type input "78045"
type input "[PERSON_NAME]"
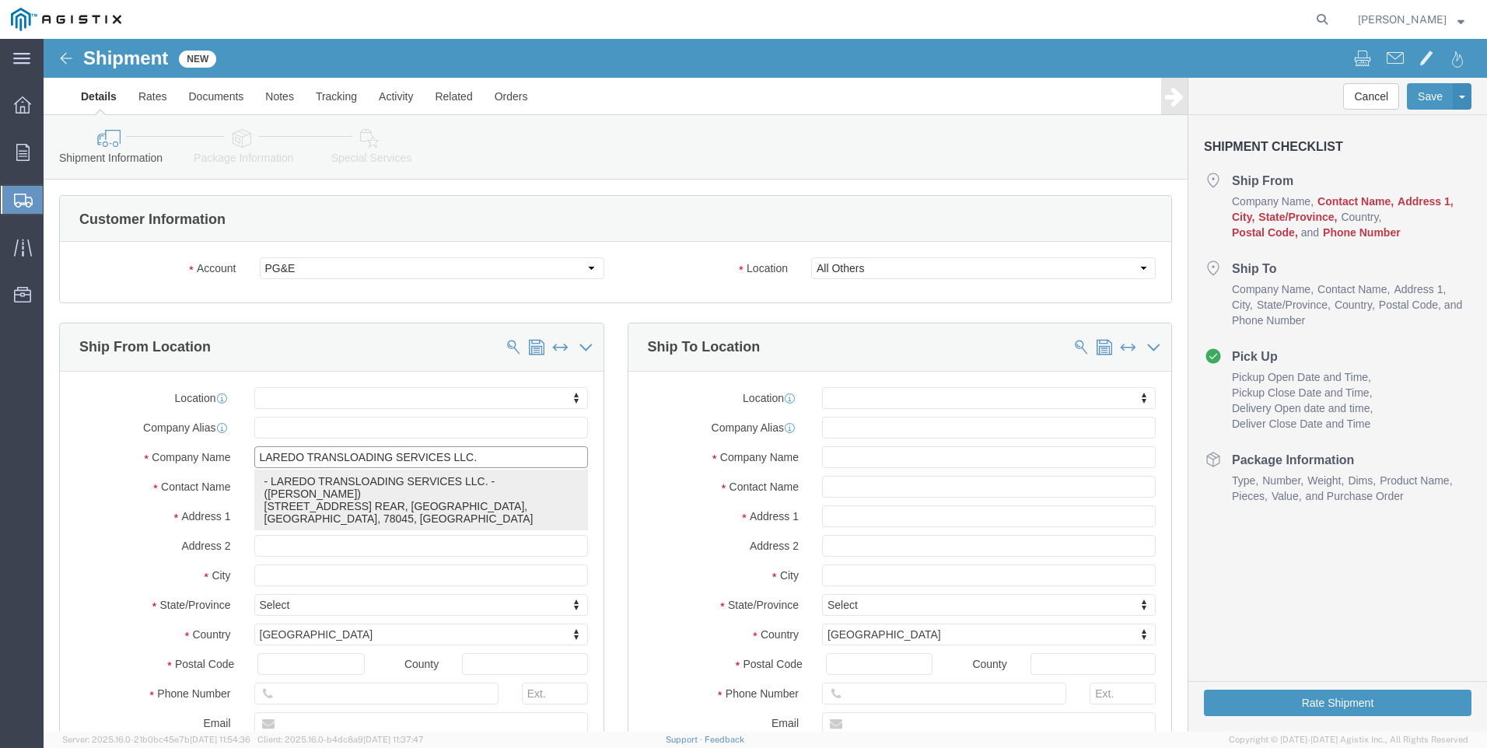
type input "LAREDO"
select select "[GEOGRAPHIC_DATA]"
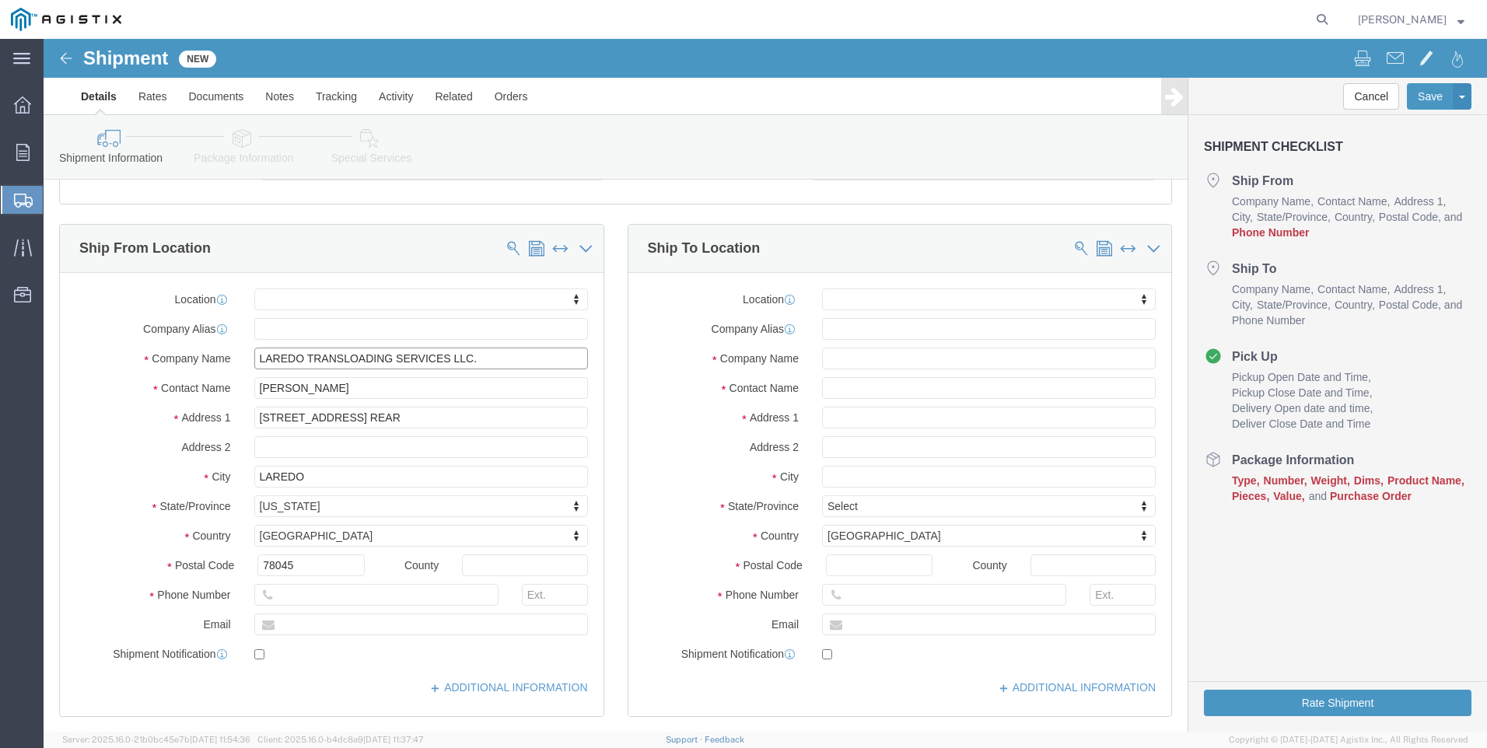
scroll to position [311, 0]
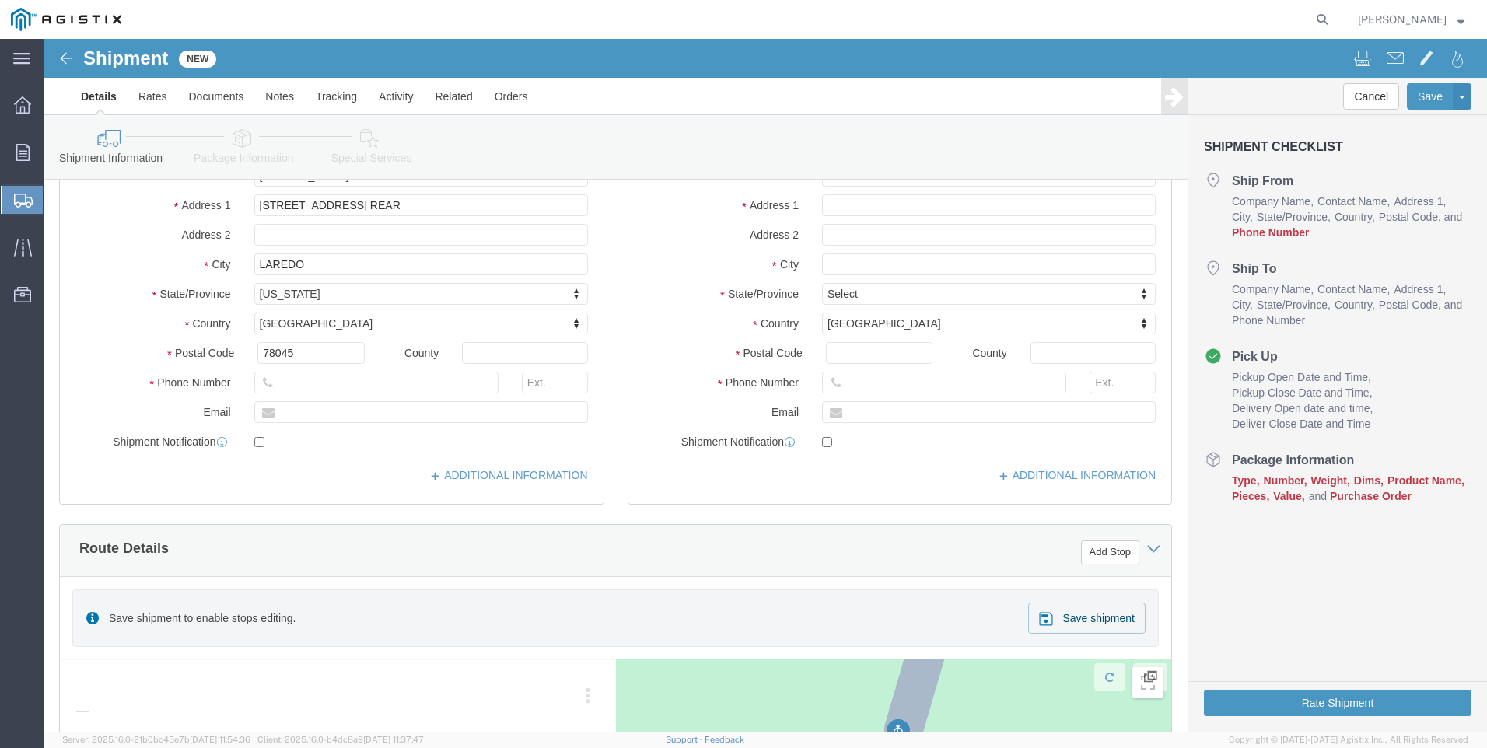
type input "LAREDO TRANSLOADING SERVICES LLC."
click input "text"
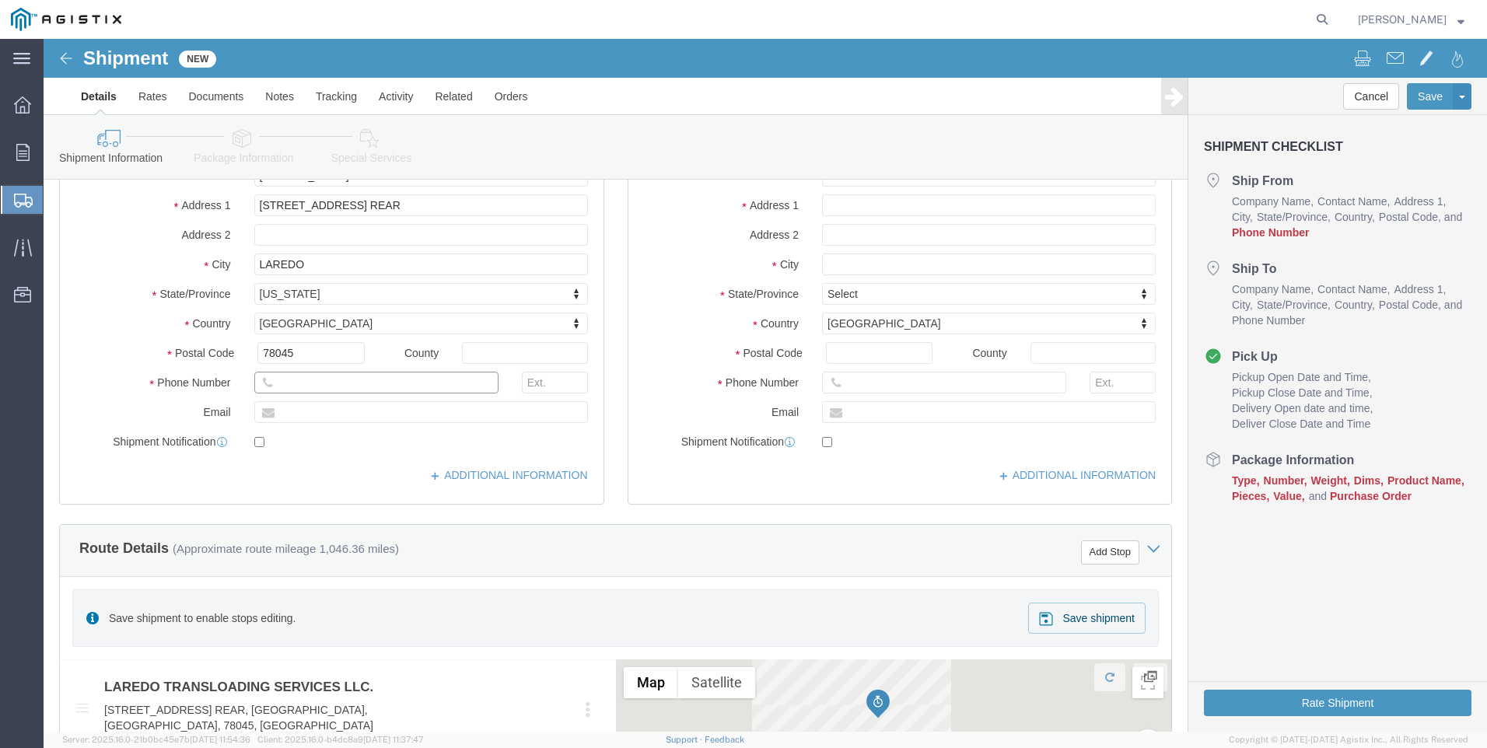
type input "9564019581"
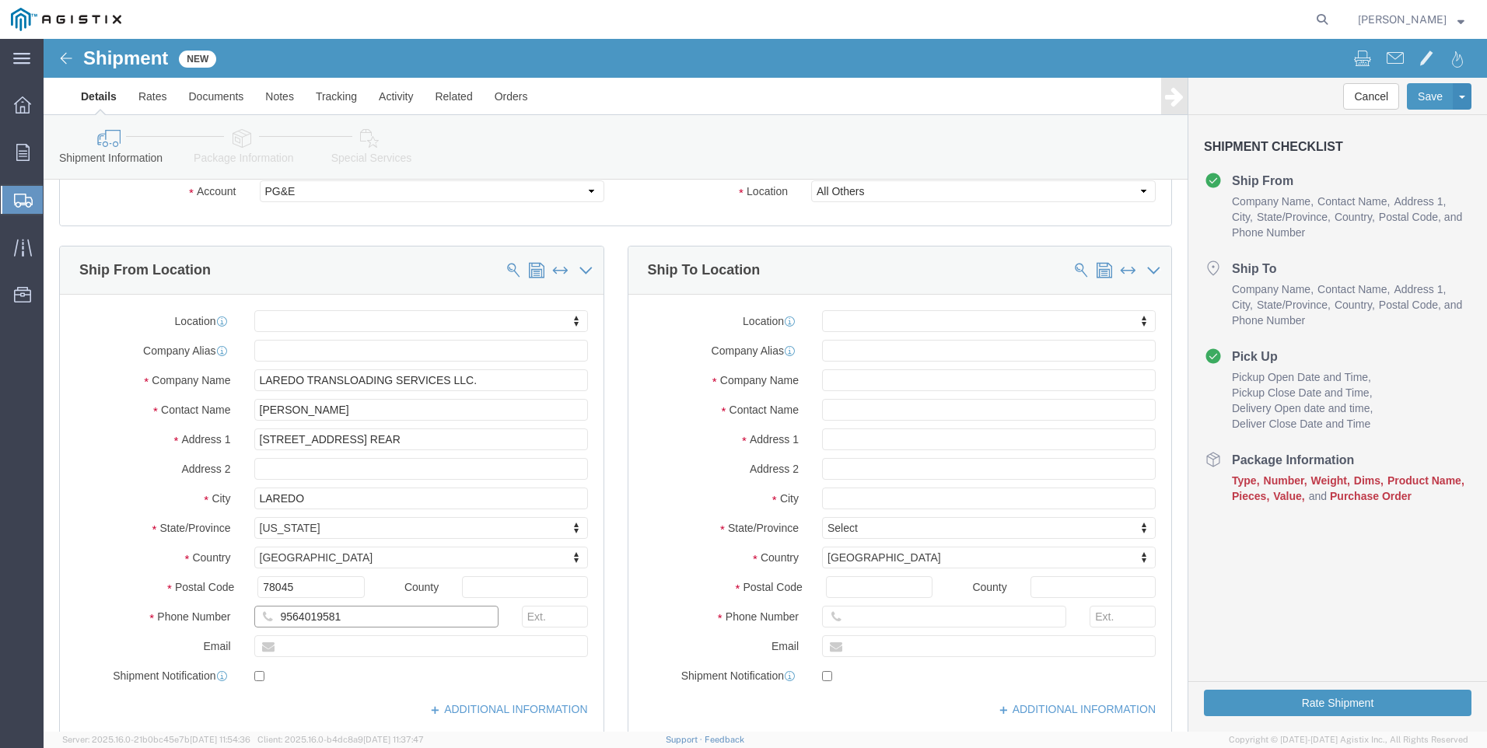
scroll to position [0, 0]
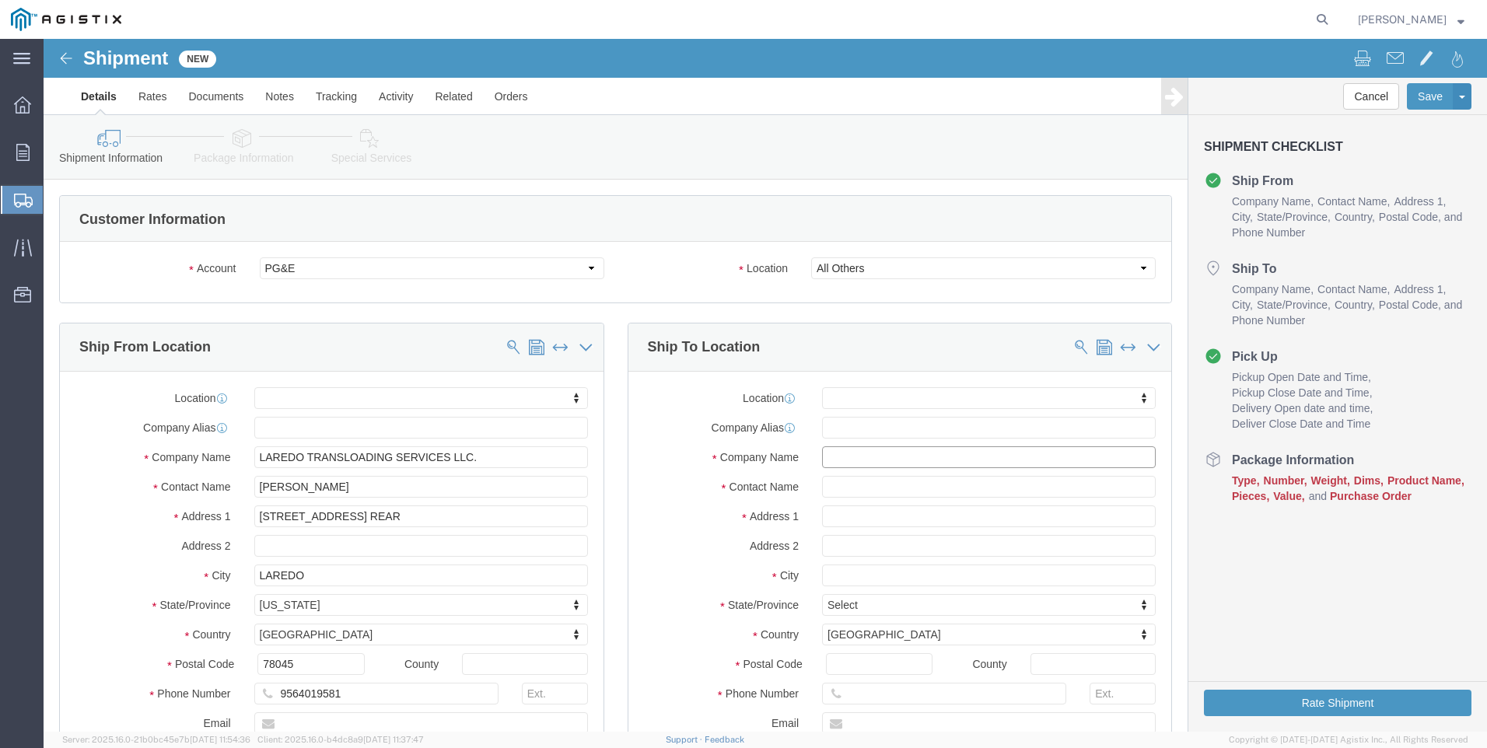
click input "text"
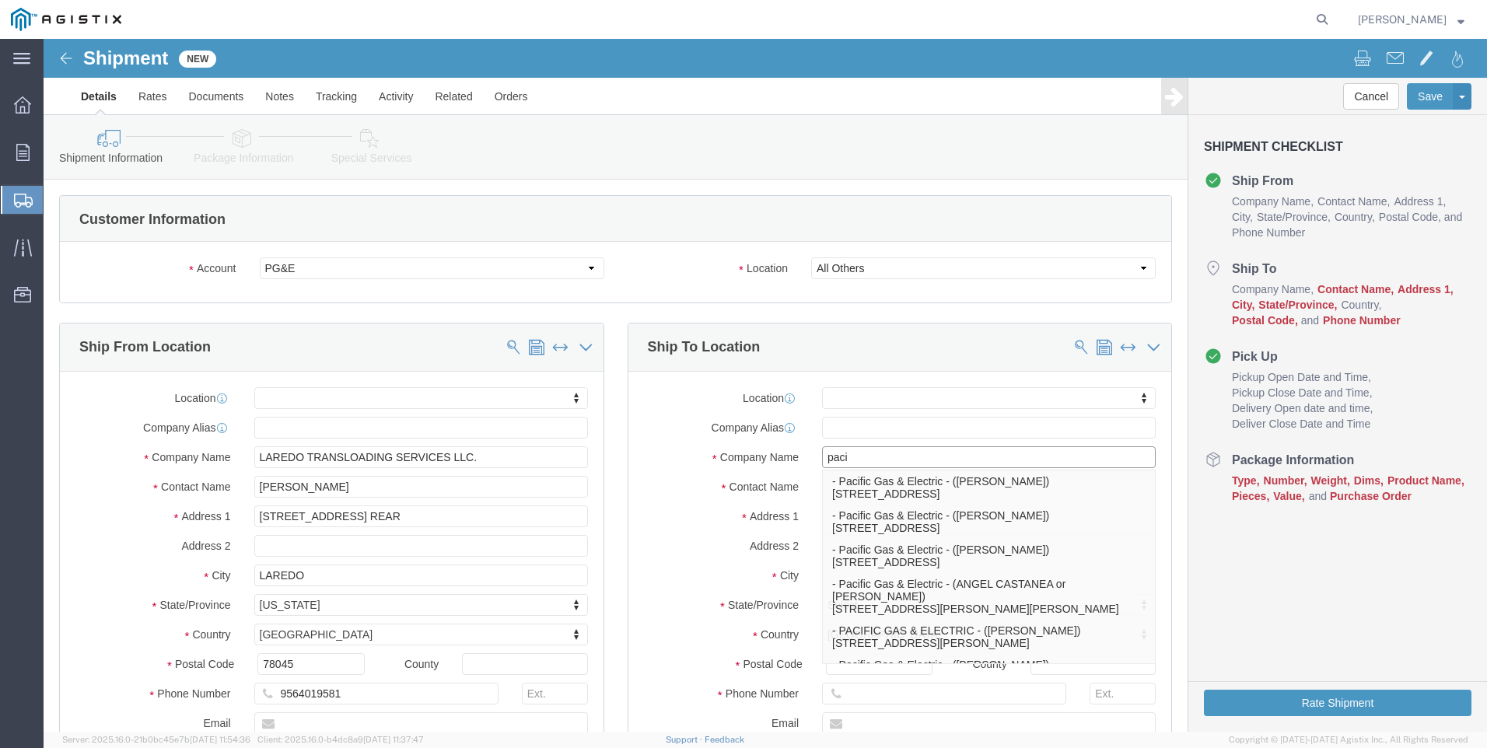
type input "pacif"
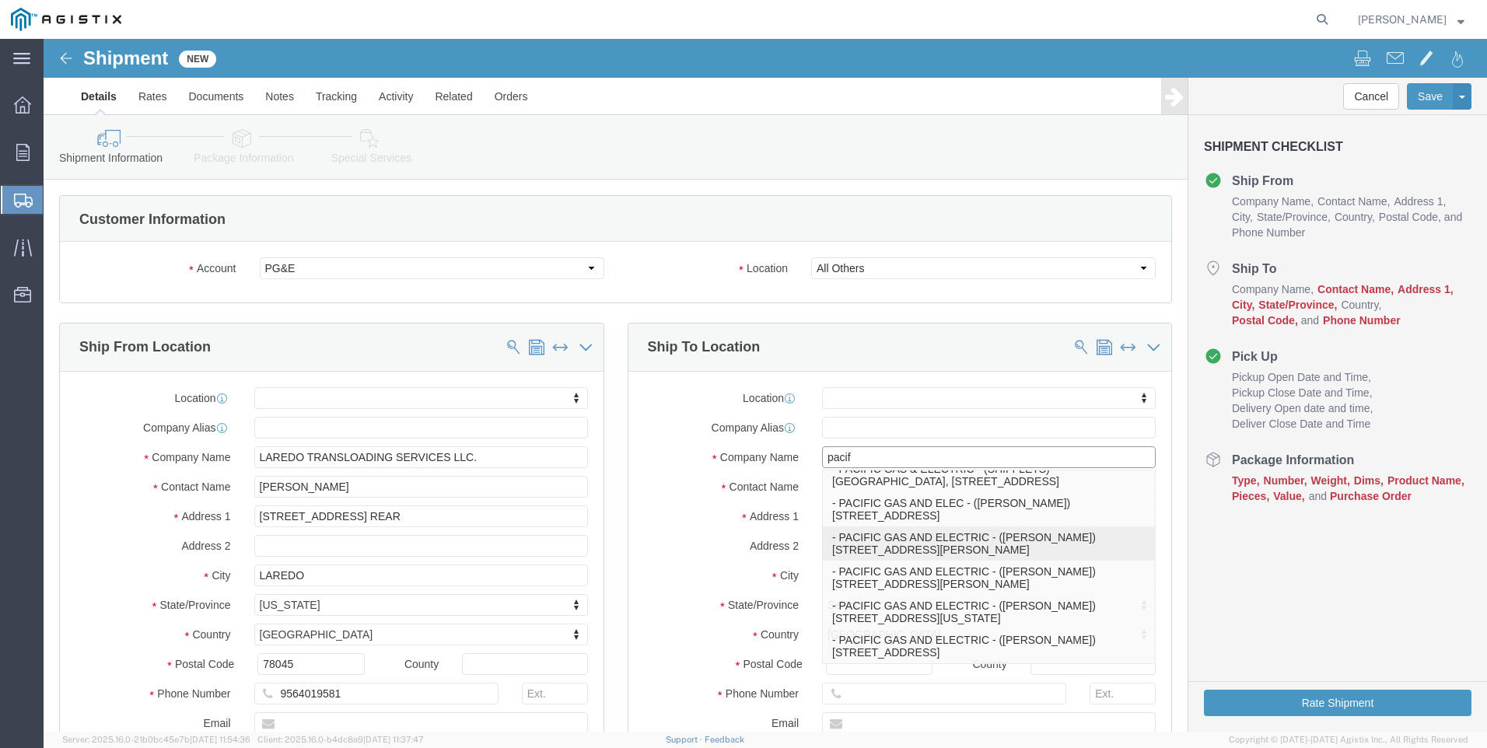
scroll to position [348, 0]
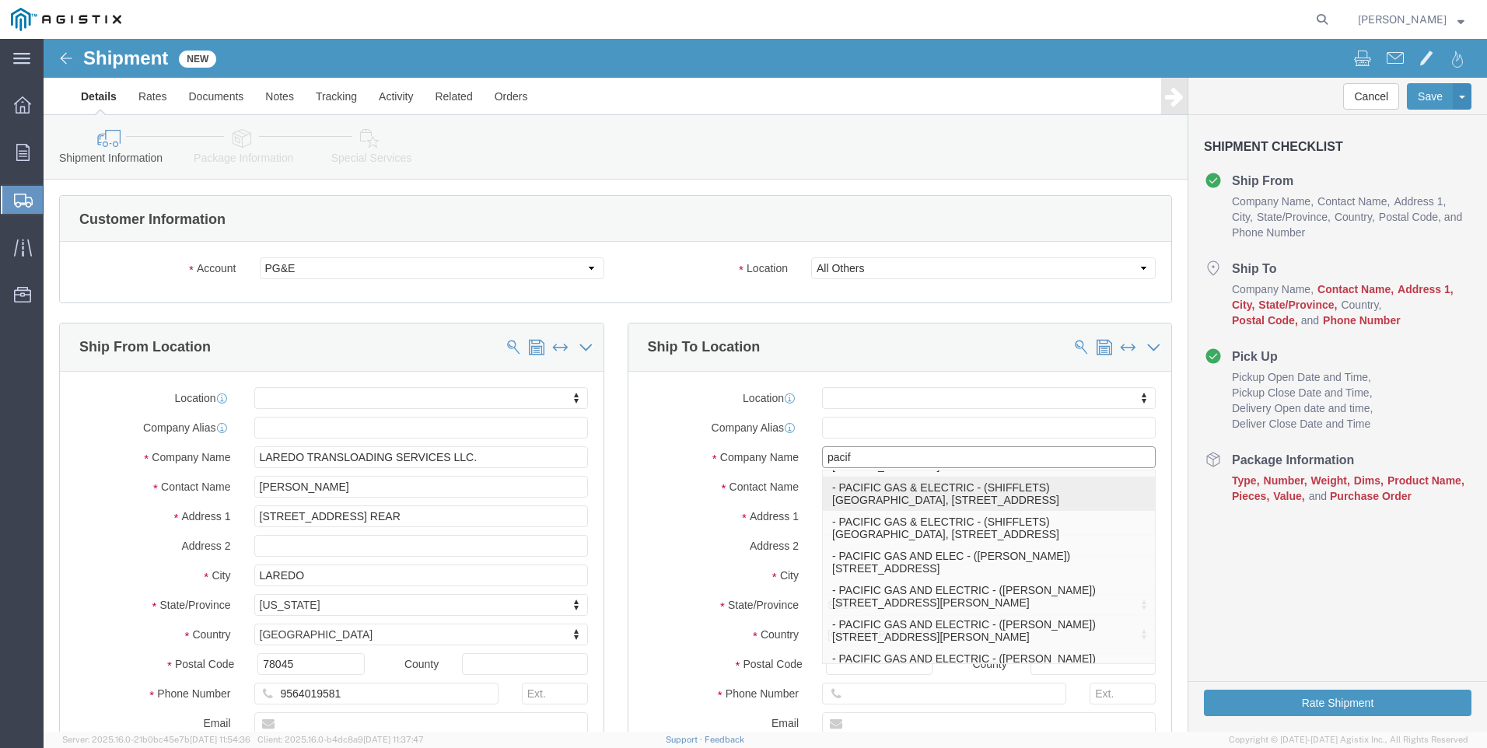
click p "- PACIFIC GAS & ELECTRIC - (SHIFFLETS) [GEOGRAPHIC_DATA], [STREET_ADDRESS]"
select select
type input "SHIFFLETS POLE YARD"
type input "[STREET_ADDRESS]"
type input "95965"
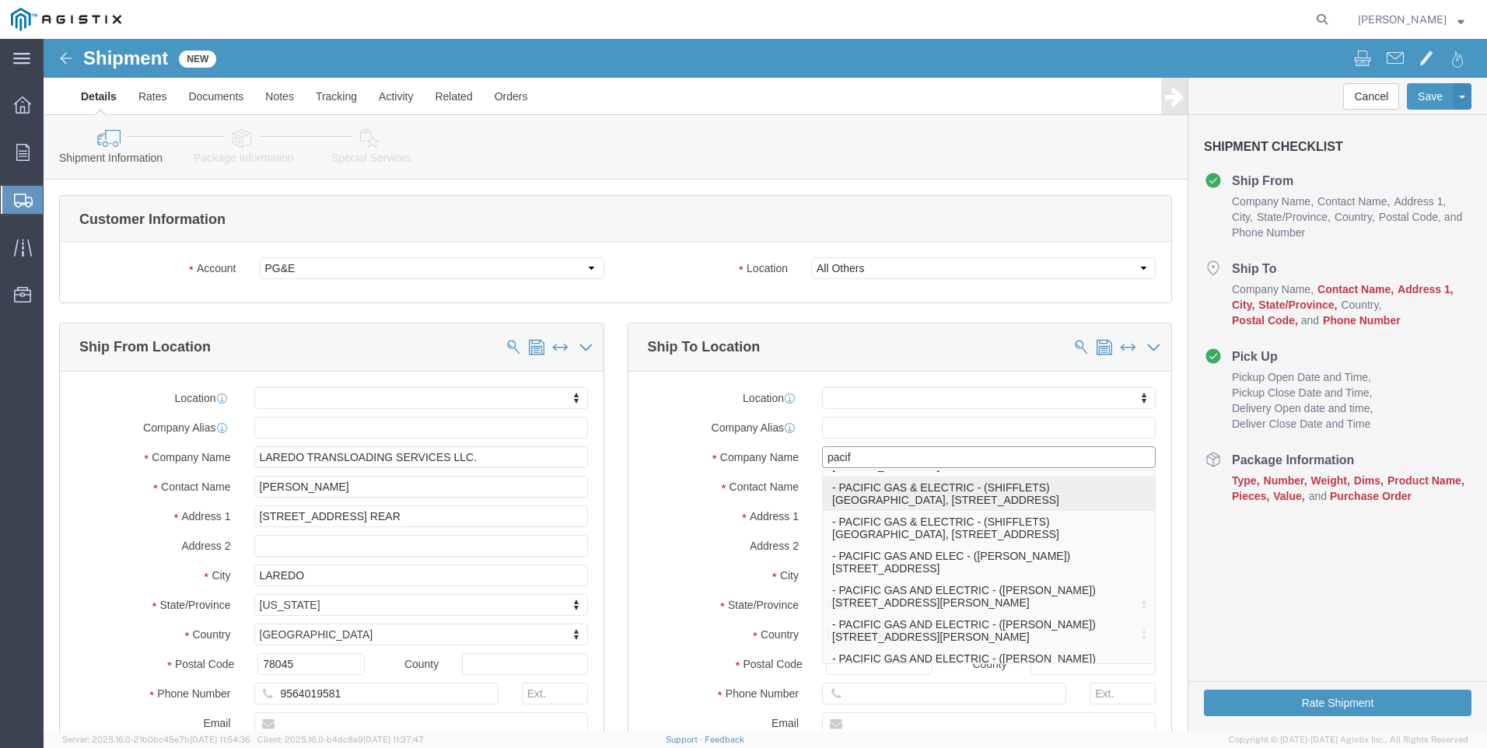
type input "[GEOGRAPHIC_DATA]"
type input "18003444997"
type input "PACIFIC GAS & ELECTRIC"
type input "SHIFFLETS"
type input "[GEOGRAPHIC_DATA]"
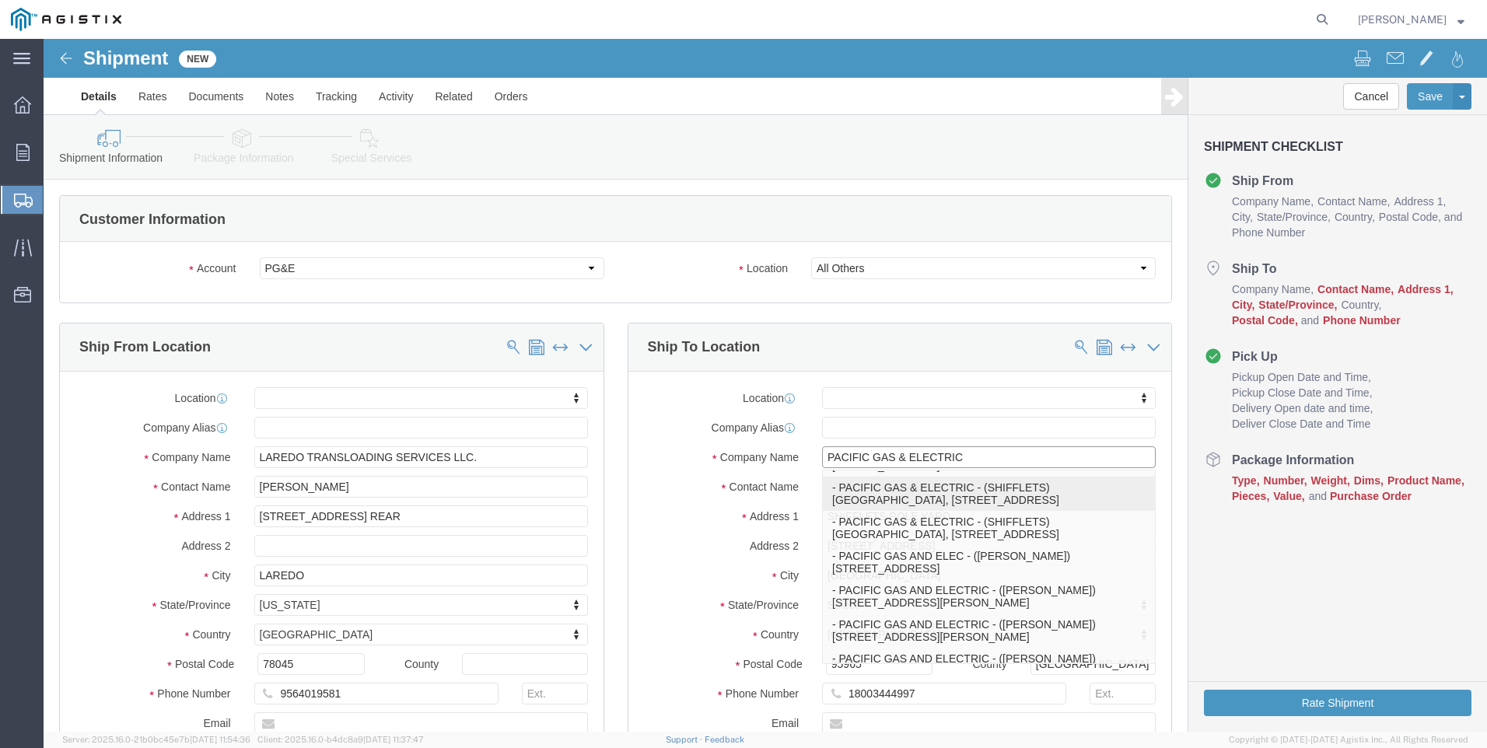
select select "CA"
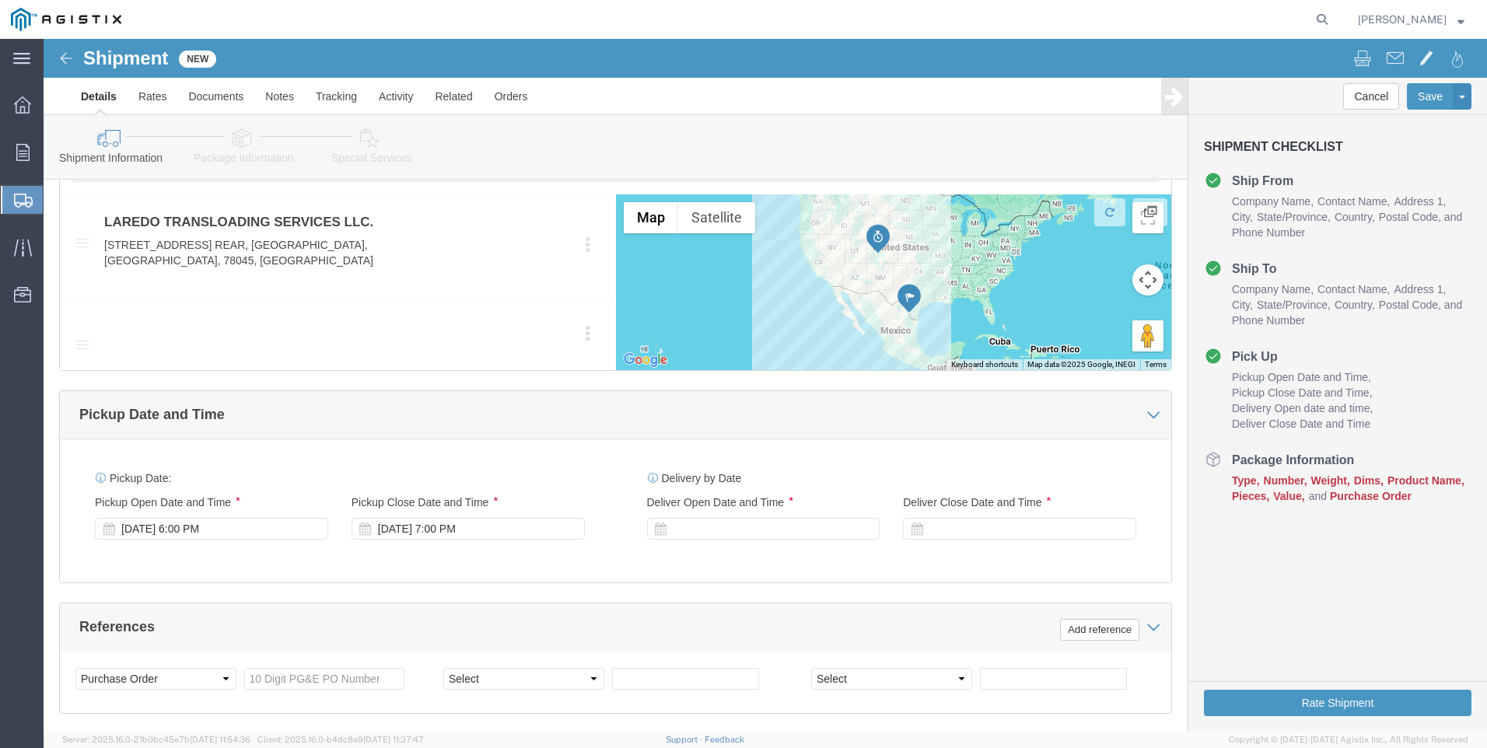
scroll to position [778, 0]
type input "PACIFIC GAS & ELECTRIC"
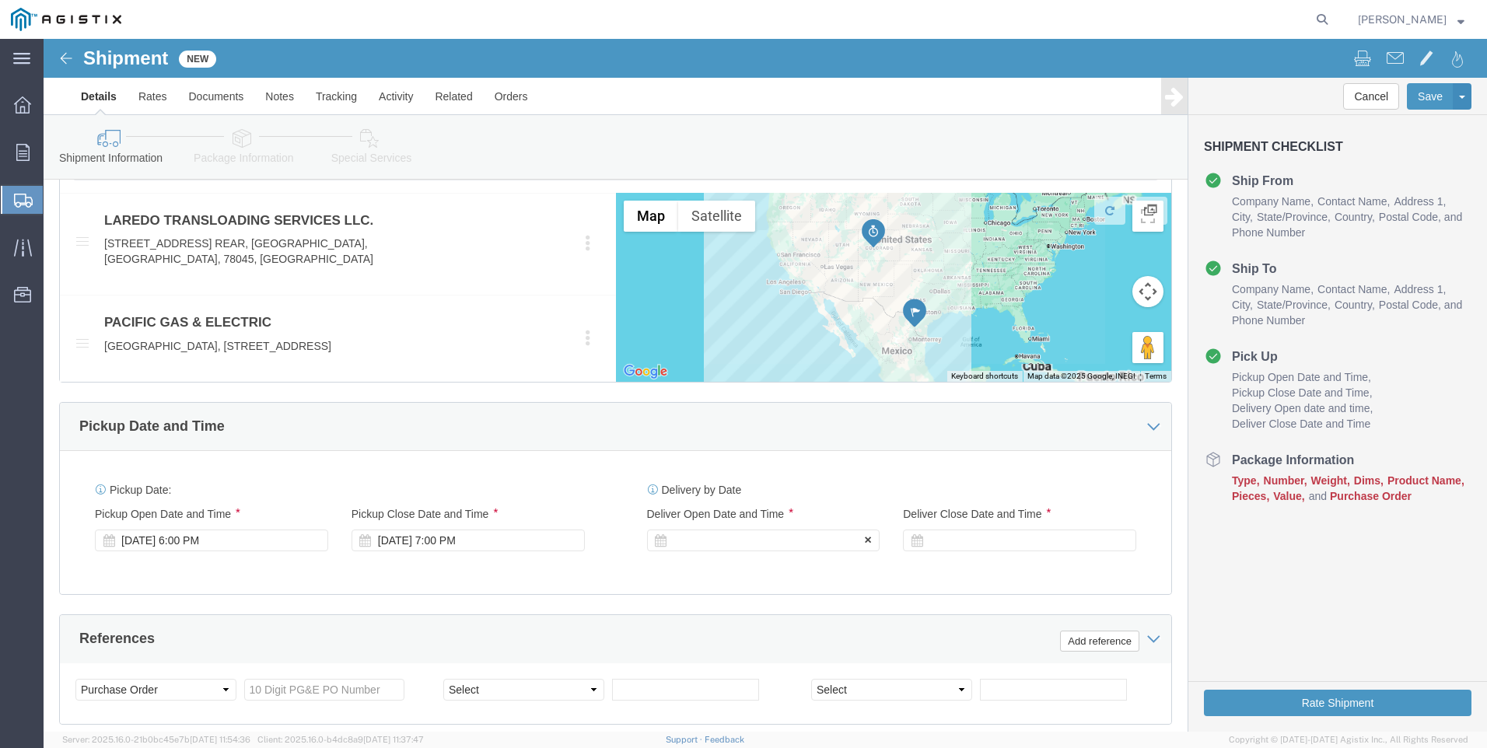
click div "Delivery Start Date Delivery Start Time Deliver Open Date and Time"
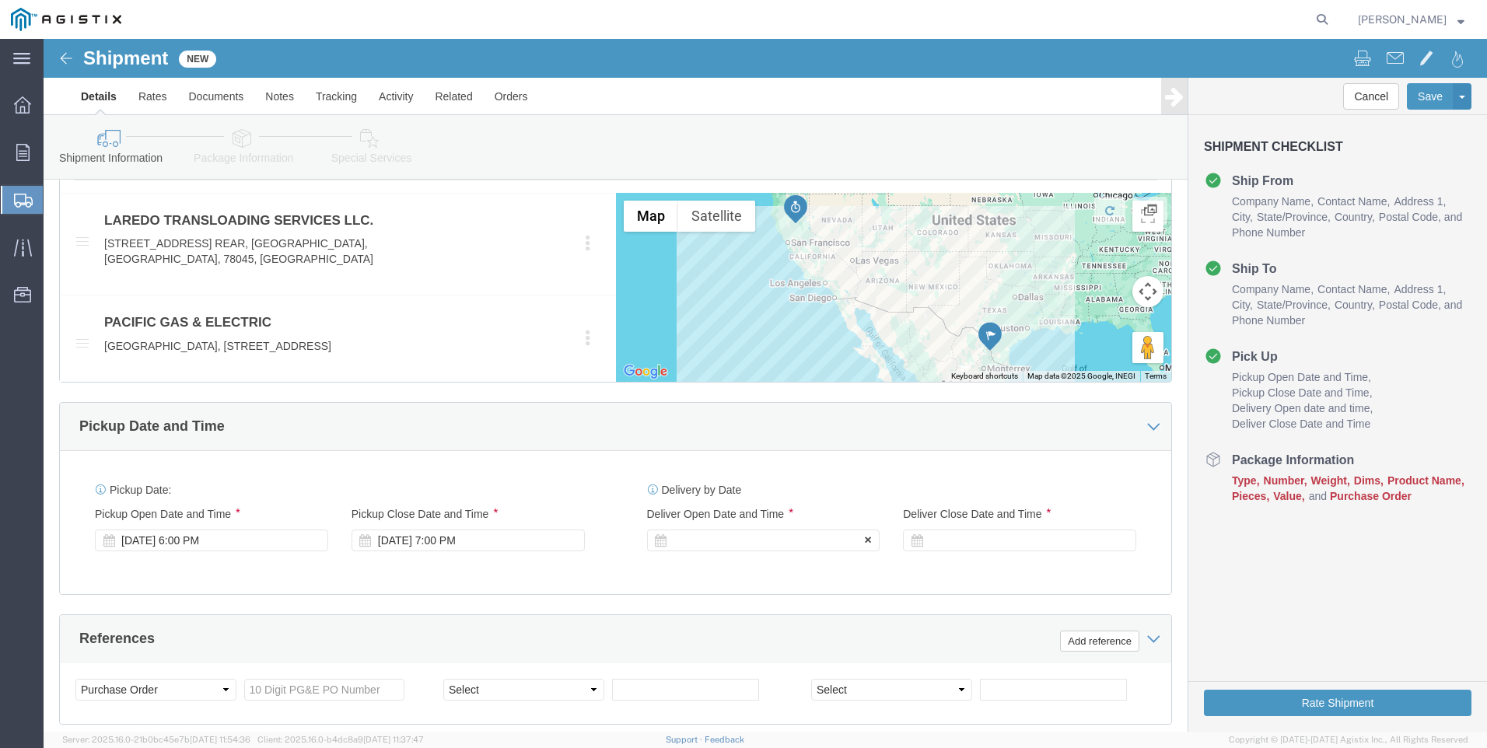
click div
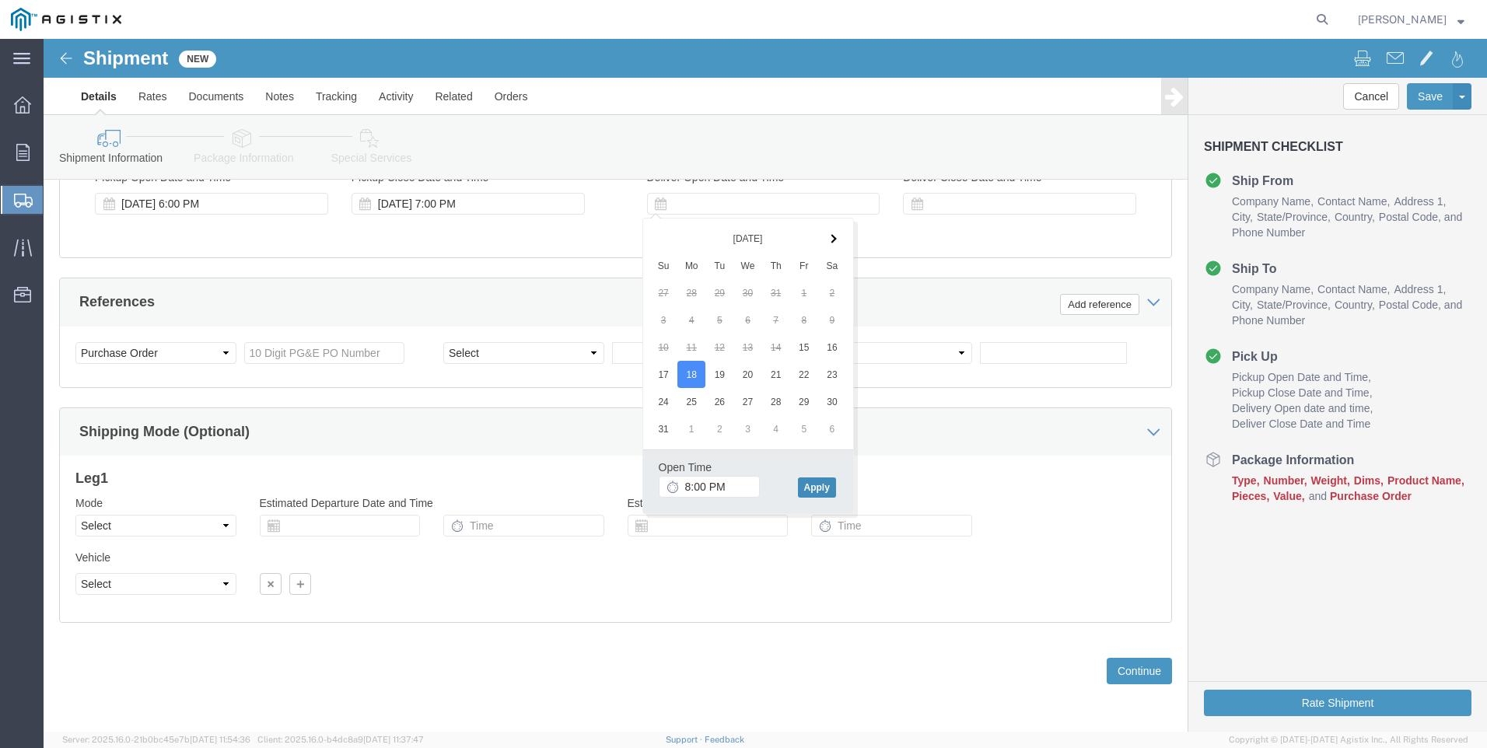
click button "Apply"
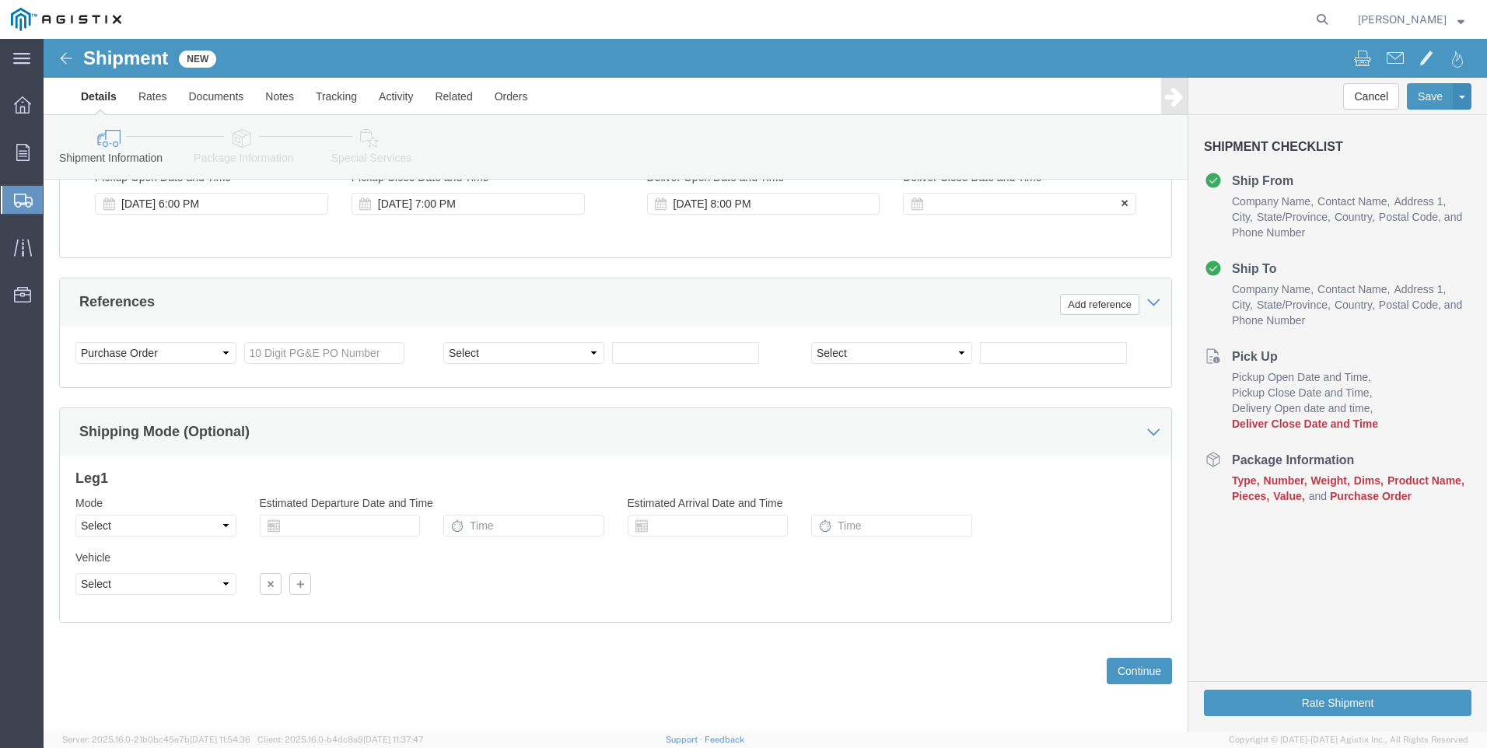
click div
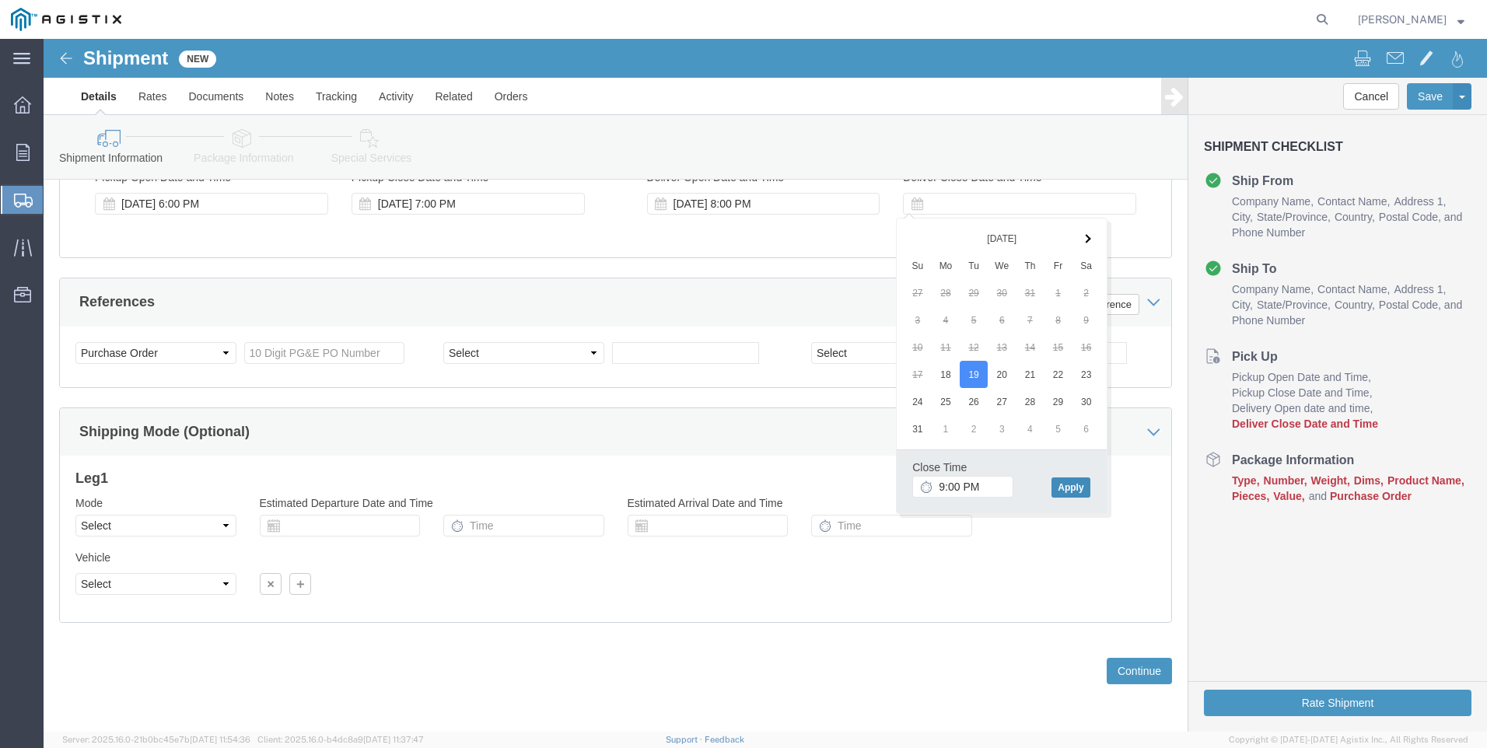
click button "Apply"
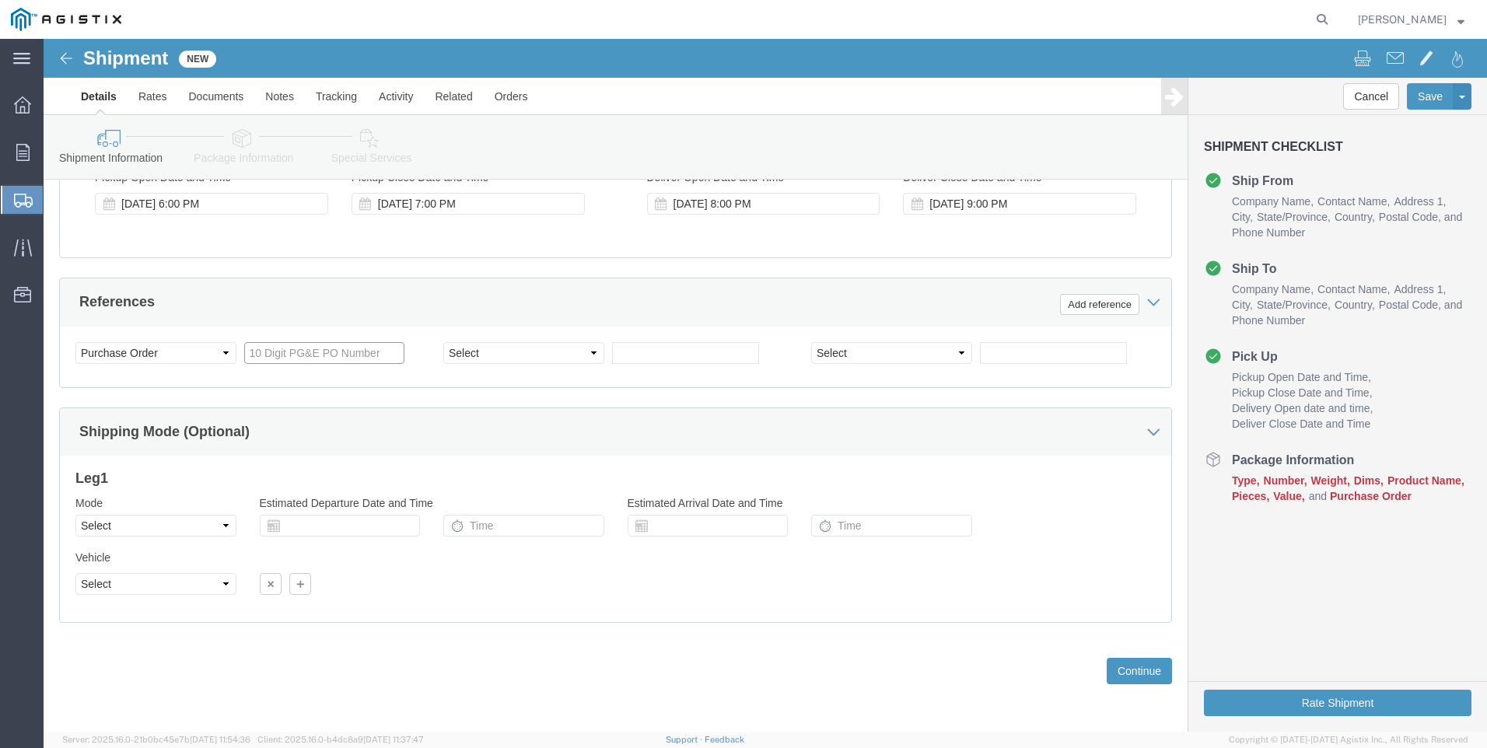
click input "text"
type input "3501400812"
select select "PICKUPNUM"
type input "900241960"
click button "Continue"
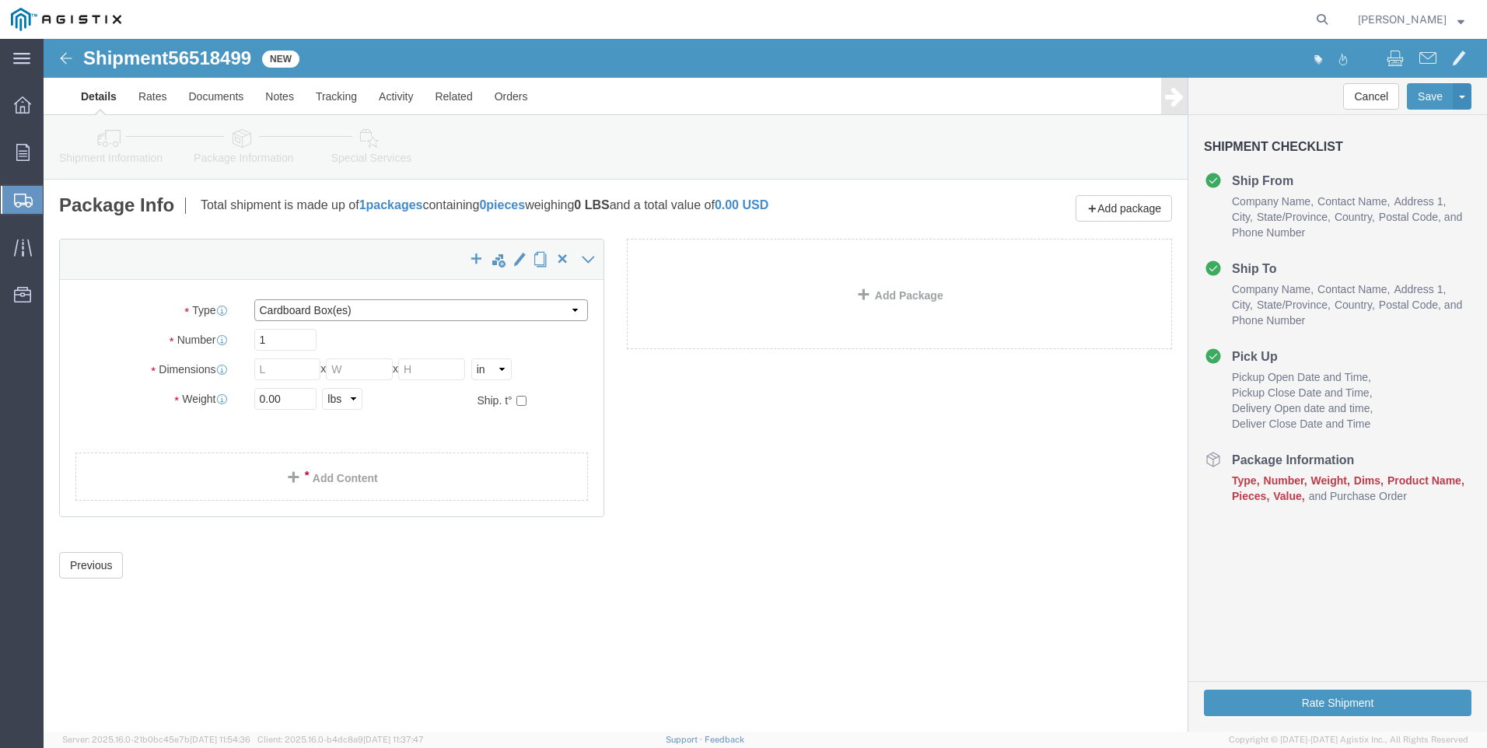
click select "Select Bulk Bundle(s) Cardboard Box(es) Carton(s) Crate(s) Drum(s) (Fiberboard)…"
select select "BNDL"
click select "Select Bulk Bundle(s) Cardboard Box(es) Carton(s) Crate(s) Drum(s) (Fiberboard)…"
click select "Select cm ft in"
select select "FT"
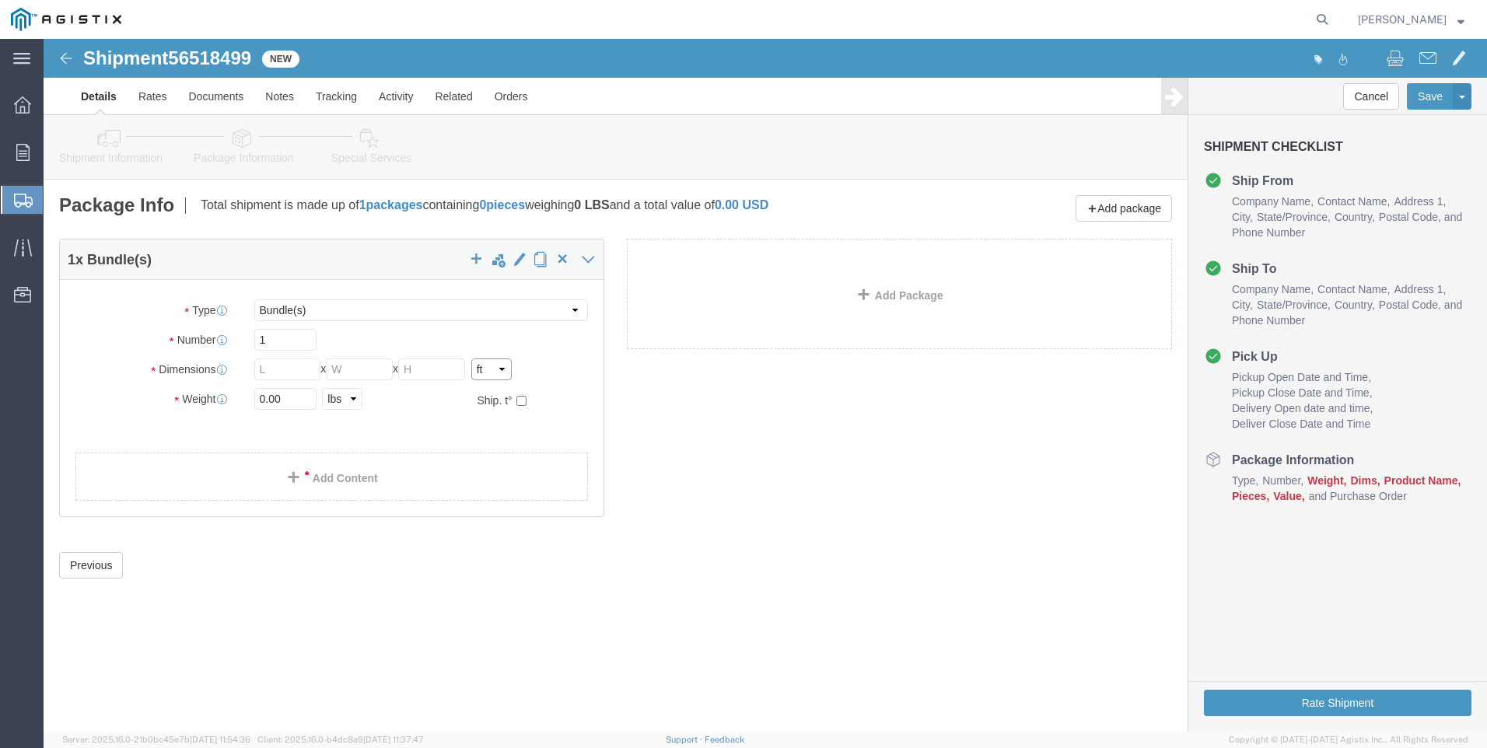
click select "Select cm ft in"
click input "text"
type input "96"
type input "102"
type input "40"
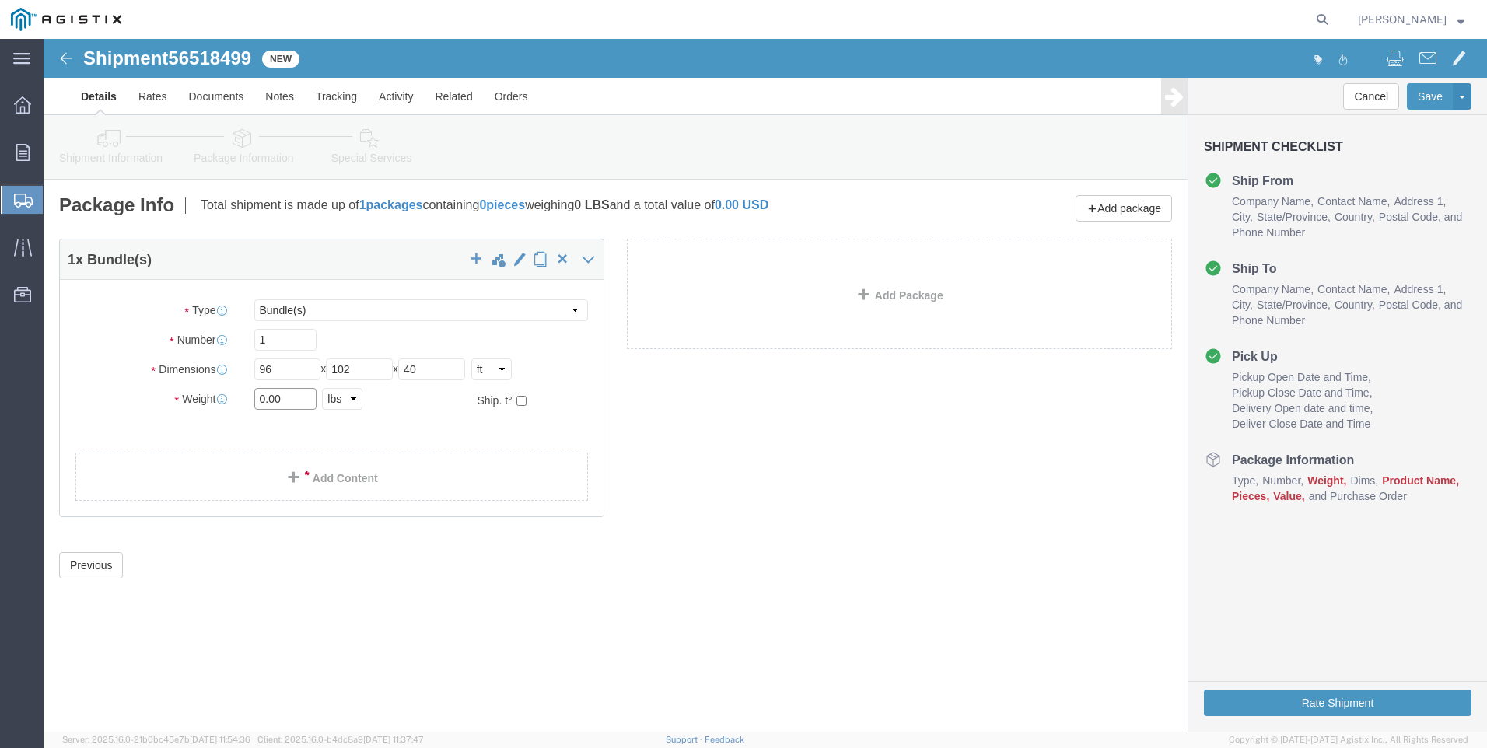
click input "0.00"
type input "23700"
click link "Add Content"
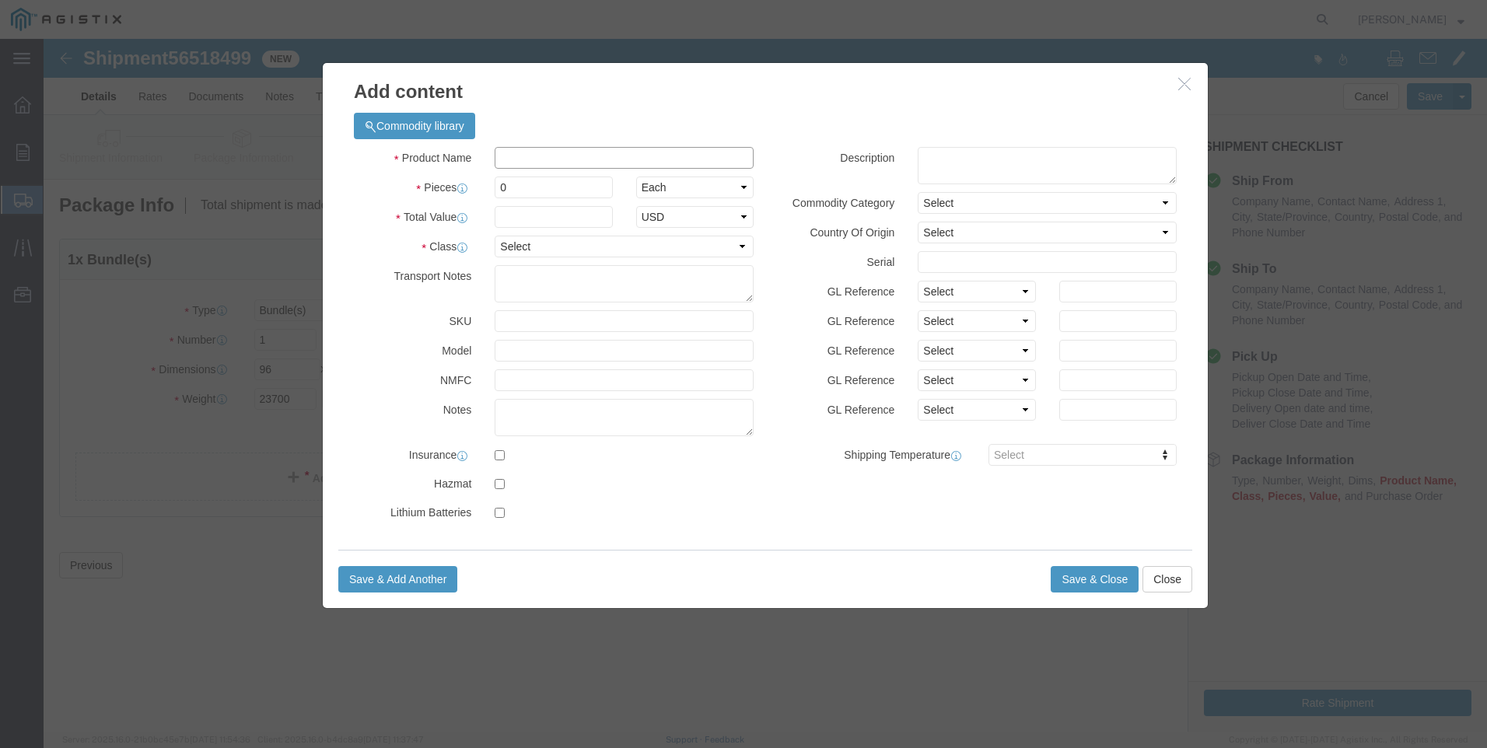
click input "text"
type input "steel poles"
select select "MX"
click input "0"
type input "20"
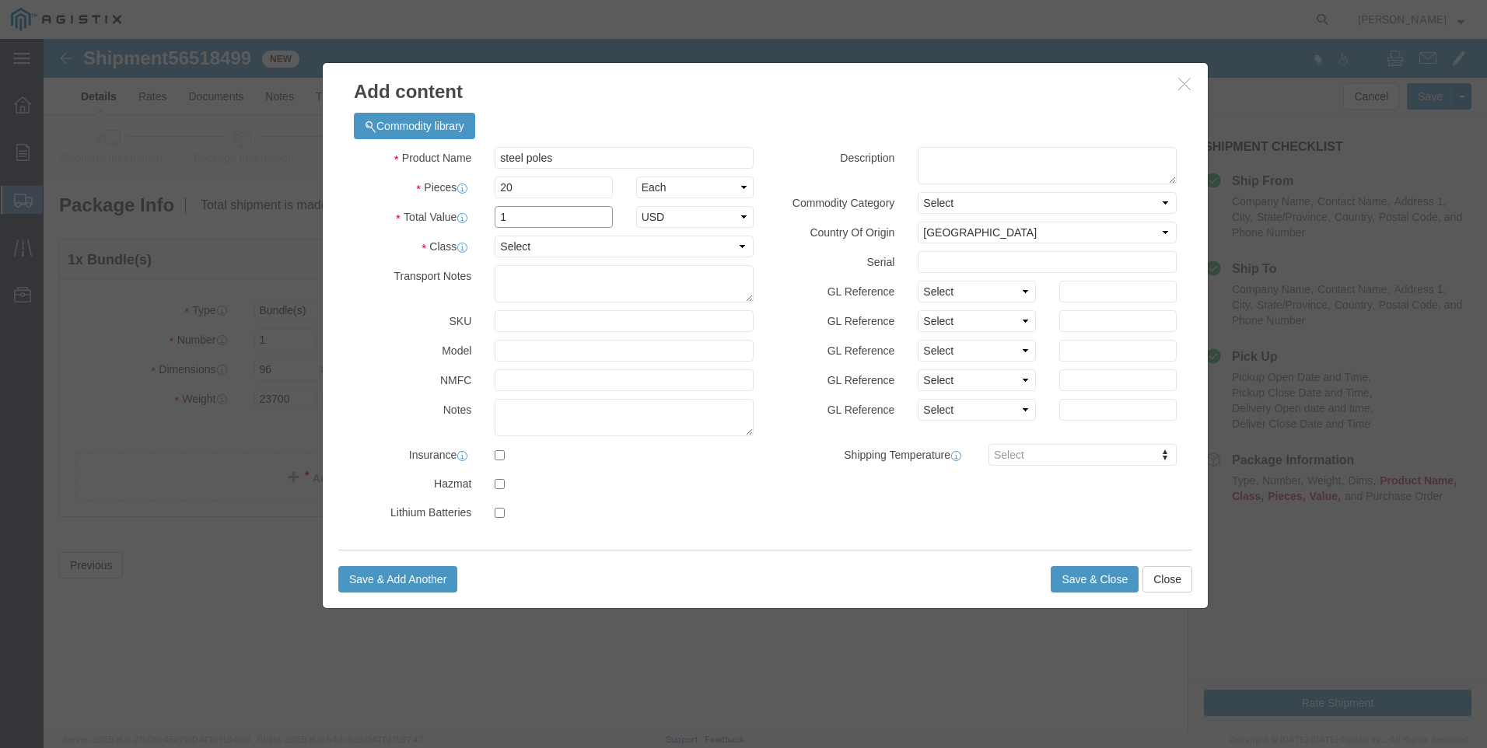
type input "1"
select select "USD"
select select "50"
click button "Save & Close"
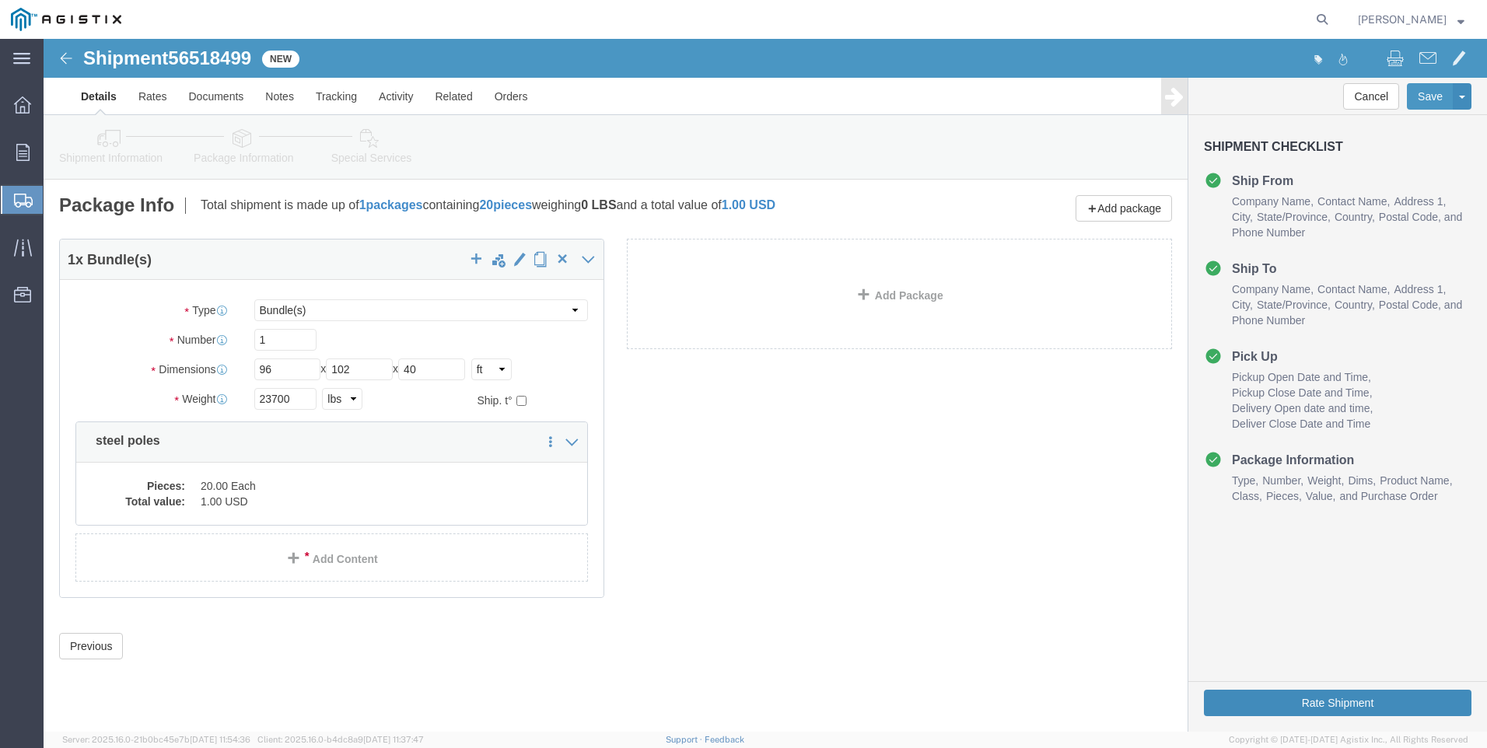
click button "Rate Shipment"
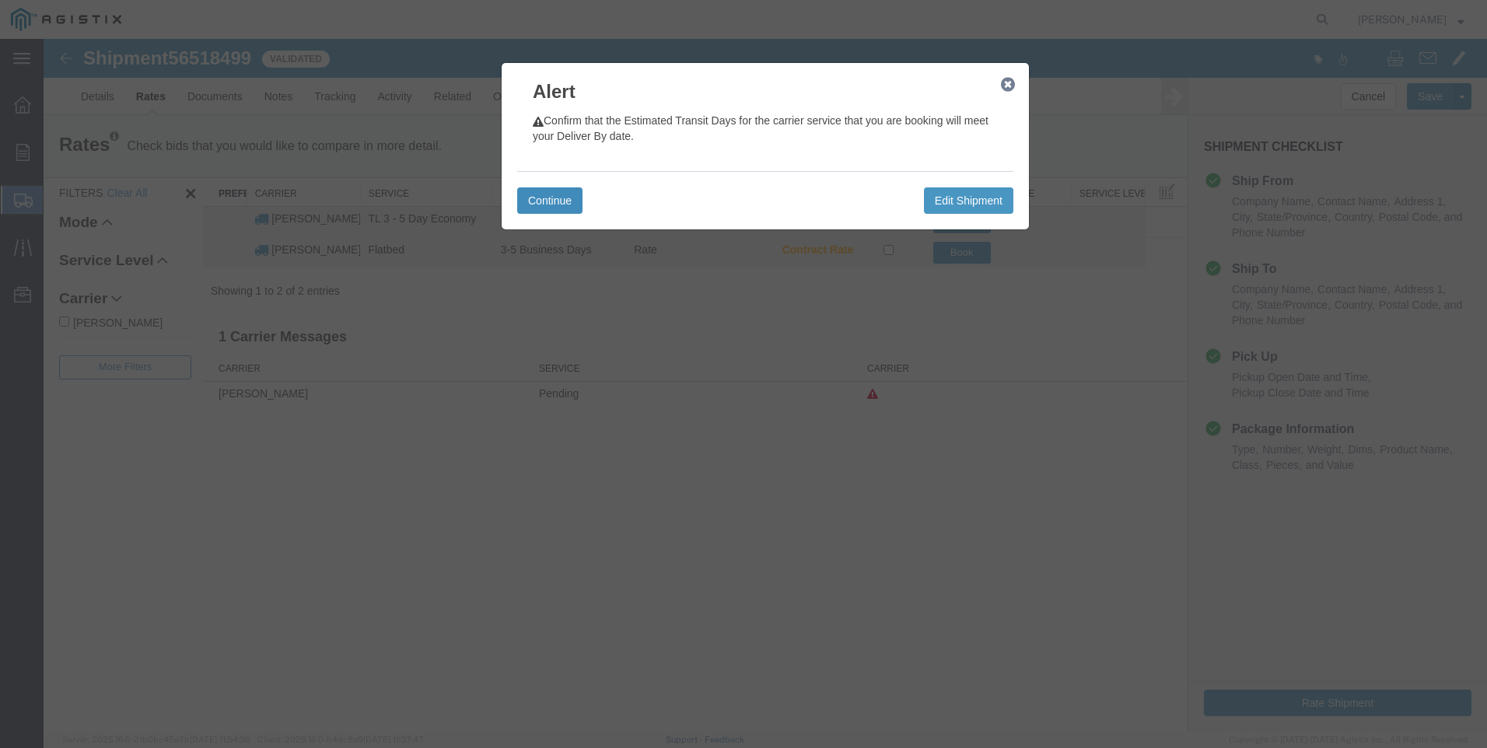
click at [555, 194] on button "Continue" at bounding box center [549, 200] width 65 height 26
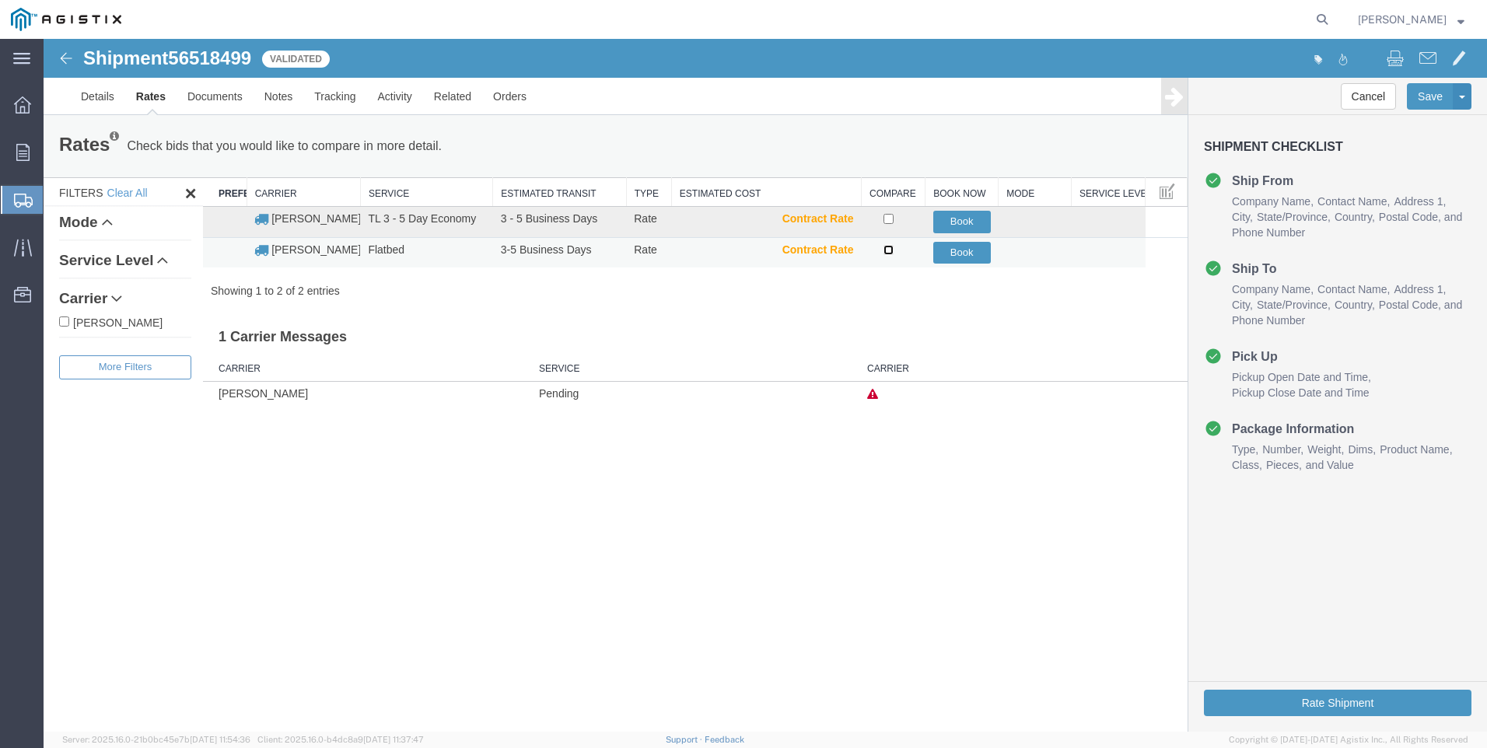
click at [885, 250] on input "checkbox" at bounding box center [888, 250] width 10 height 10
checkbox input "true"
click at [950, 252] on button "Book" at bounding box center [962, 253] width 58 height 23
